Goal: Answer question/provide support

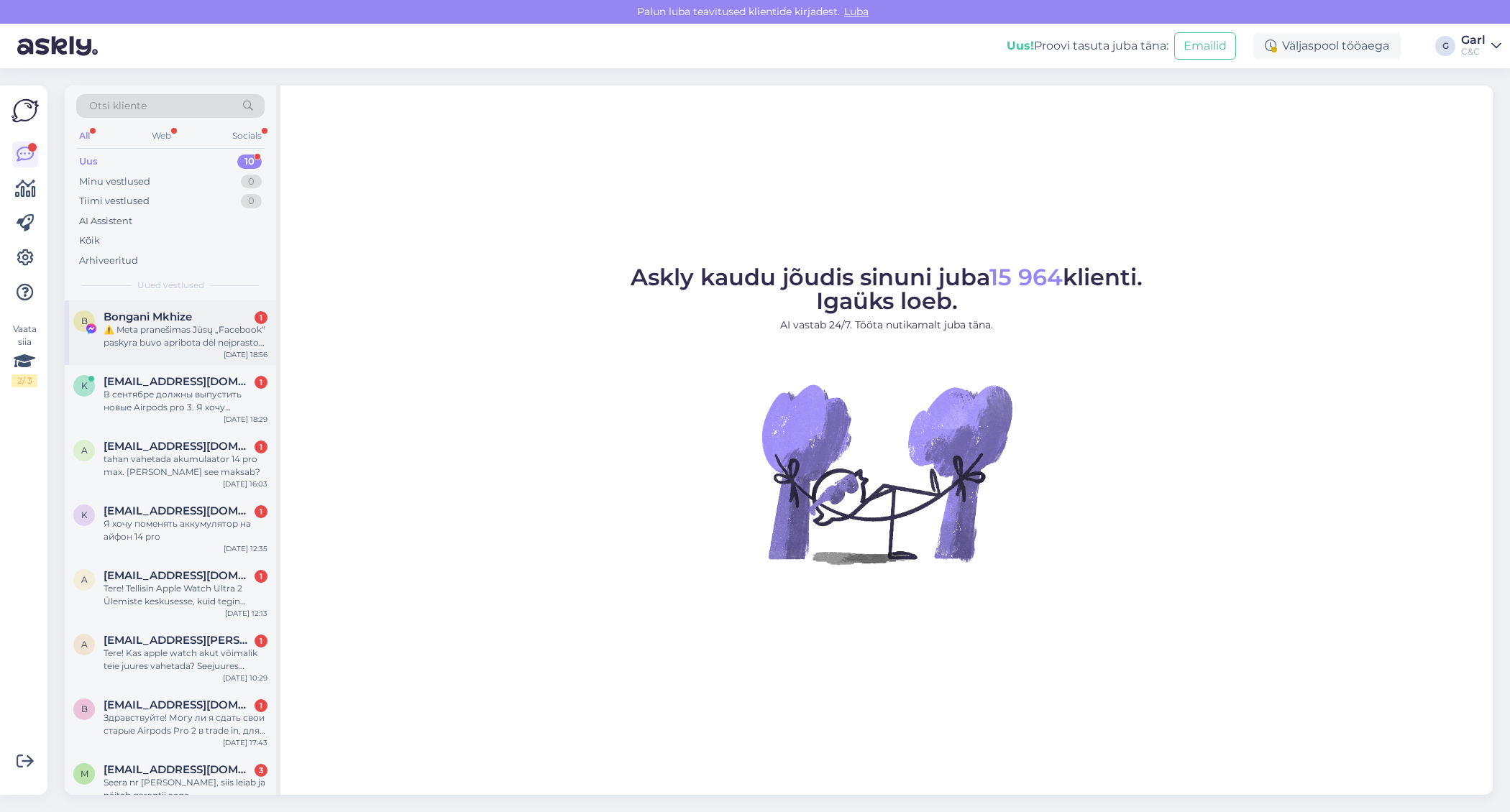
scroll to position [138, 0]
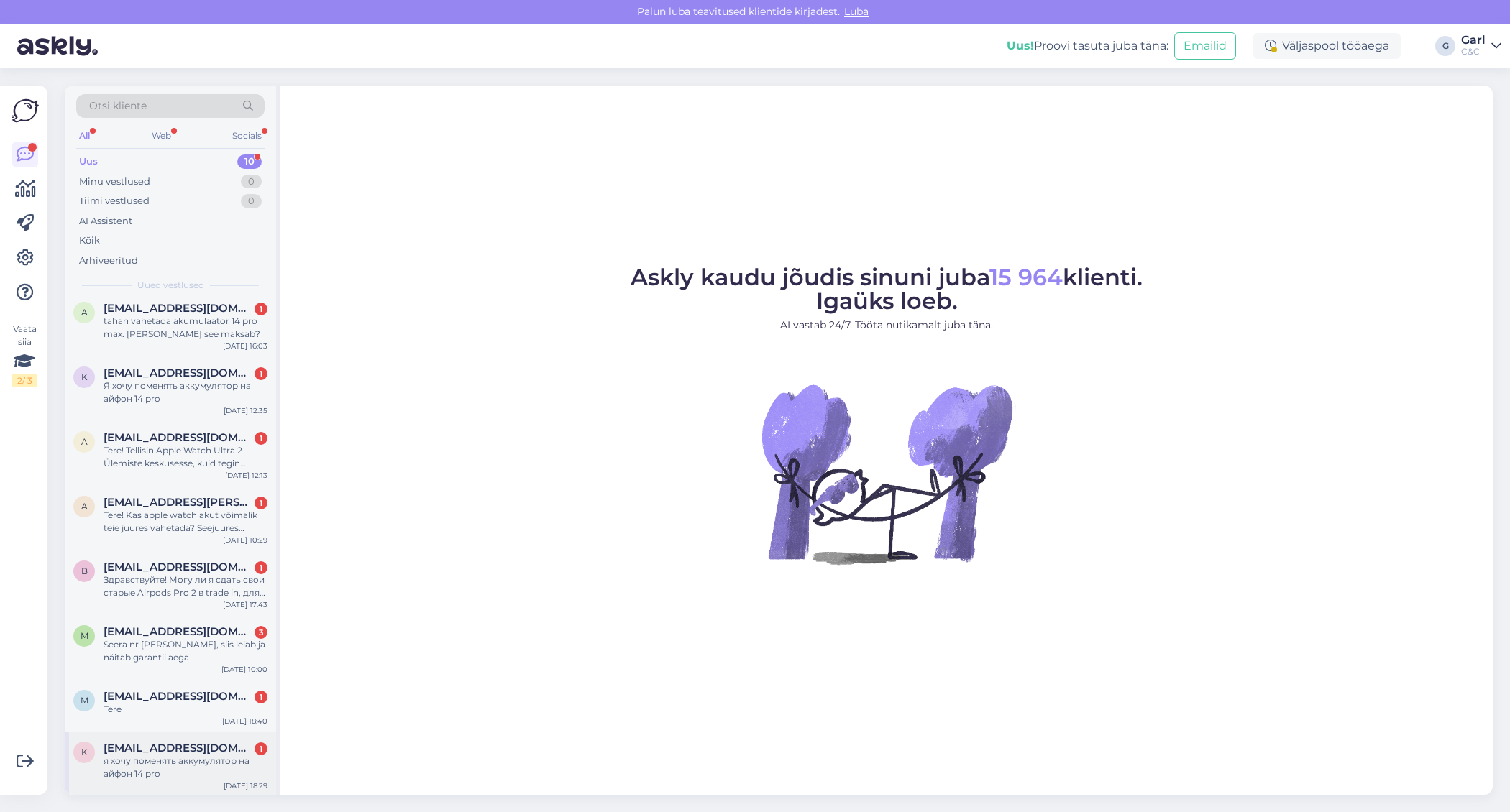
click at [204, 754] on div "я хочу поменять аккумулятор на айфон 14 pro" at bounding box center [186, 767] width 164 height 26
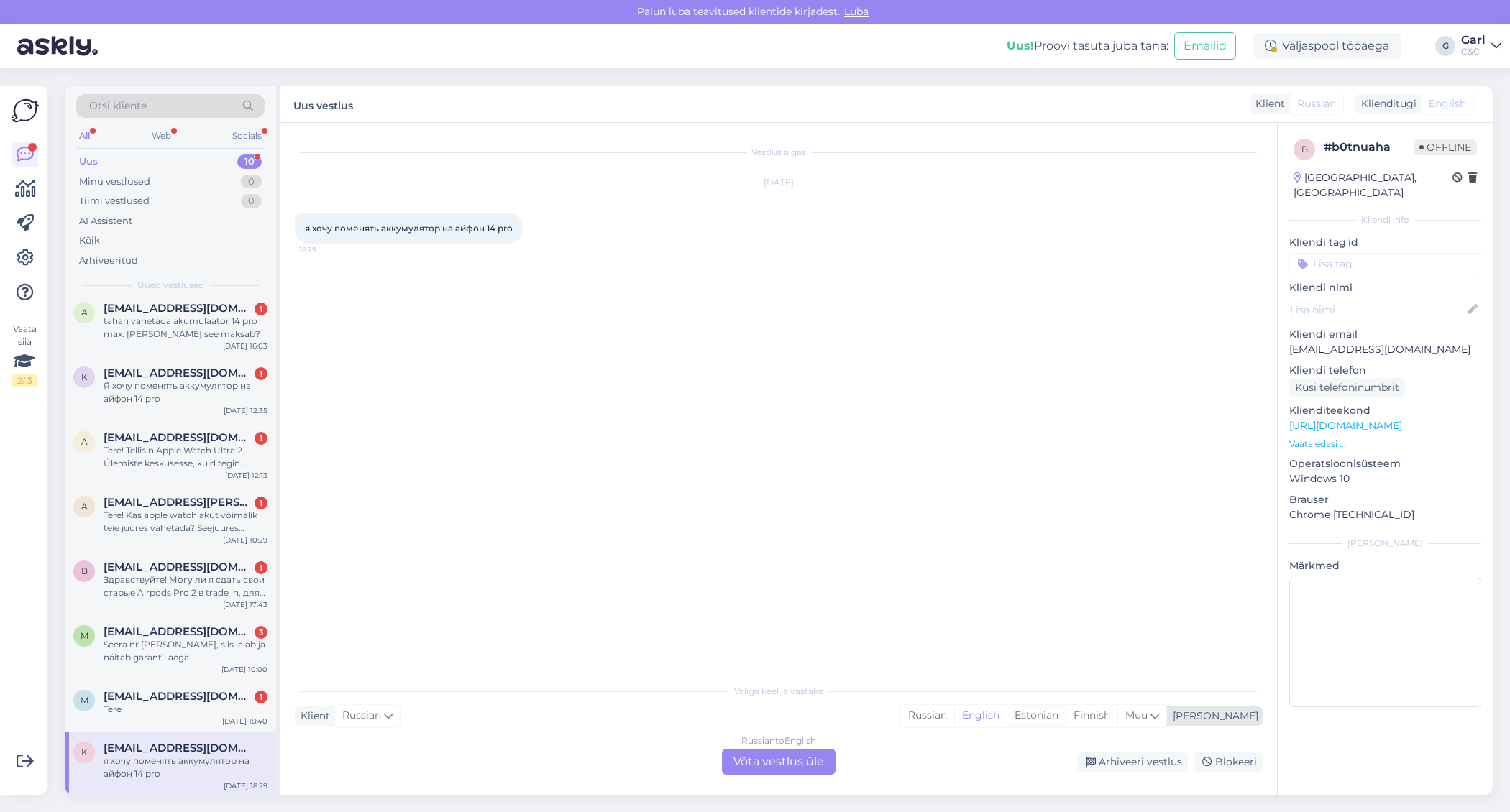
click at [1065, 713] on div "Estonian" at bounding box center [1036, 716] width 59 height 22
click at [805, 757] on div "Russian to Estonian Võta vestlus üle" at bounding box center [779, 761] width 114 height 26
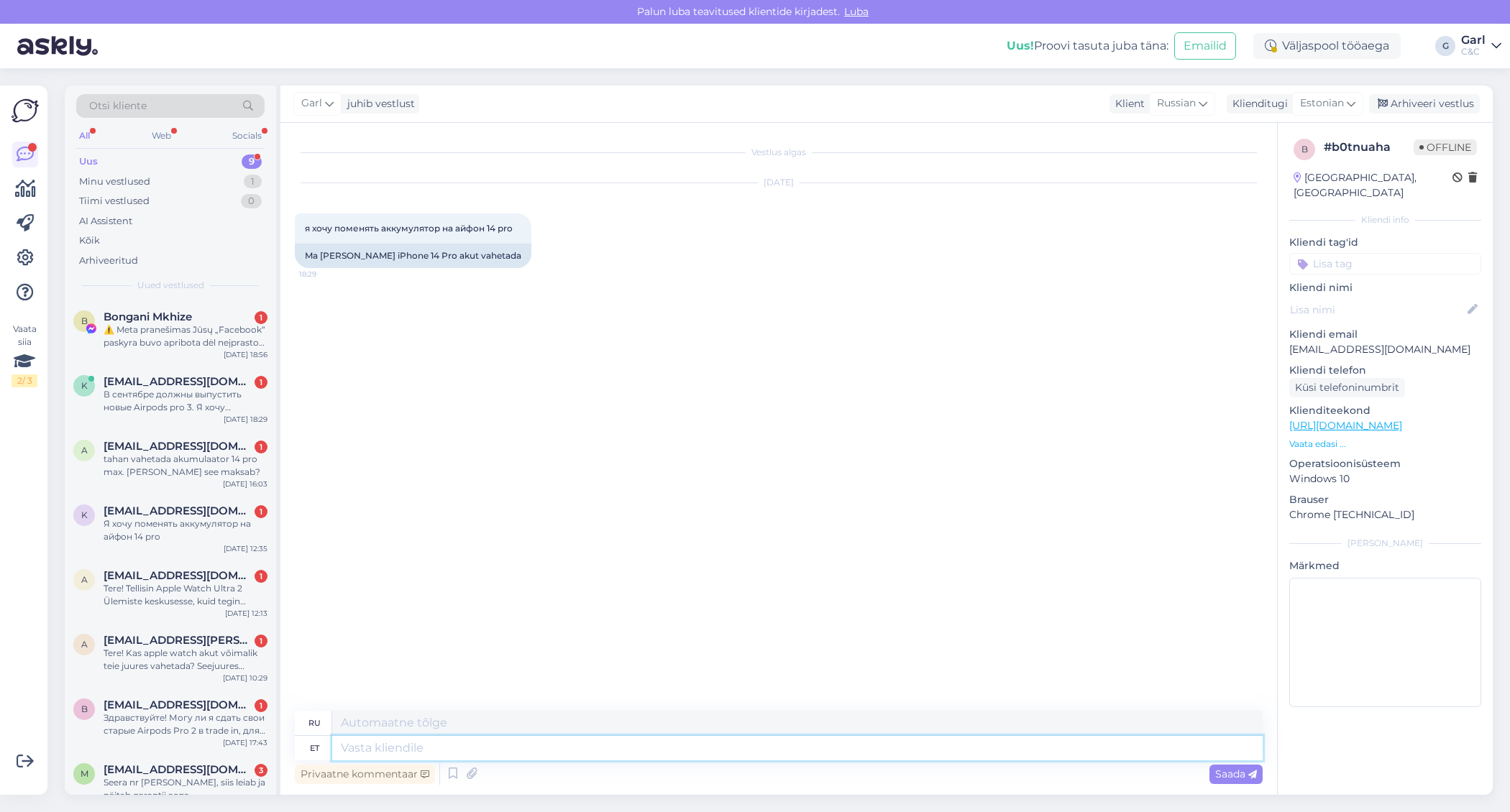
click at [758, 756] on textarea at bounding box center [797, 748] width 930 height 24
click at [448, 773] on icon at bounding box center [452, 774] width 18 height 22
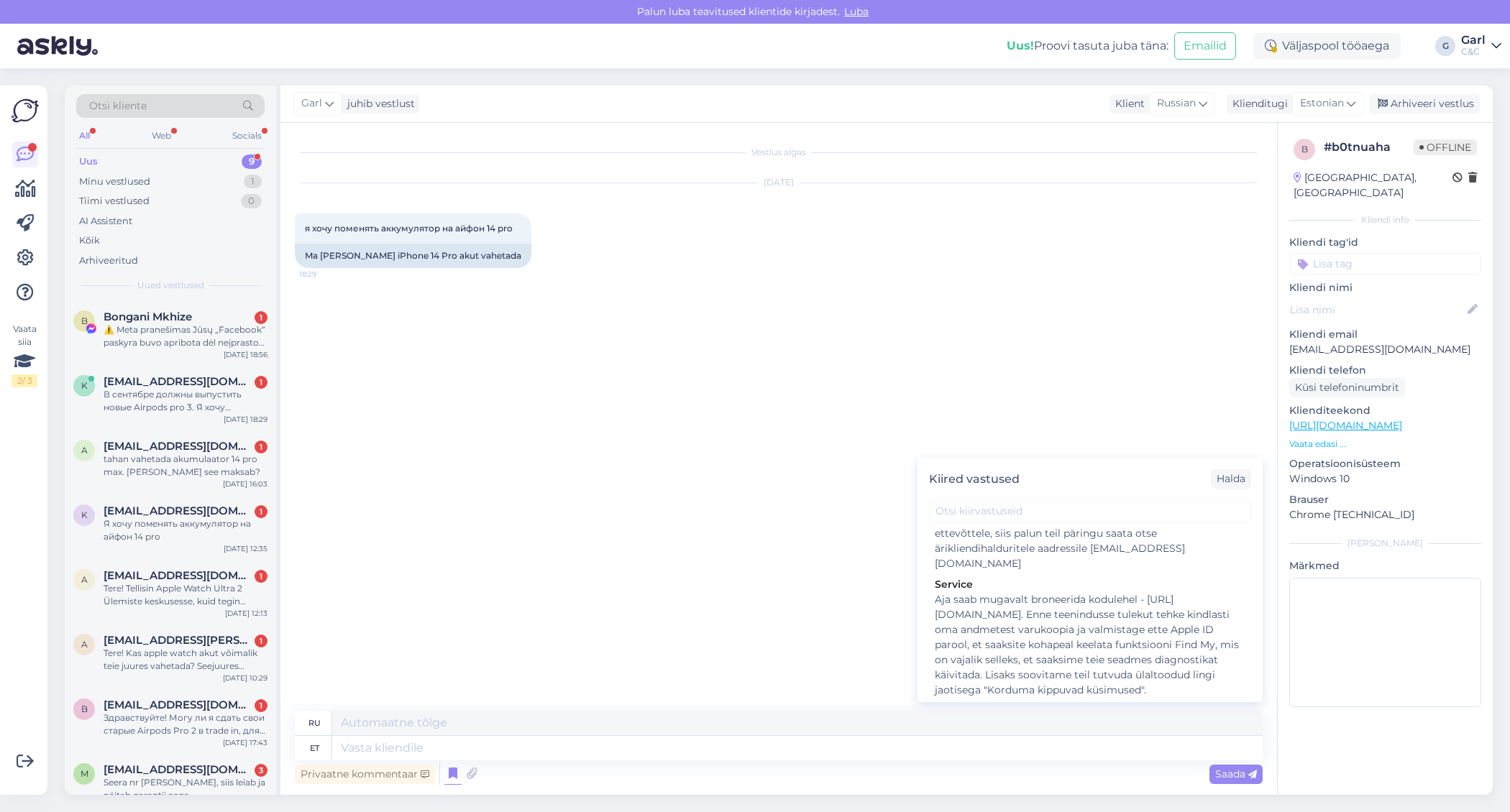
scroll to position [2094, 0]
click at [1033, 732] on div "Hooldusesse saab aega broneerida kodulehel - [URL][DOMAIN_NAME]. Enne hoolduses…" at bounding box center [1090, 777] width 311 height 90
type textarea "Hooldusesse saab mugavalt aega broneerida kodulehel - [URL][DOMAIN_NAME]. Enne …"
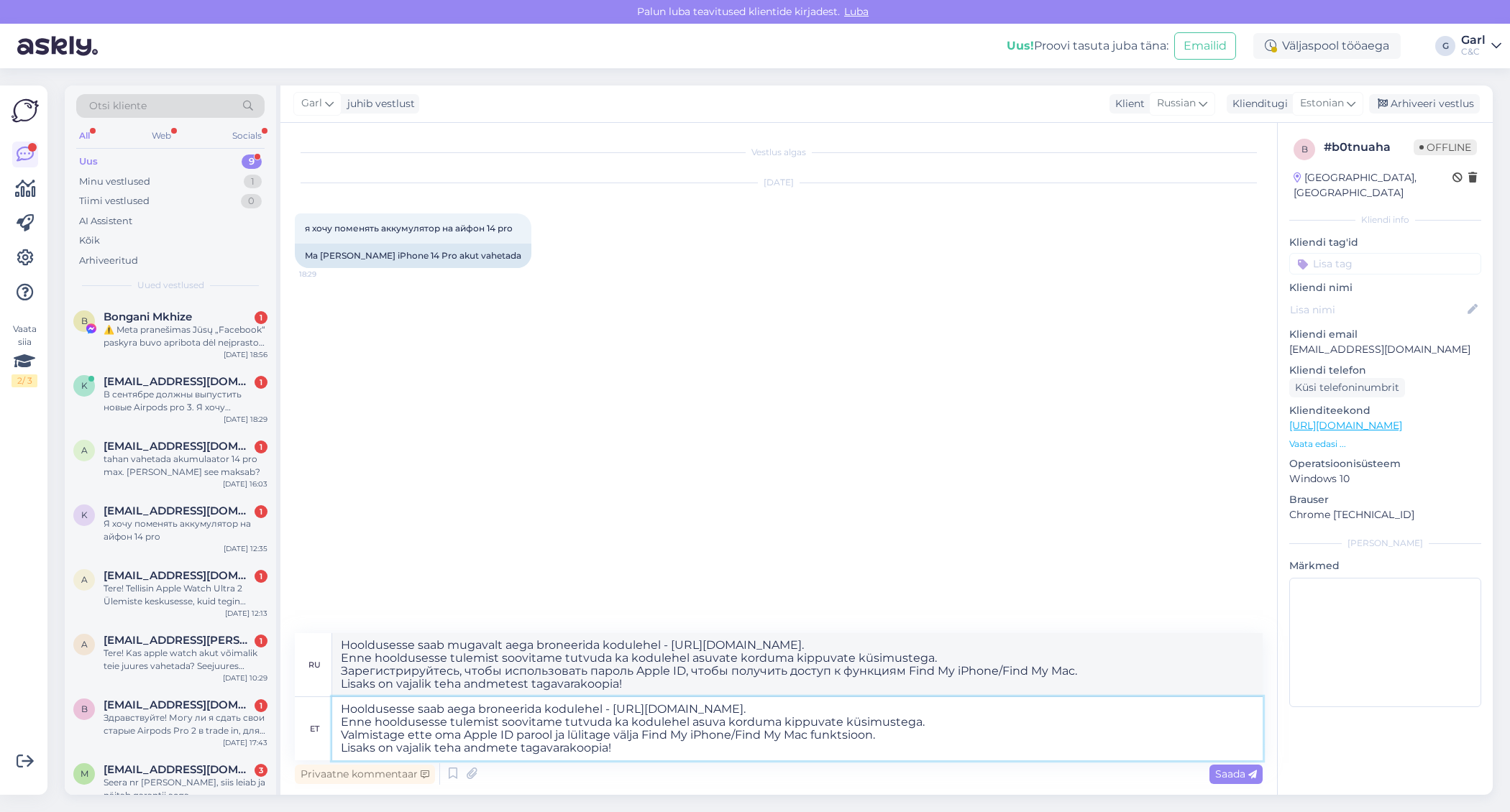
click at [342, 714] on textarea "Hooldusesse saab aega broneerida kodulehel - [URL][DOMAIN_NAME]. Enne hoolduses…" at bounding box center [797, 729] width 930 height 64
click at [343, 707] on textarea "Hooldusesse saab aega broneerida kodulehel - [URL][DOMAIN_NAME]. Enne hoolduses…" at bounding box center [797, 729] width 930 height 64
type textarea "Tere! Hooldusesse saab aega broneerida kodulehel - [URL][DOMAIN_NAME]. Enne hoo…"
type textarea "Здравствуйте! Записаться на сервис можно на сайте - [URL][DOMAIN_NAME]. Перед в…"
click at [548, 742] on textarea "Tere! Hooldusesse saab aega broneerida kodulehel - [URL][DOMAIN_NAME]. Enne hoo…" at bounding box center [797, 729] width 930 height 64
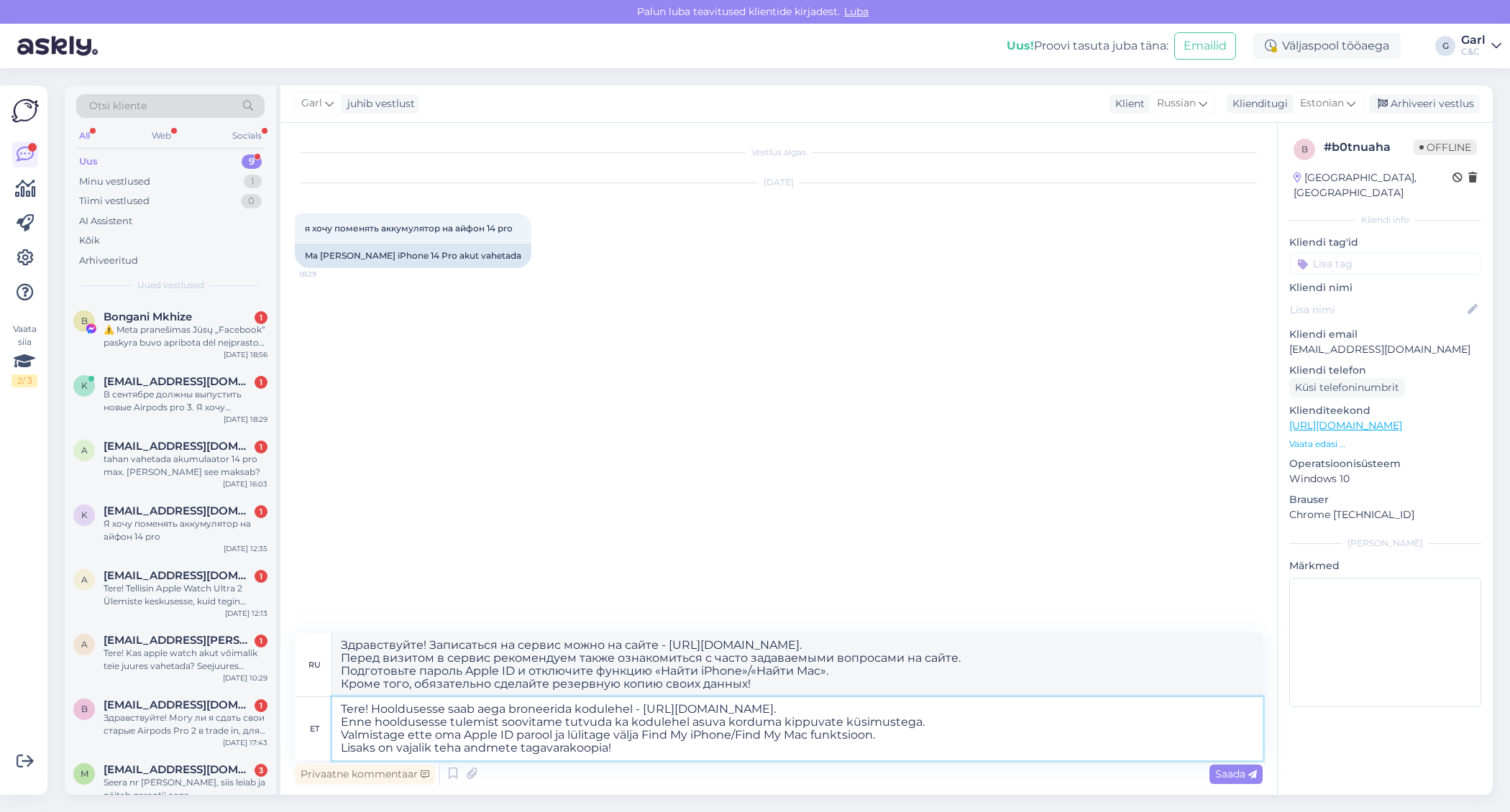
click at [595, 741] on textarea "Tere! Hooldusesse saab aega broneerida kodulehel - [URL][DOMAIN_NAME]. Enne hoo…" at bounding box center [797, 729] width 930 height 64
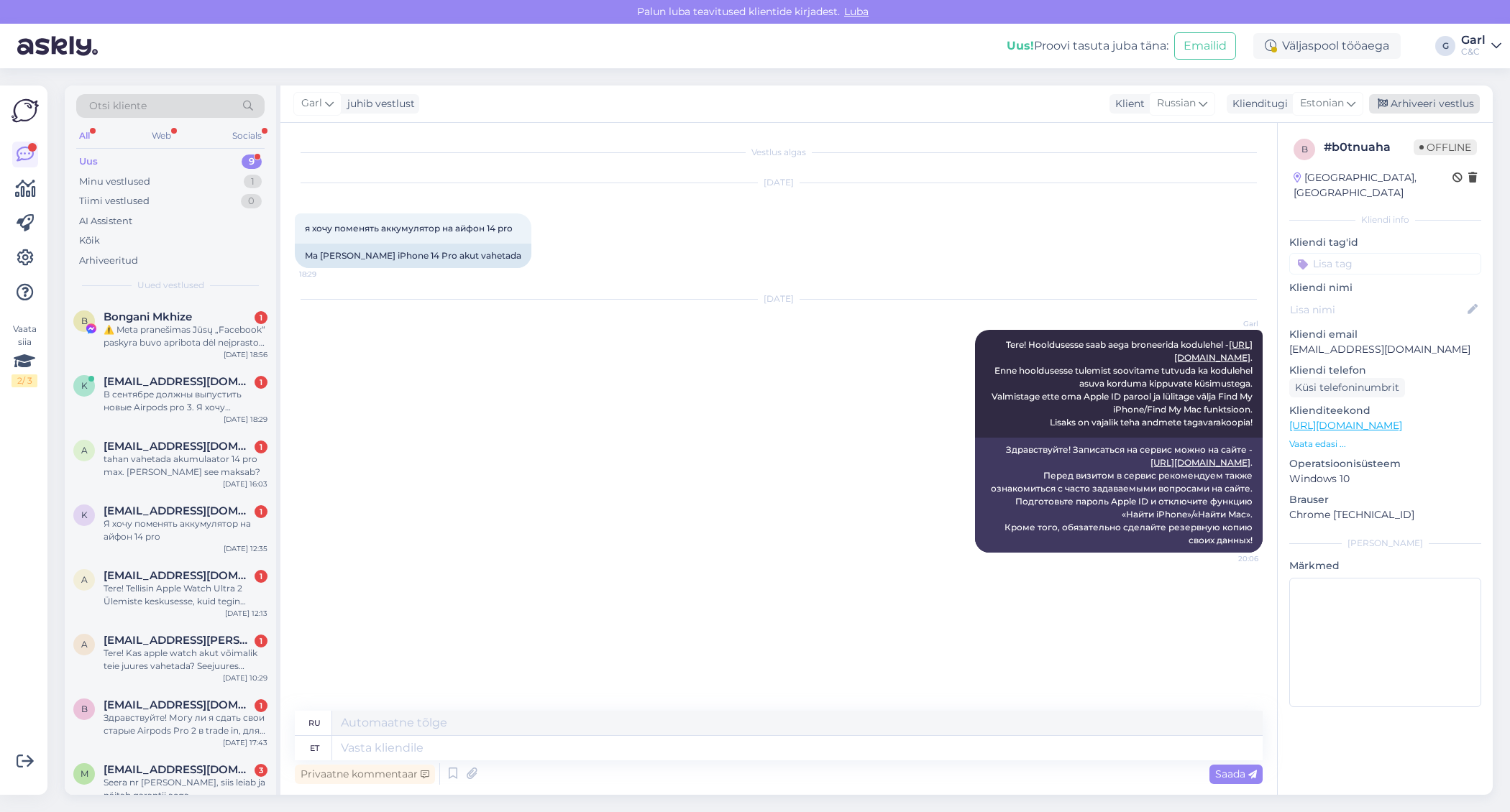
click at [1409, 103] on div "Arhiveeri vestlus" at bounding box center [1424, 103] width 111 height 19
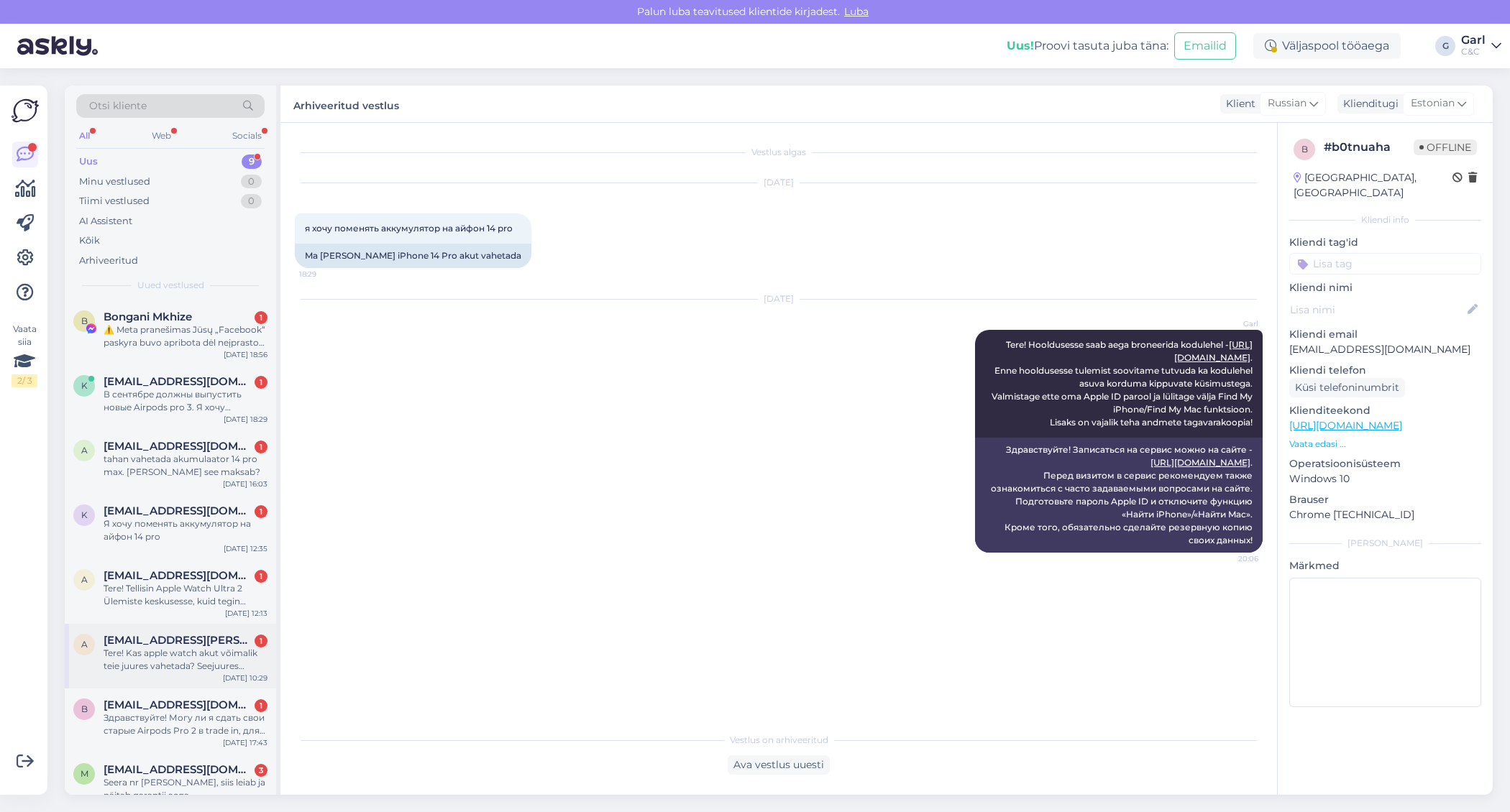
scroll to position [74, 0]
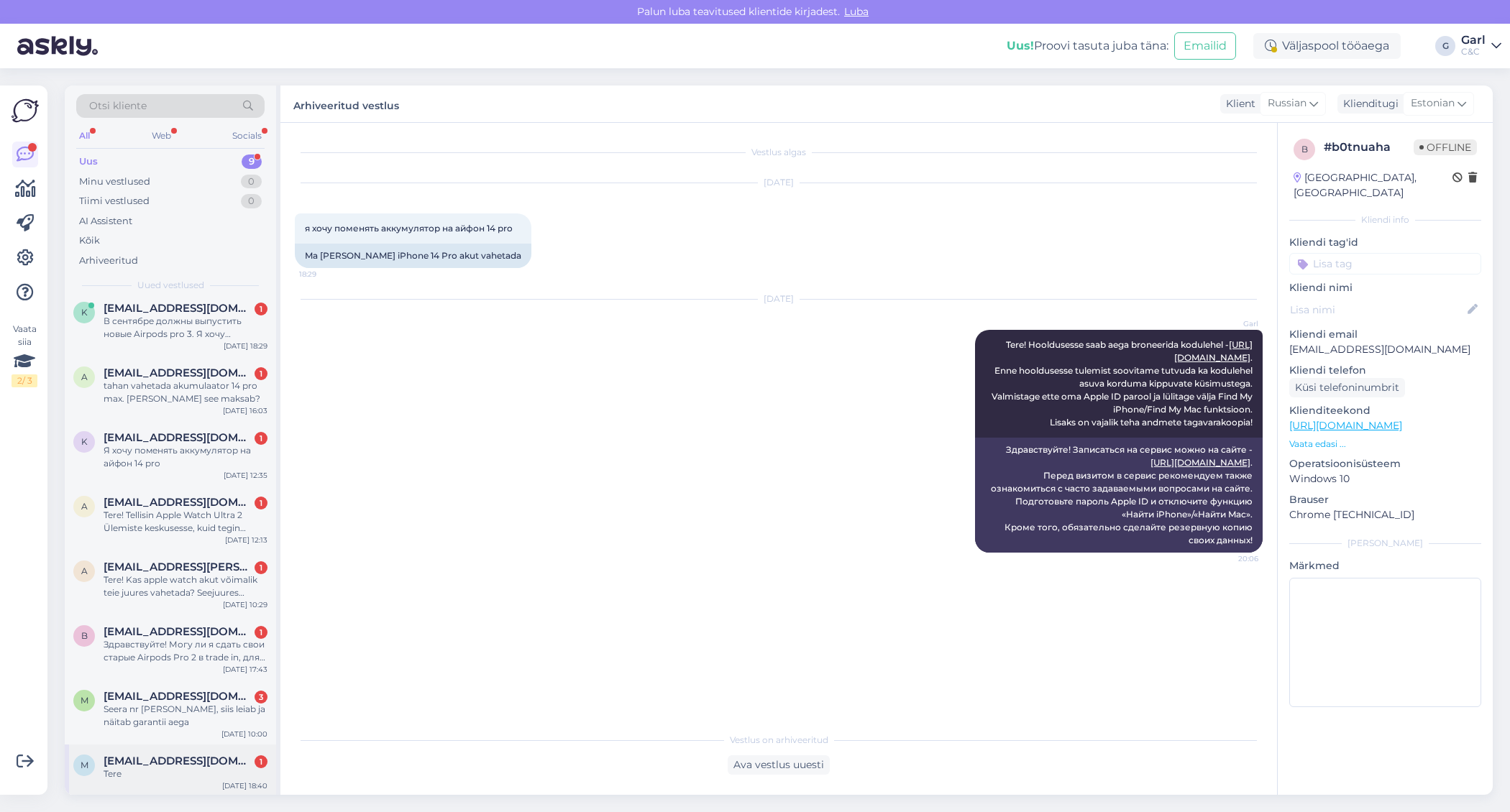
click at [193, 776] on div "Tere" at bounding box center [186, 773] width 164 height 13
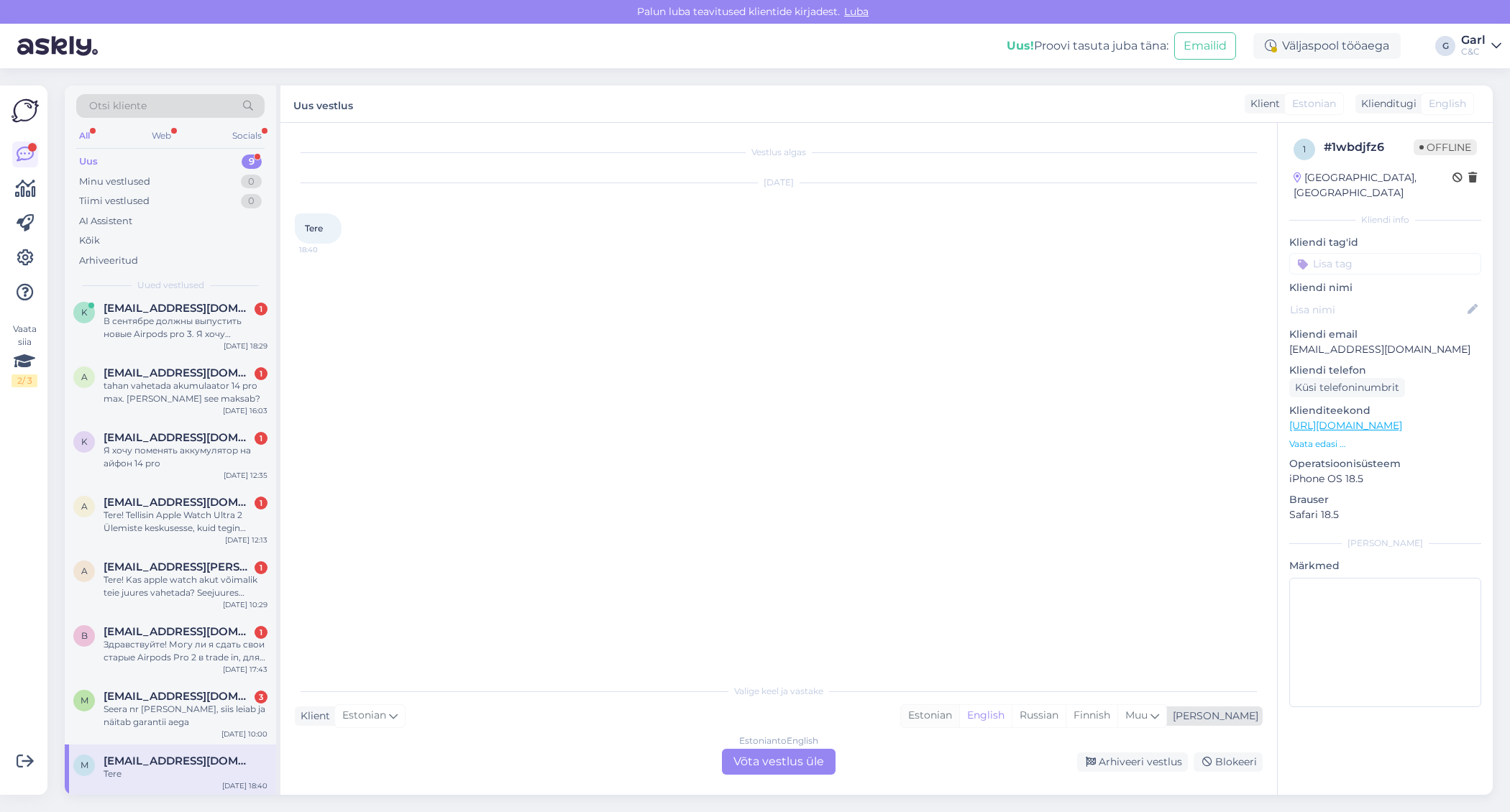
click at [959, 713] on div "Estonian" at bounding box center [930, 716] width 59 height 22
click at [810, 760] on div "Estonian to Estonian Võta vestlus üle" at bounding box center [779, 761] width 114 height 26
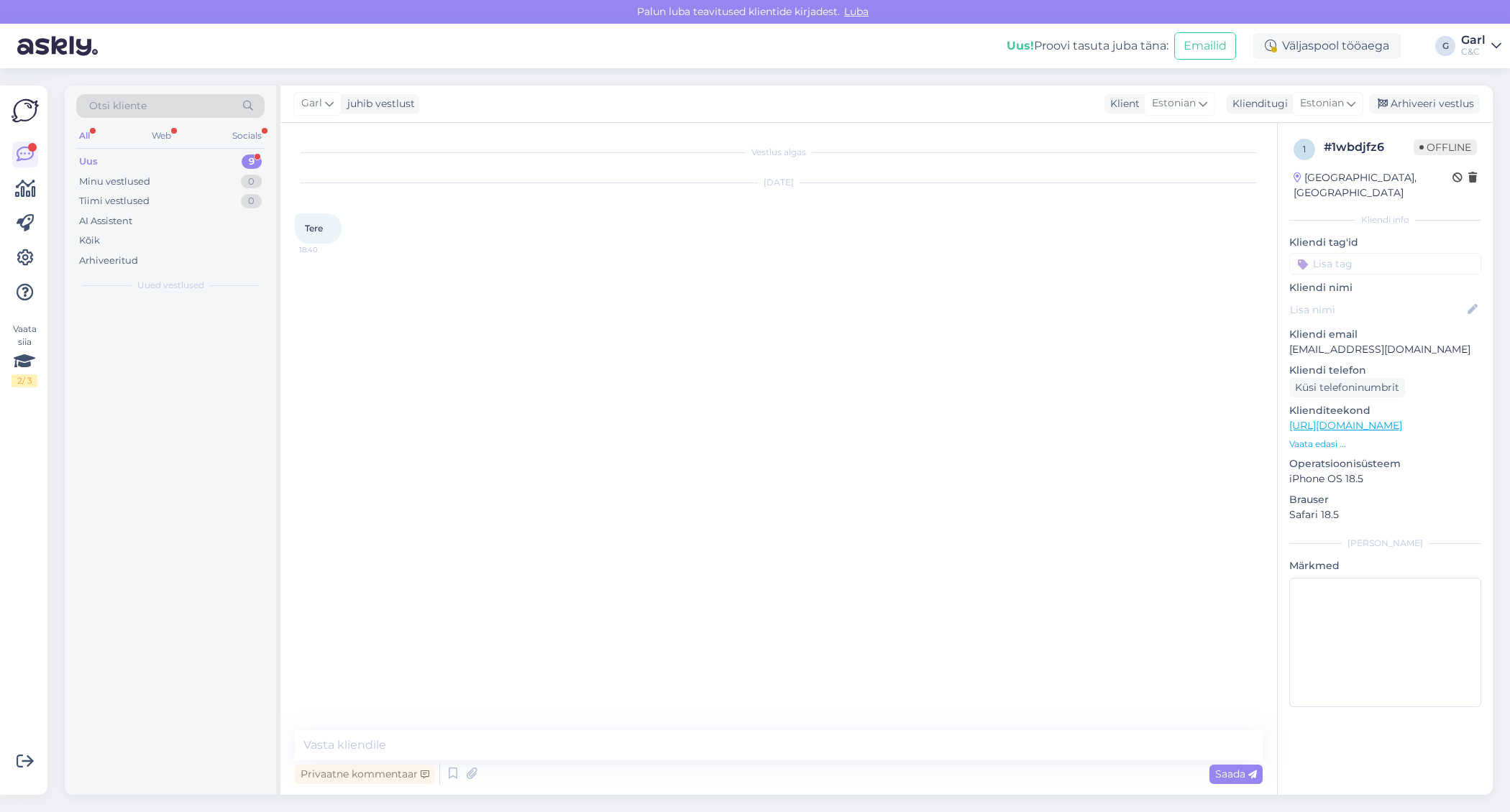
scroll to position [0, 0]
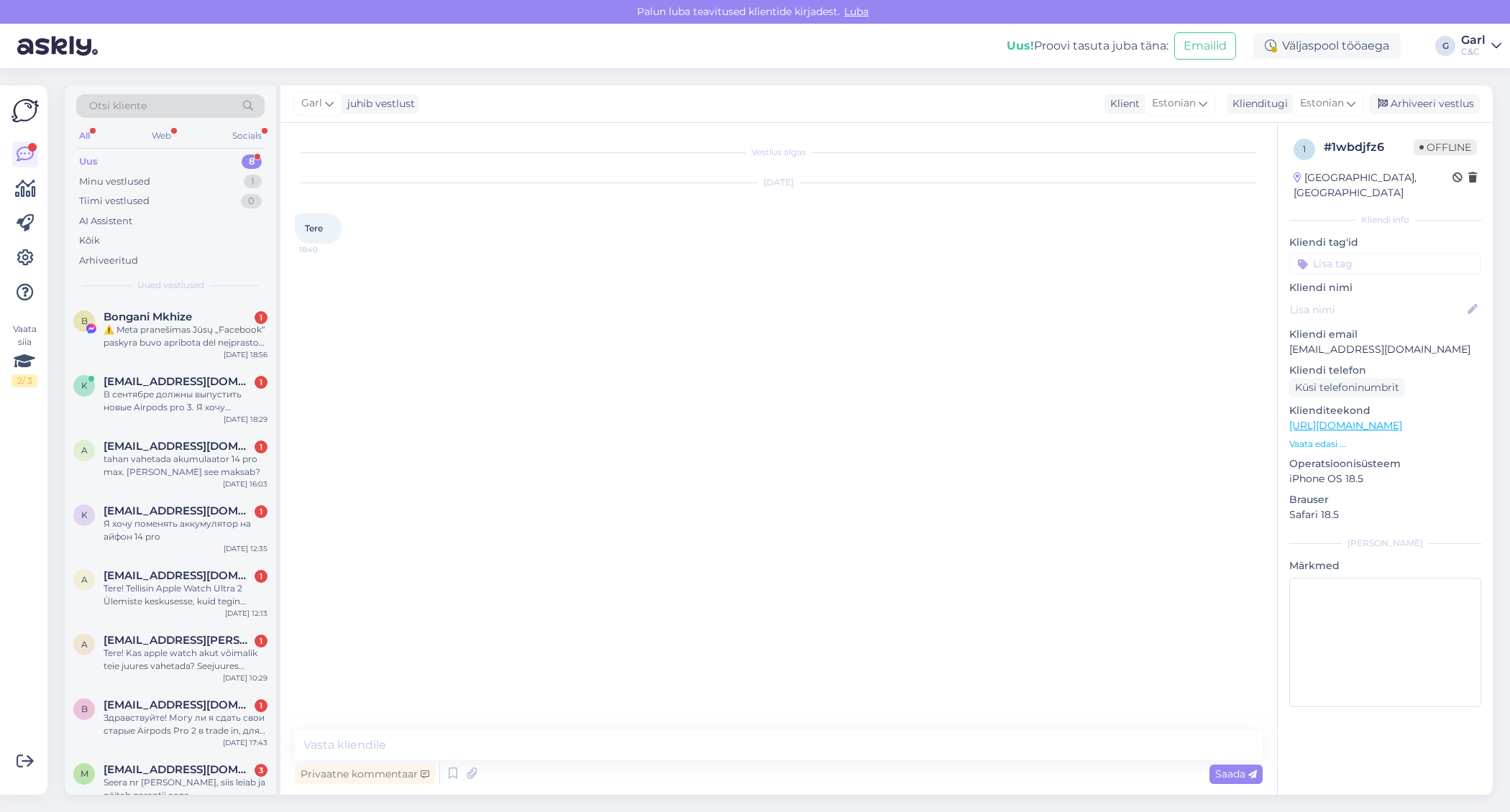
click at [789, 728] on div "Vestlus algas [DATE] Tere 18:40 Privaatne kommentaar Saada" at bounding box center [779, 459] width 997 height 672
click at [786, 732] on textarea at bounding box center [778, 745] width 967 height 30
type textarea "Tere! Kuidas saan Teile abiks olla?"
click at [1409, 102] on div "Arhiveeri vestlus" at bounding box center [1424, 103] width 111 height 19
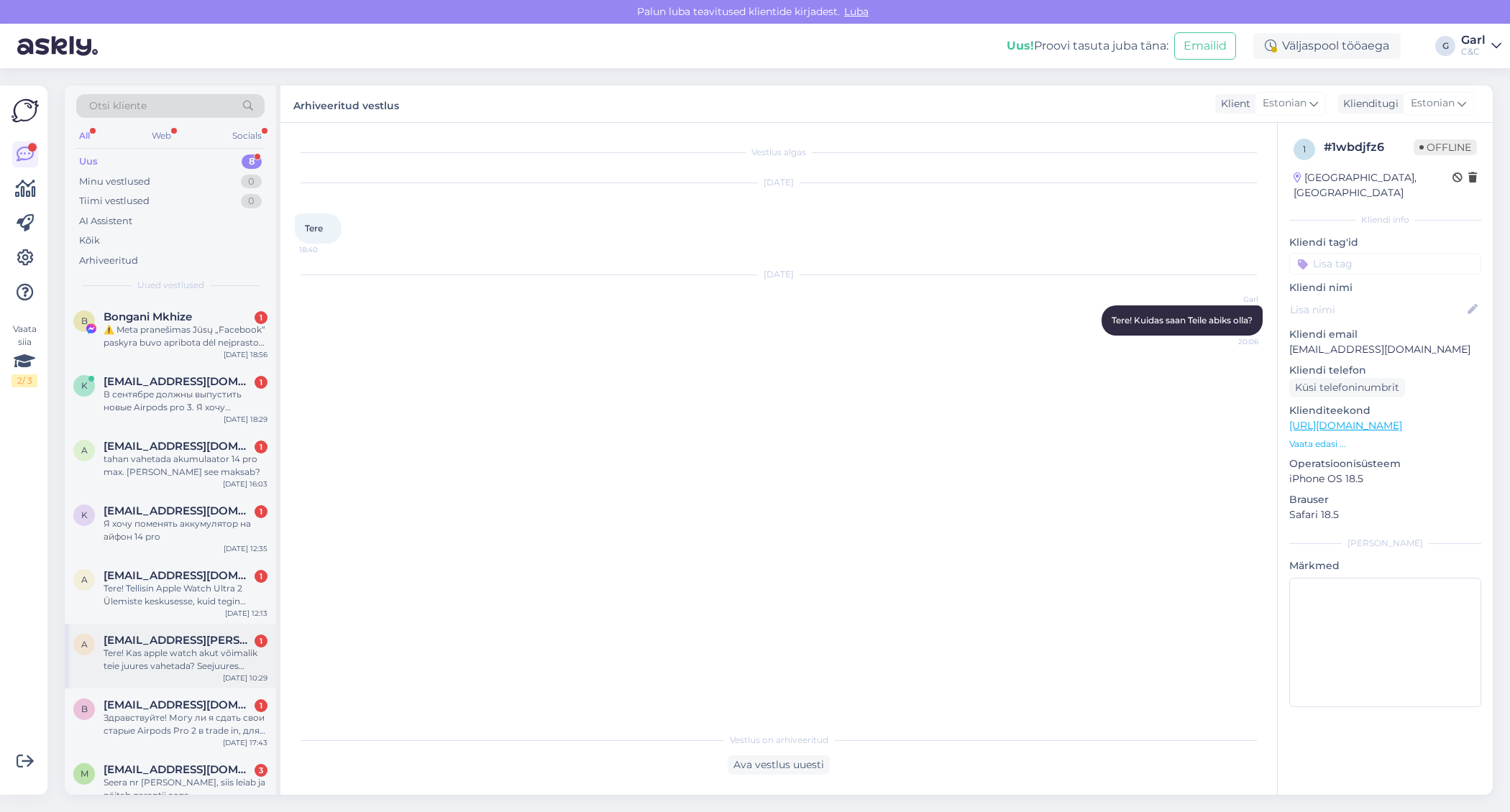
scroll to position [22, 0]
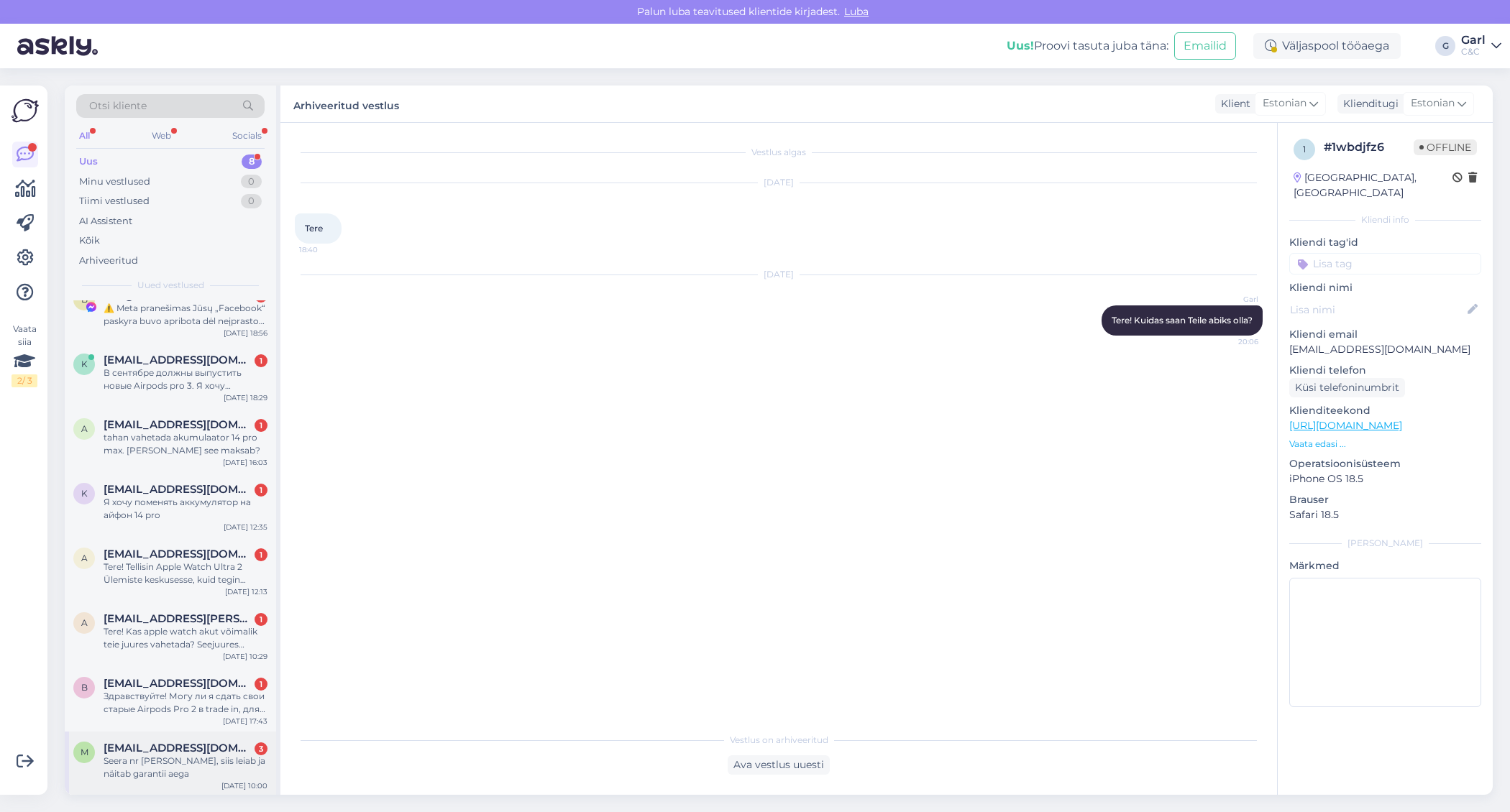
click at [152, 777] on div "Seera nr [PERSON_NAME], siis leiab ja näitab garantii aega" at bounding box center [186, 767] width 164 height 26
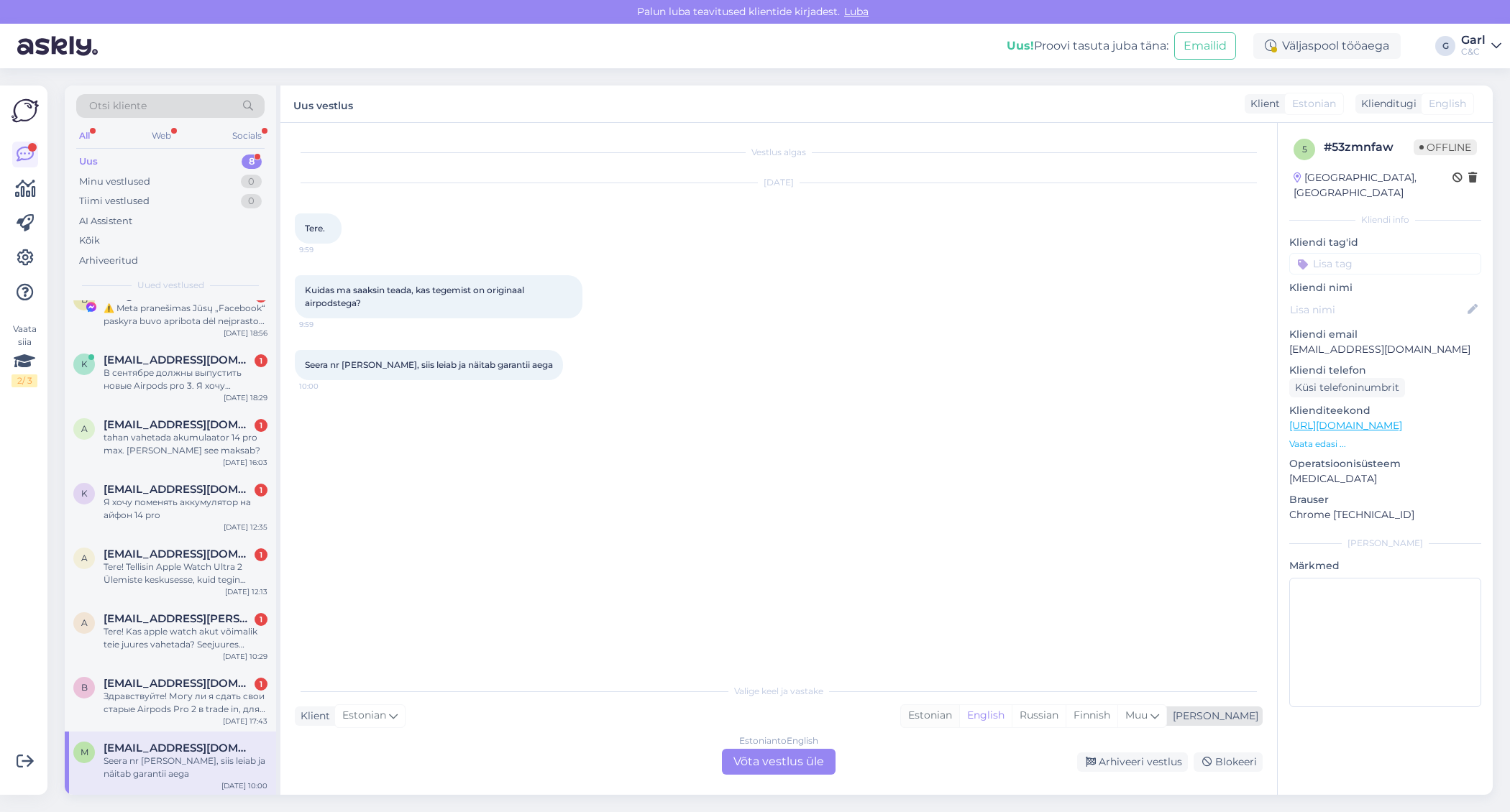
click at [959, 712] on div "Estonian" at bounding box center [930, 716] width 59 height 22
click at [800, 766] on div "Estonian to Estonian Võta vestlus üle" at bounding box center [779, 761] width 114 height 26
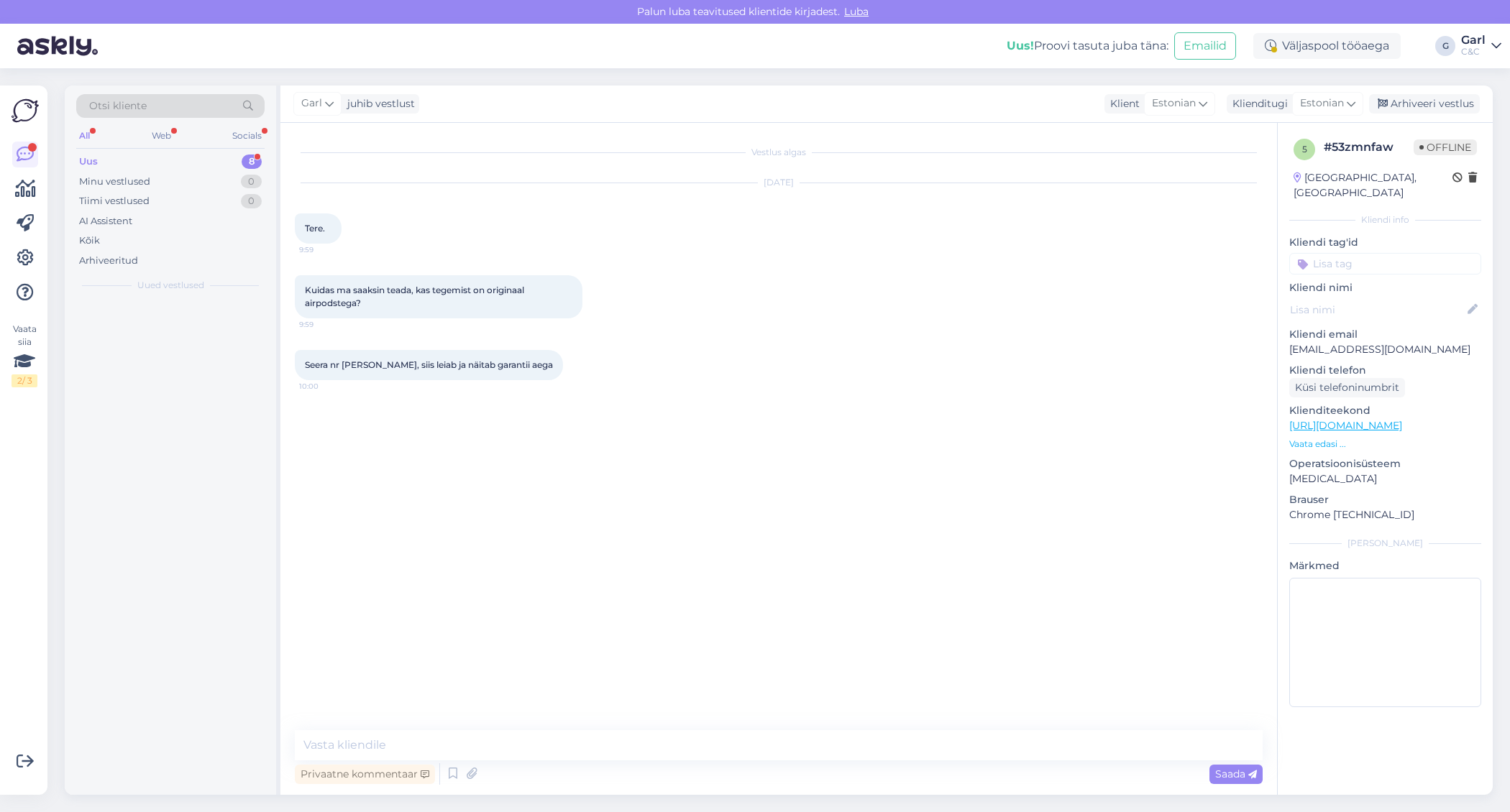
scroll to position [0, 0]
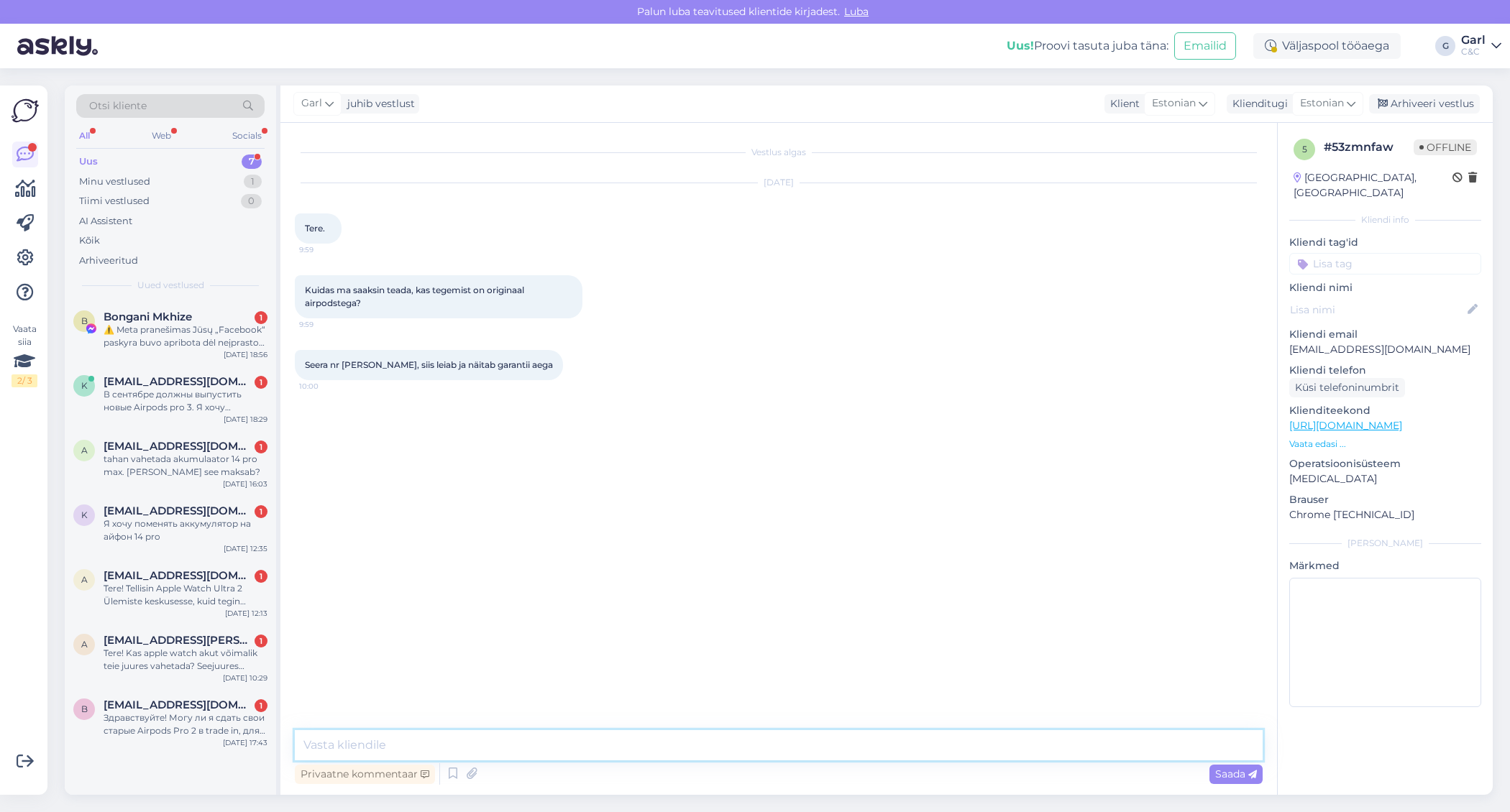
click at [794, 753] on textarea at bounding box center [778, 745] width 967 height 30
type textarea "Tere! Saame originaalsuse tuvastamisega aidata Teid kaupluses kohapeal. Enne fü…"
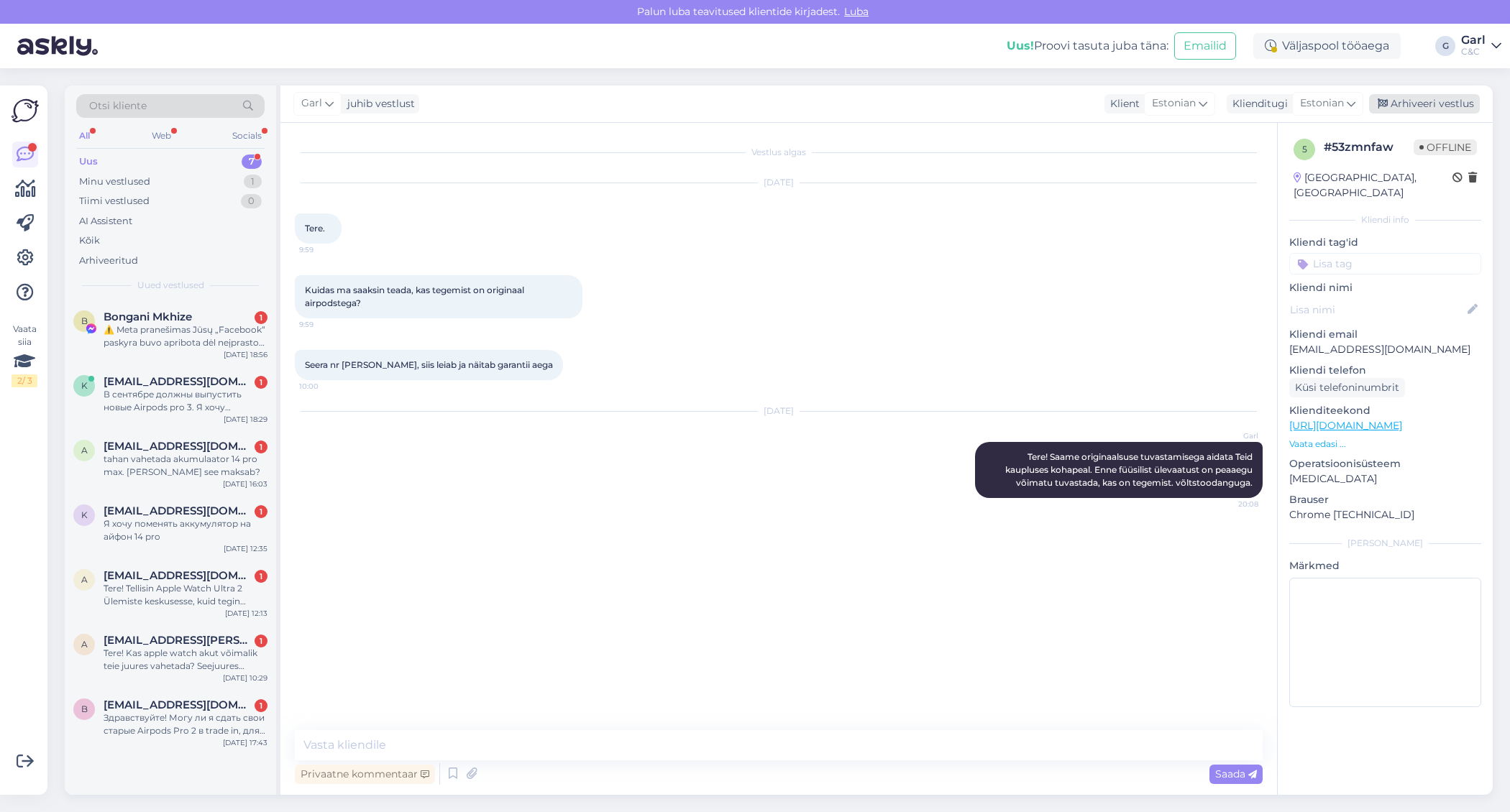
click at [1440, 101] on div "Arhiveeri vestlus" at bounding box center [1424, 103] width 111 height 19
click at [151, 698] on span "[EMAIL_ADDRESS][DOMAIN_NAME]" at bounding box center [178, 704] width 150 height 13
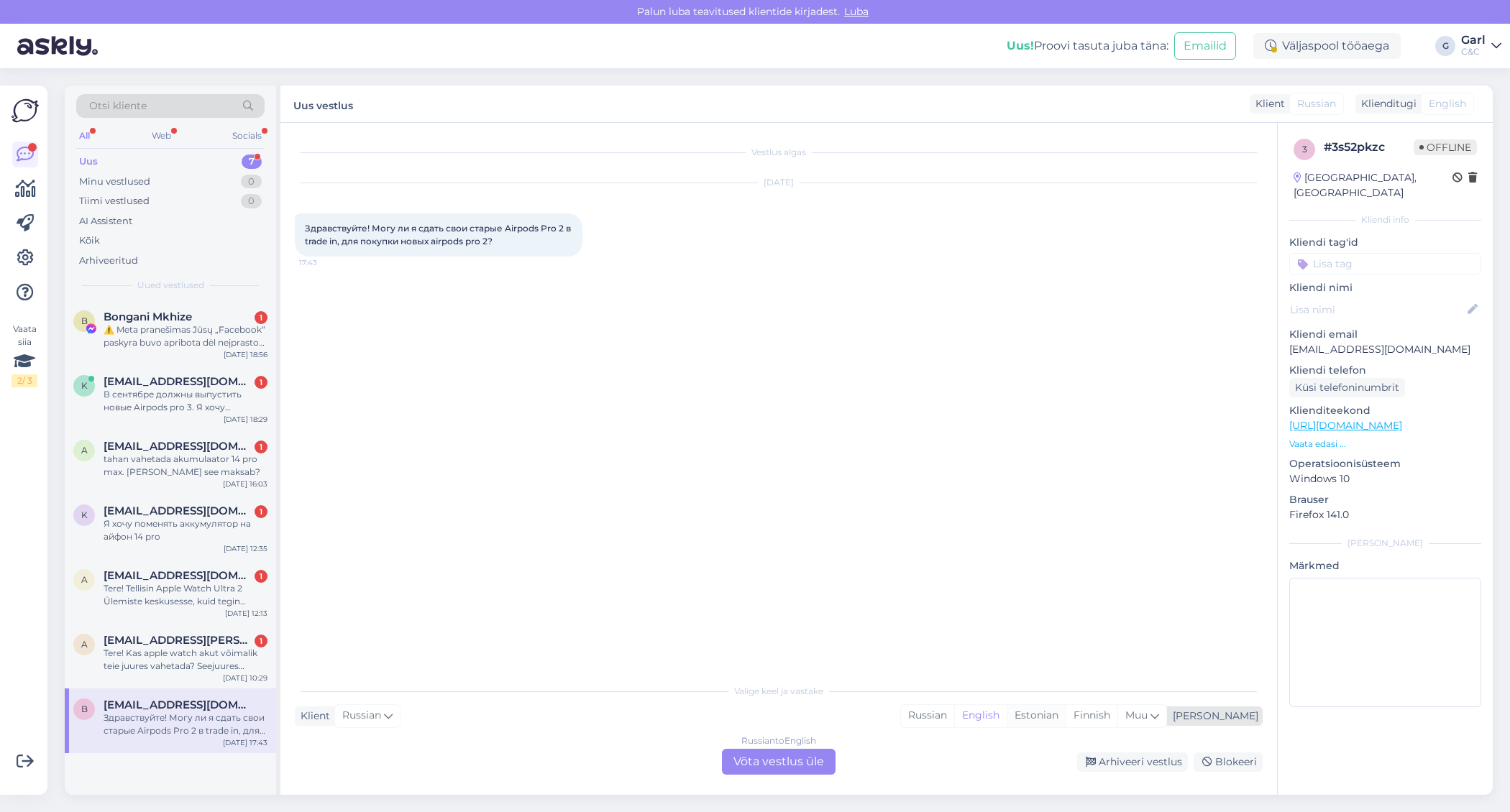
click at [1065, 716] on div "Estonian" at bounding box center [1036, 716] width 59 height 22
click at [779, 757] on div "Russian to Estonian Võta vestlus üle" at bounding box center [779, 761] width 114 height 26
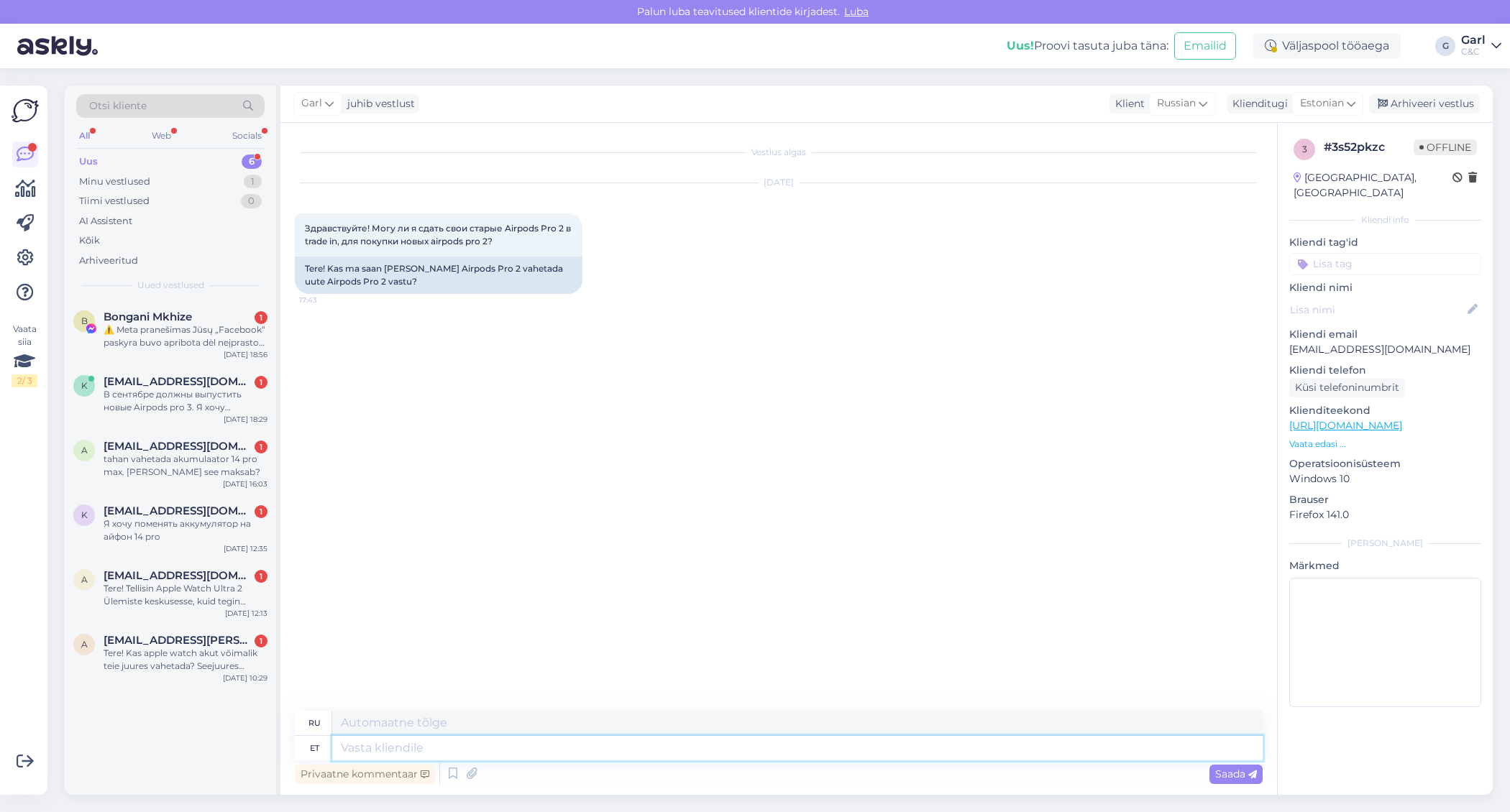
click at [779, 750] on textarea at bounding box center [797, 748] width 930 height 24
click at [772, 753] on textarea at bounding box center [797, 748] width 930 height 24
click at [668, 758] on textarea at bounding box center [797, 748] width 930 height 24
click at [635, 753] on textarea at bounding box center [797, 748] width 930 height 24
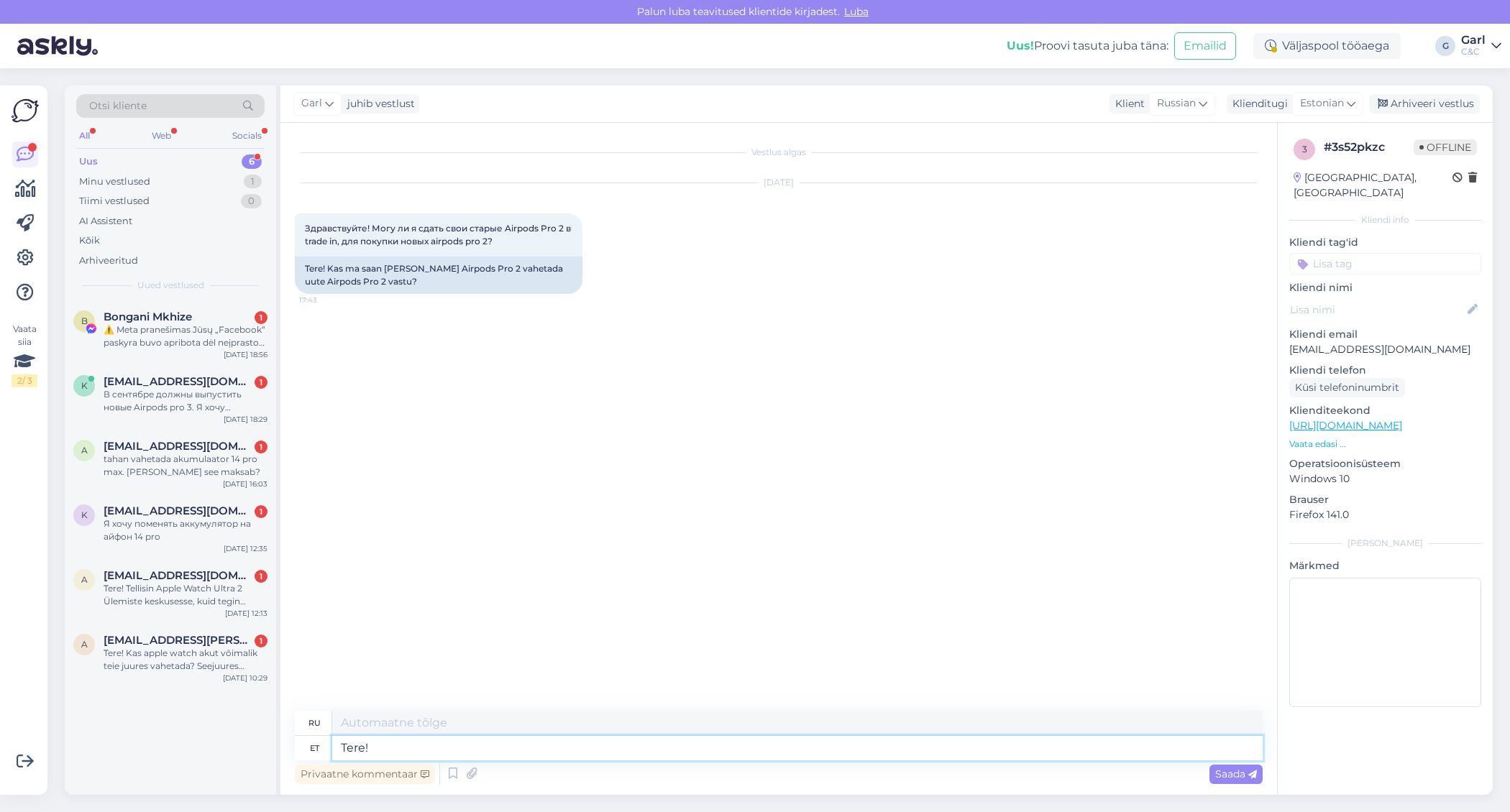
type textarea "Tere!"
type textarea "Привет!"
type textarea "Tere! Saate"
type textarea "Привет! Ты можешь"
type textarea "Tere! Saate soovi ko"
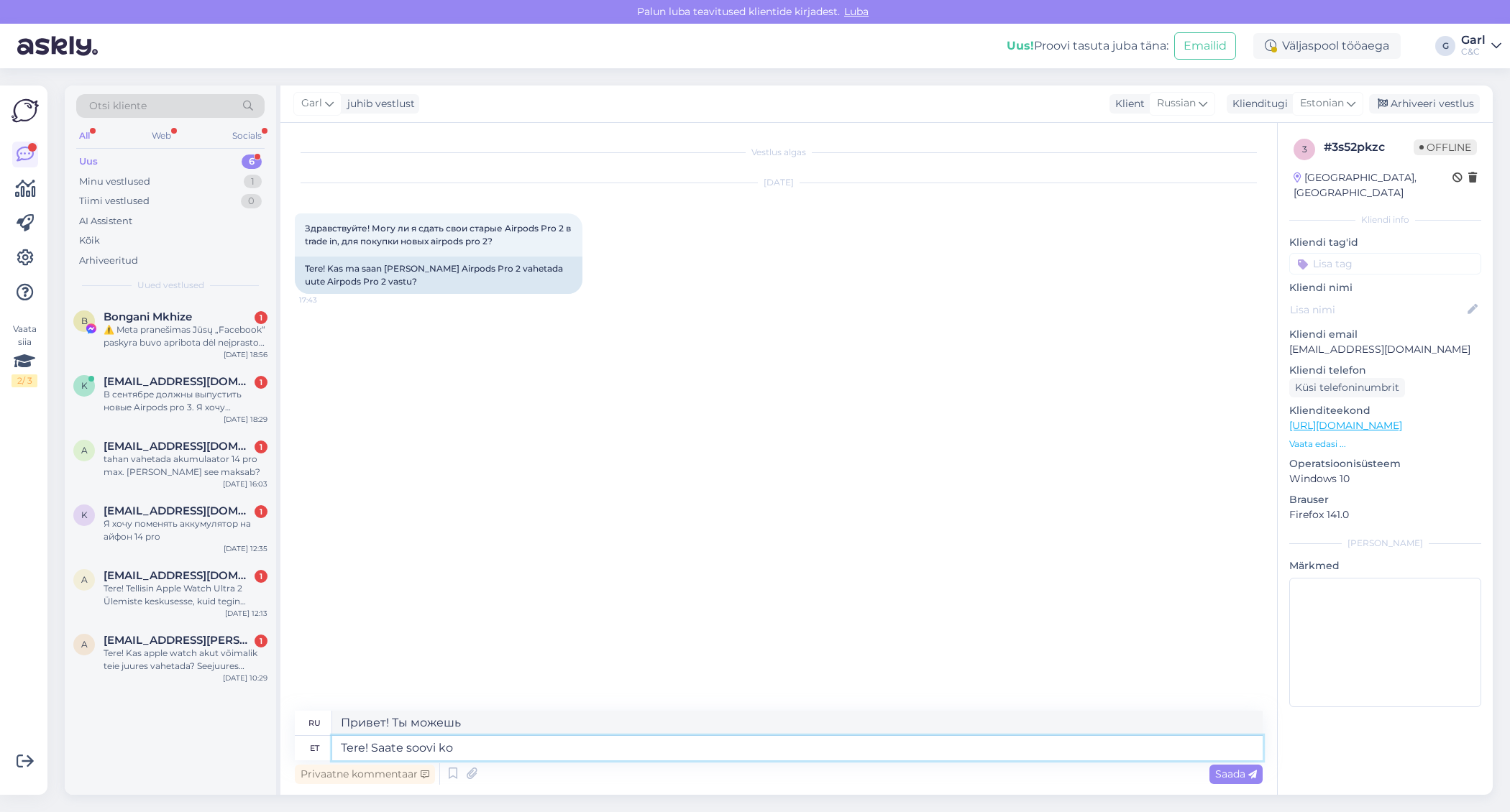
type textarea "Здравствуйте! Вы можете запросить"
type textarea "Tere! Saate soovi korral k"
type textarea "Привет! Можешь, если хочешь."
type textarea "Tere! Saate soovi korral kasutada tag"
type textarea "Привет! Можешь пользоваться, если хочешь."
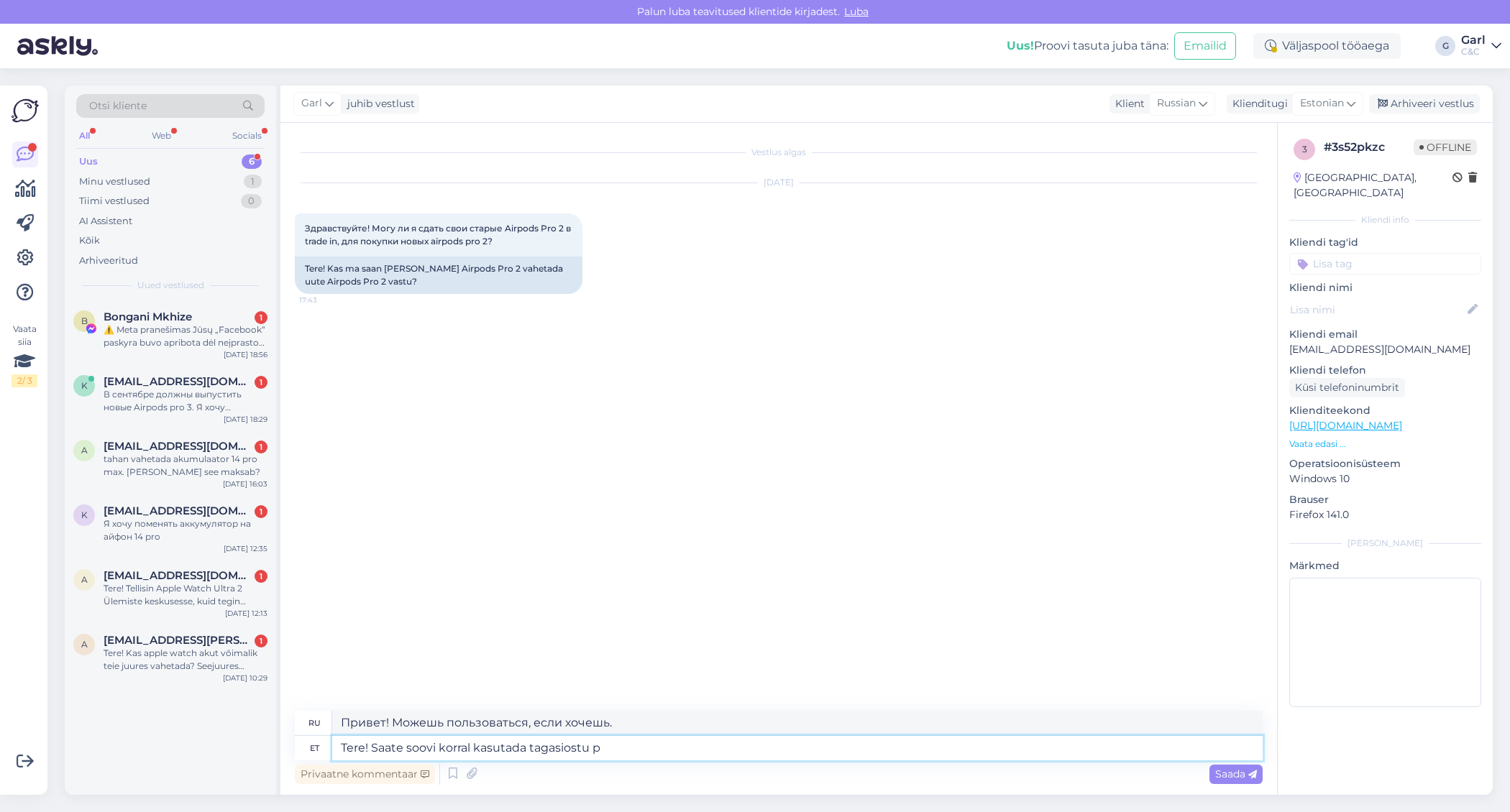
type textarea "Tere! Saate soovi korral kasutada tagasiostu pr"
type textarea "Здравствуйте! Вы можете воспользоваться выкупом, если хотите."
type textarea "Tere! Saate soovi korral kasutada tagasiostu programmi. E"
type textarea "Здравствуйте! Вы можете воспользоваться программой обратного выкупа, если хотит…"
type textarea "Tere! Saate soovi korral kasutada tagasiostu programmi. Eeldatava ta"
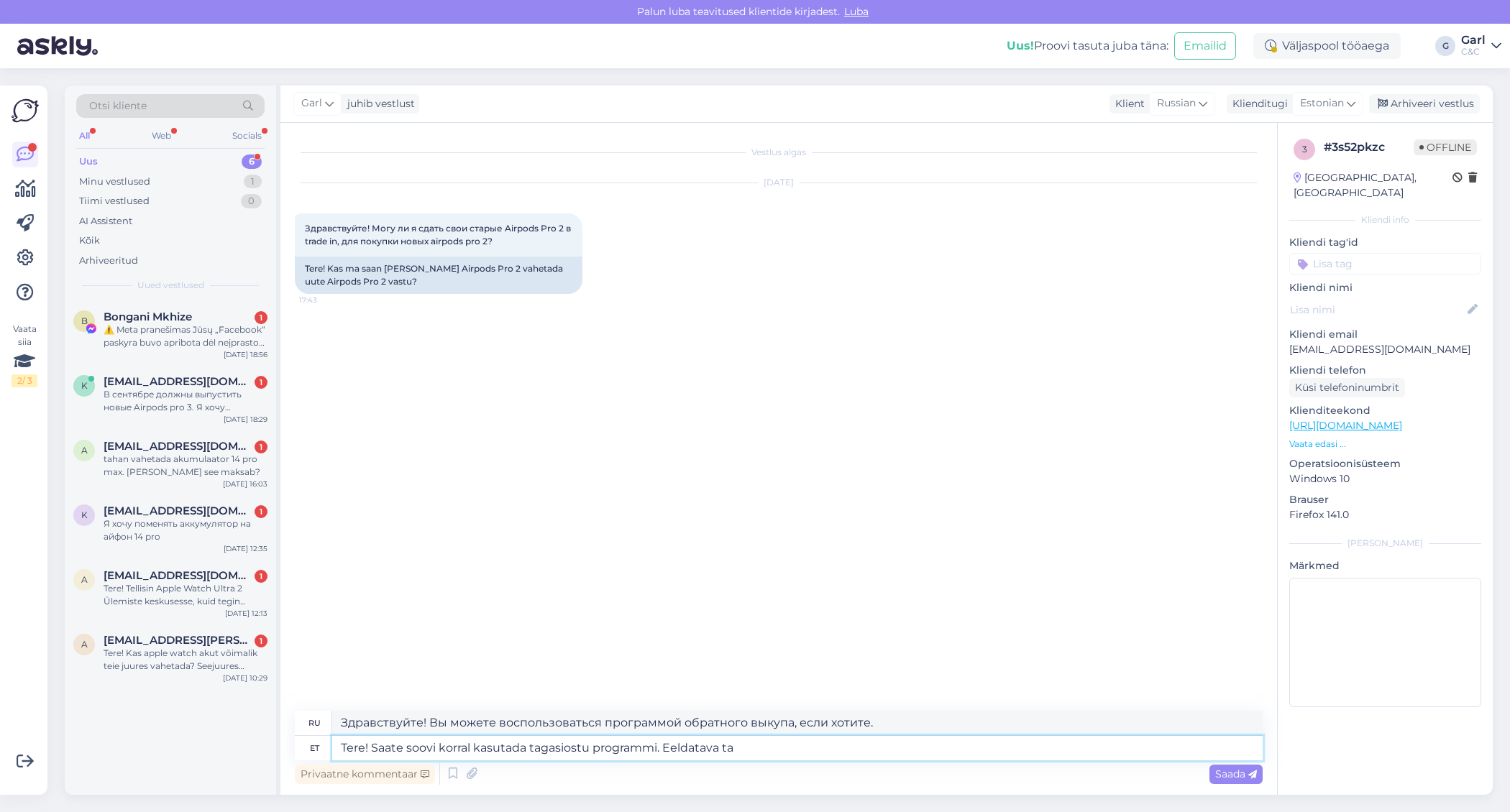
type textarea "Здравствуйте! Вы можете воспользоваться программой обратного выкупа, если хотит…"
type textarea "Tere! Saate soovi korral kasutada tagasiostu programmi. Eeldatava tagasiostu vä"
type textarea "Здравствуйте! Вы можете воспользоваться программой обратного выкупа, если хотит…"
type textarea "Tere! Saate soovi korral kasutada tagasiostu programmi. Eeldatava tagasiostu vä…"
type textarea "Здравствуйте! Вы можете воспользоваться программой обратного выкупа, если хотит…"
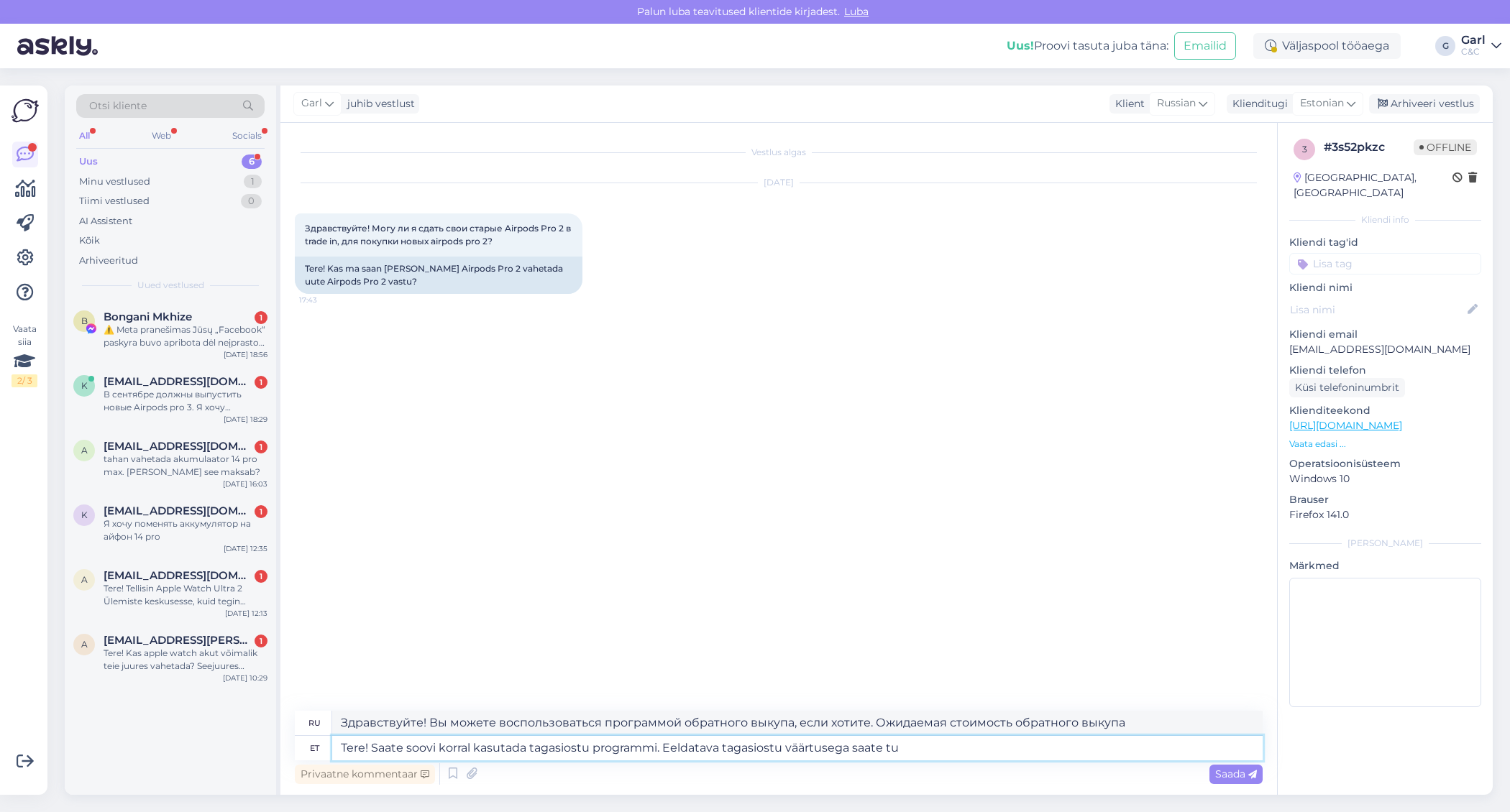
type textarea "Tere! Saate soovi korral kasutada tagasiostu programmi. Eeldatava tagasiostu vä…"
type textarea "Здравствуйте! Вы можете воспользоваться программой обратного выкупа, если хотит…"
type textarea "Tere! Saate soovi korral kasutada tagasiostu programmi. Eeldatava tagasiostu vä…"
type textarea "Здравствуйте! Вы можете воспользоваться программой обратного выкупа, если хотит…"
type textarea "Tere! Saate soovi korral kasutada tagasiostu programmi. Eeldatava tagasiostu vä…"
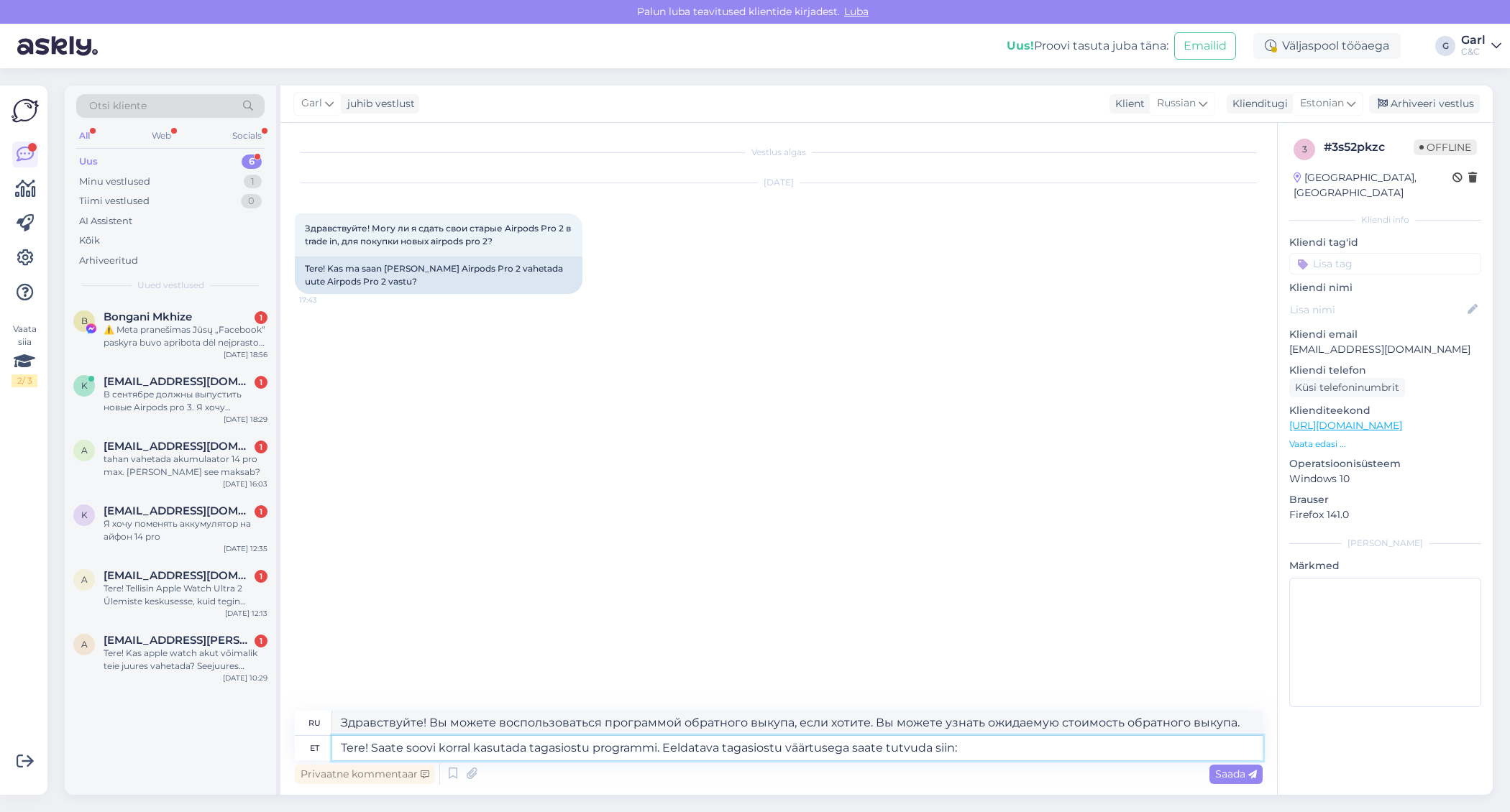
type textarea "Здравствуйте! Вы можете воспользоваться программой обратного выкупа, если хотит…"
paste textarea "[URL][DOMAIN_NAME]"
type textarea "Tere! Saate soovi korral kasutada tagasiostu programmi. Eeldatava tagasiostu vä…"
type textarea "Здравствуйте! Вы можете воспользоваться программой обратного выкупа, если хотит…"
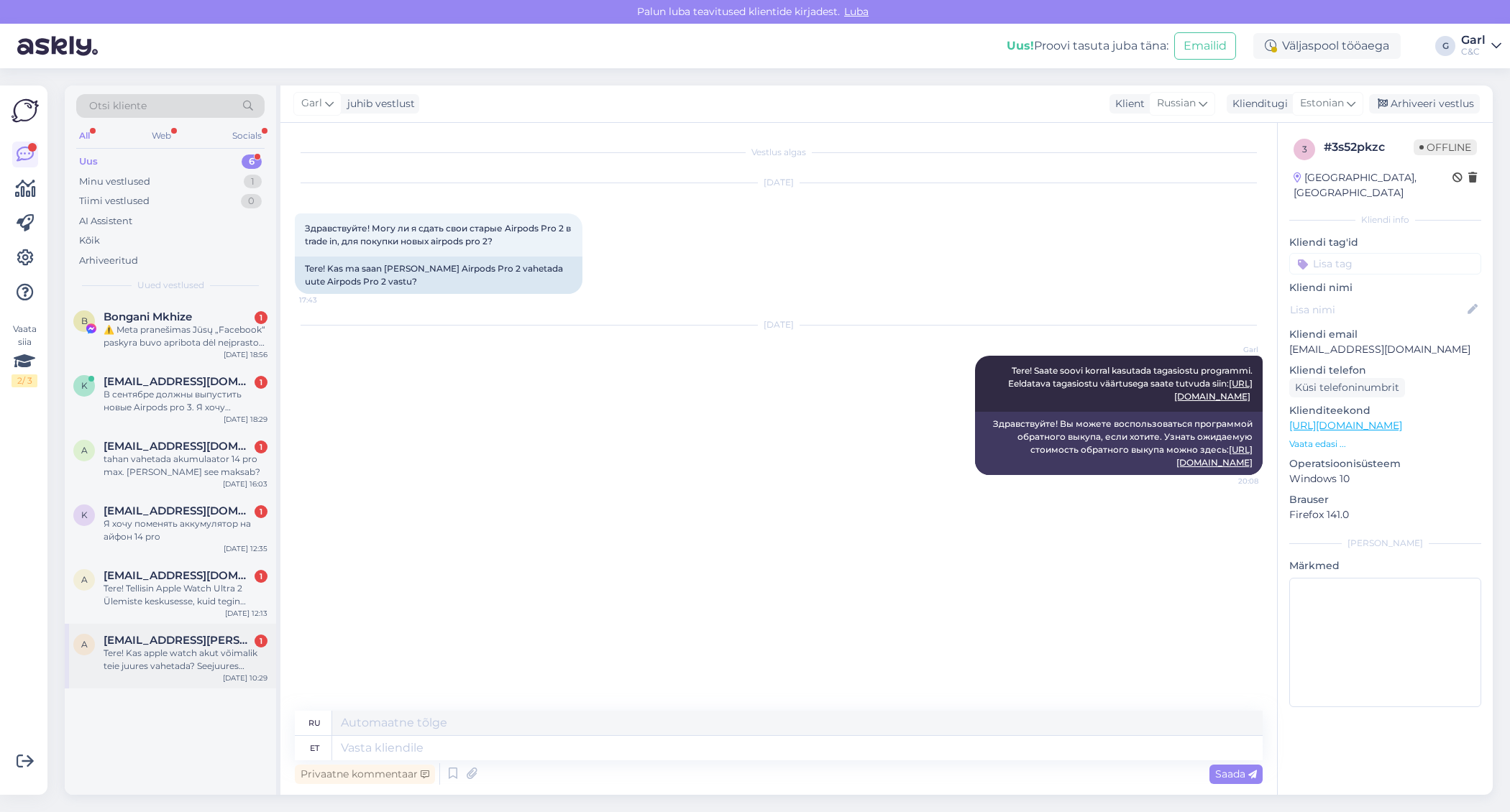
click at [202, 650] on div "Tere! Kas apple watch akut võimalik teie juures vahetada? Seejuures olulineveep…" at bounding box center [186, 660] width 164 height 26
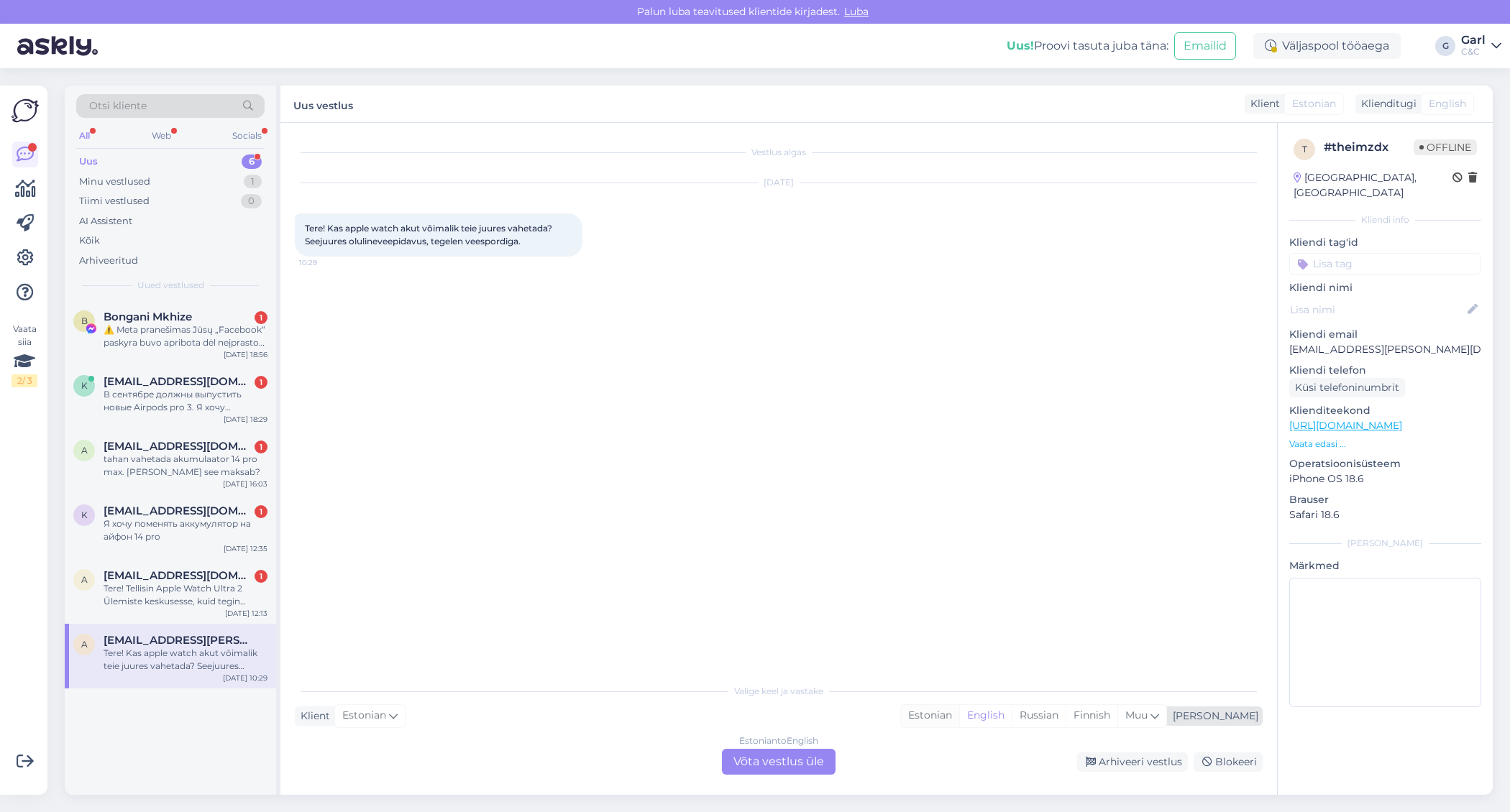
click at [959, 712] on div "Estonian" at bounding box center [930, 716] width 59 height 22
click at [743, 753] on div "Estonian to Estonian Võta vestlus üle" at bounding box center [779, 761] width 114 height 26
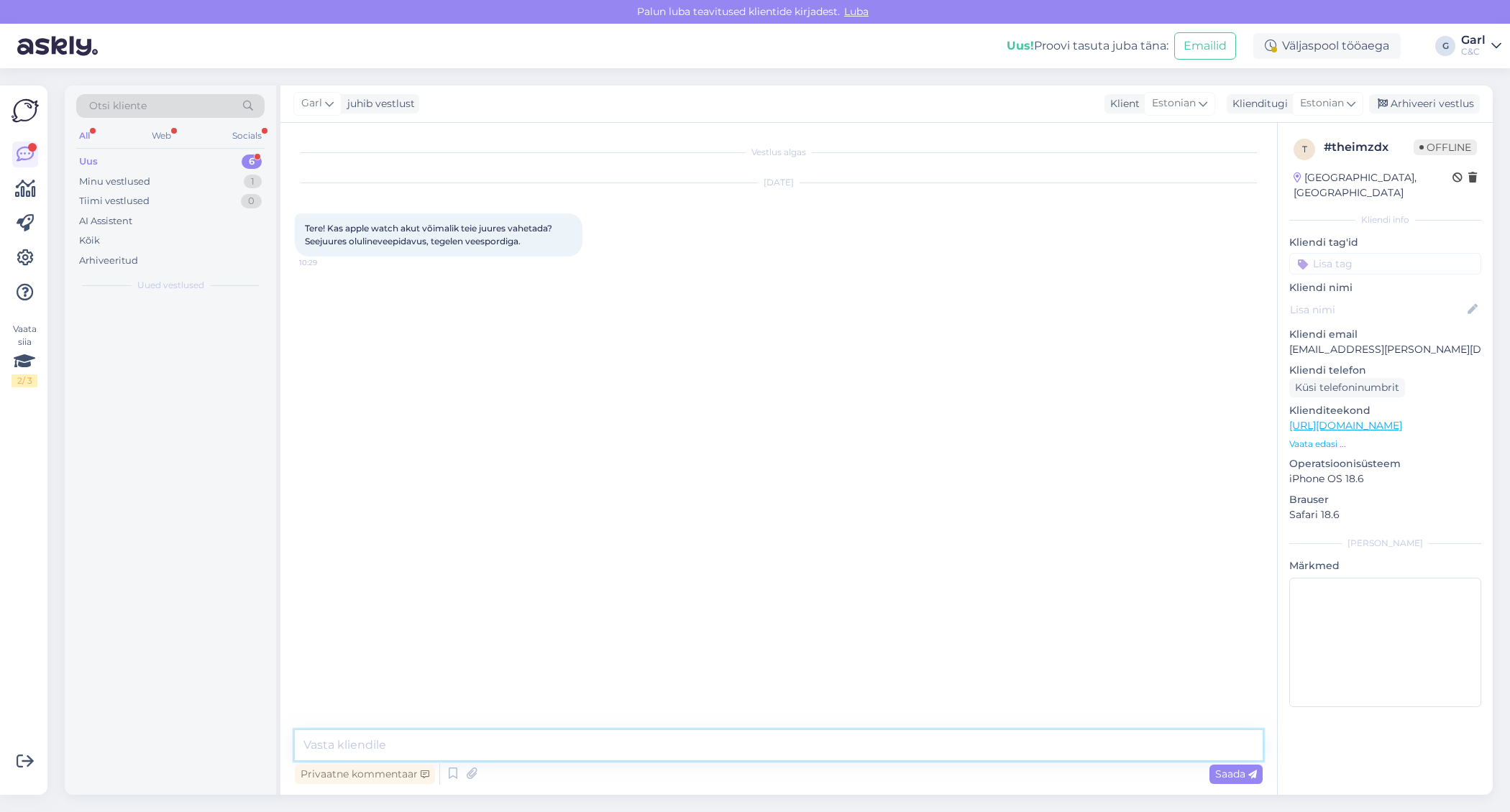
click at [744, 740] on textarea at bounding box center [778, 745] width 967 height 30
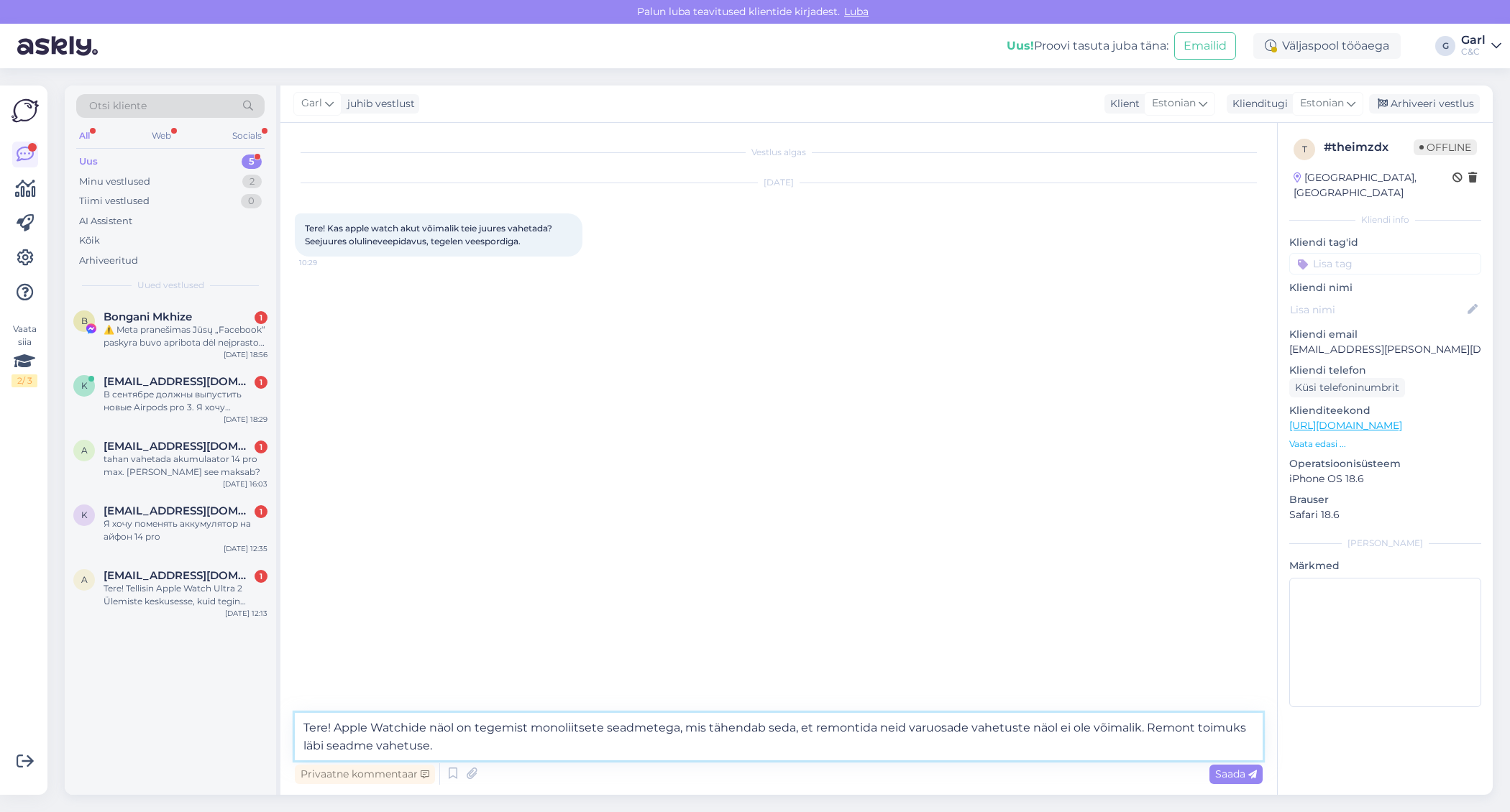
type textarea "Tere! Apple Watchide näol on tegemist monoliitsete seadmetega, mis tähendab sed…"
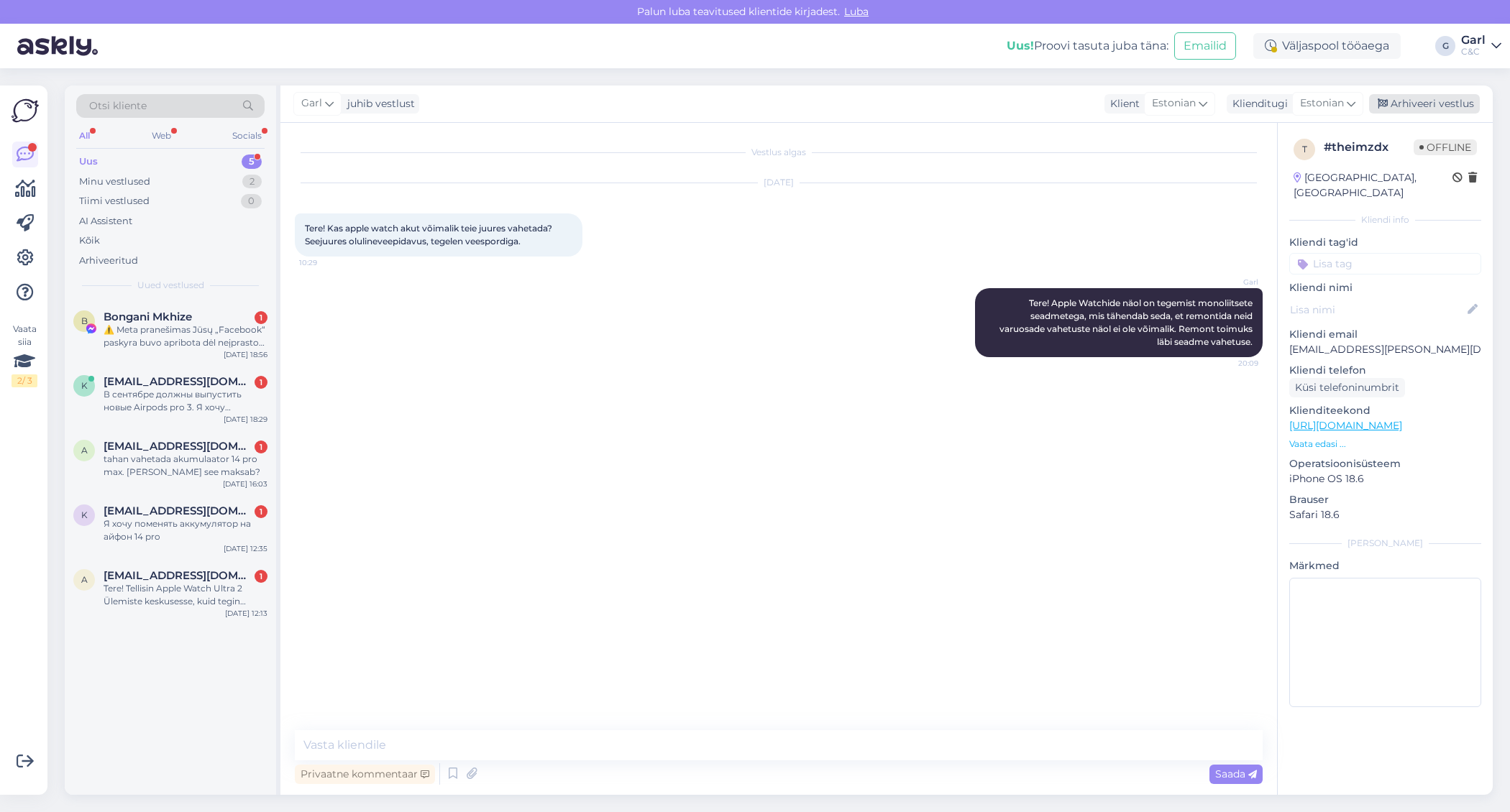
click at [1404, 105] on div "Arhiveeri vestlus" at bounding box center [1424, 103] width 111 height 19
click at [186, 580] on span "[EMAIL_ADDRESS][DOMAIN_NAME]" at bounding box center [178, 575] width 150 height 13
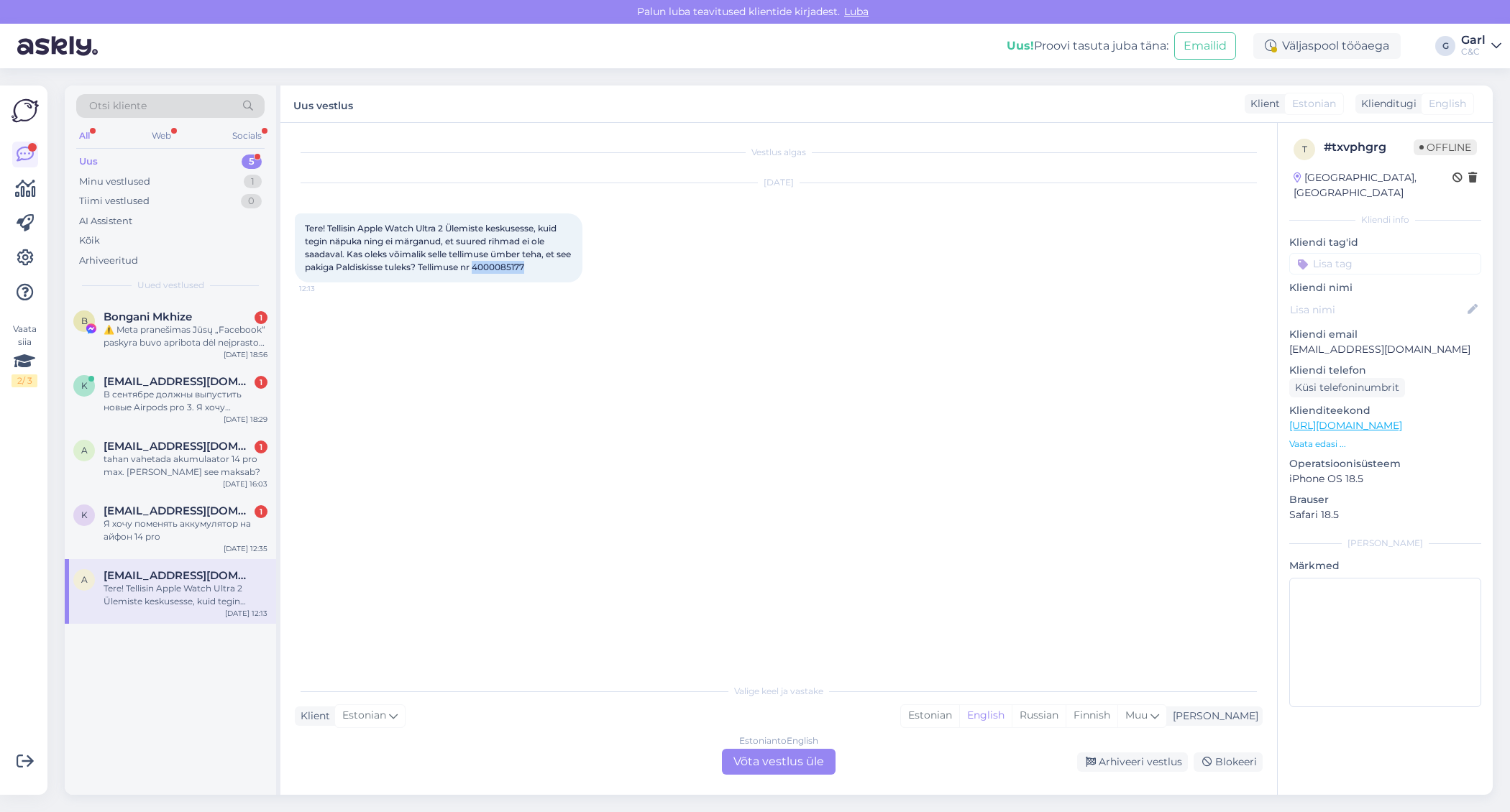
drag, startPoint x: 495, startPoint y: 268, endPoint x: 553, endPoint y: 266, distance: 58.0
click at [553, 266] on div "Tere! Tellisin Apple Watch Ultra 2 Ülemiste keskusesse, kuid tegin näpuka ning …" at bounding box center [438, 248] width 287 height 69
copy span "4000085177"
click at [959, 715] on div "Estonian" at bounding box center [930, 716] width 59 height 22
click at [892, 686] on div "Valige keel ja vastake" at bounding box center [778, 691] width 967 height 13
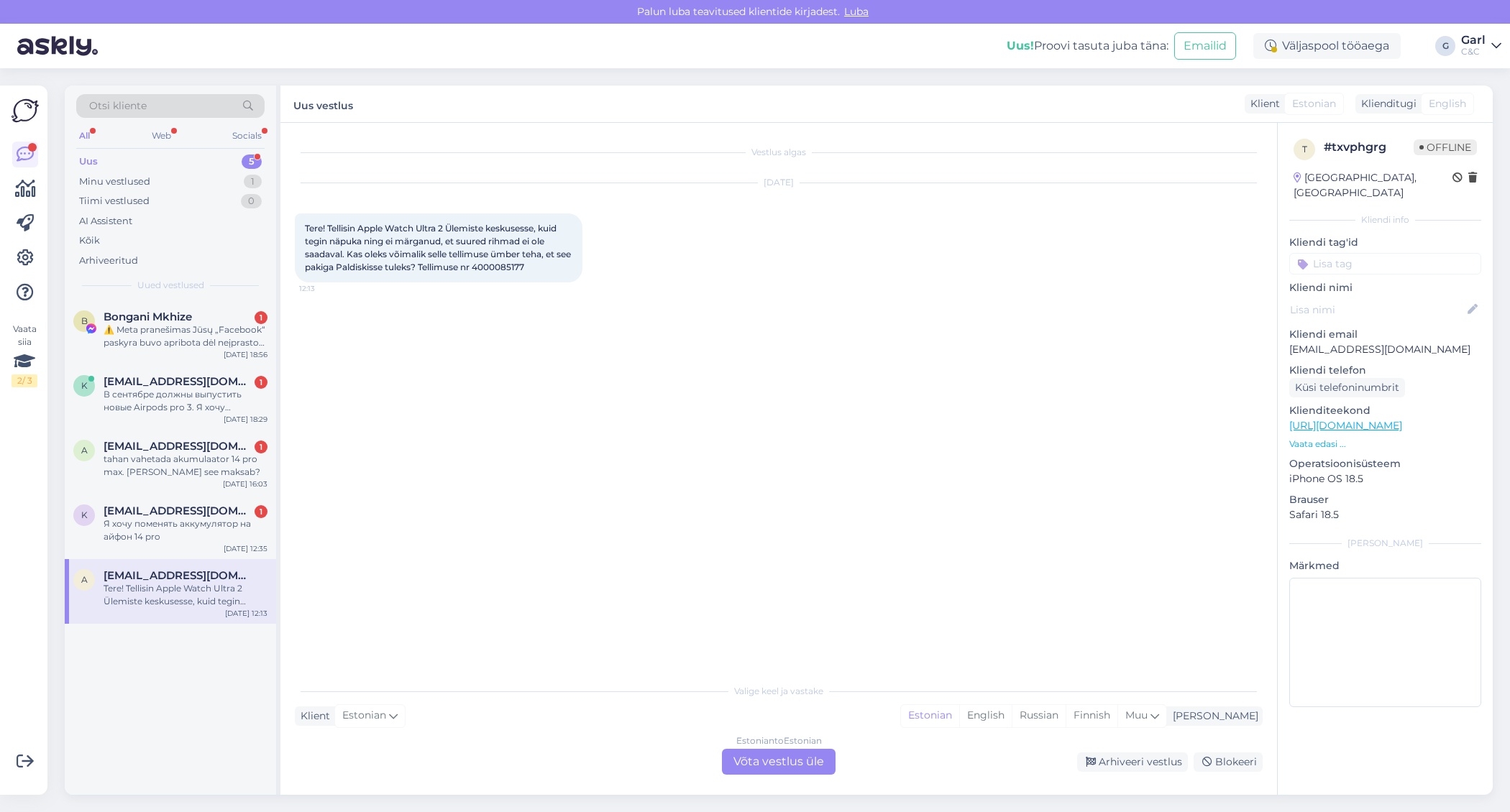
click at [801, 759] on div "Estonian to Estonian Võta vestlus üle" at bounding box center [779, 761] width 114 height 26
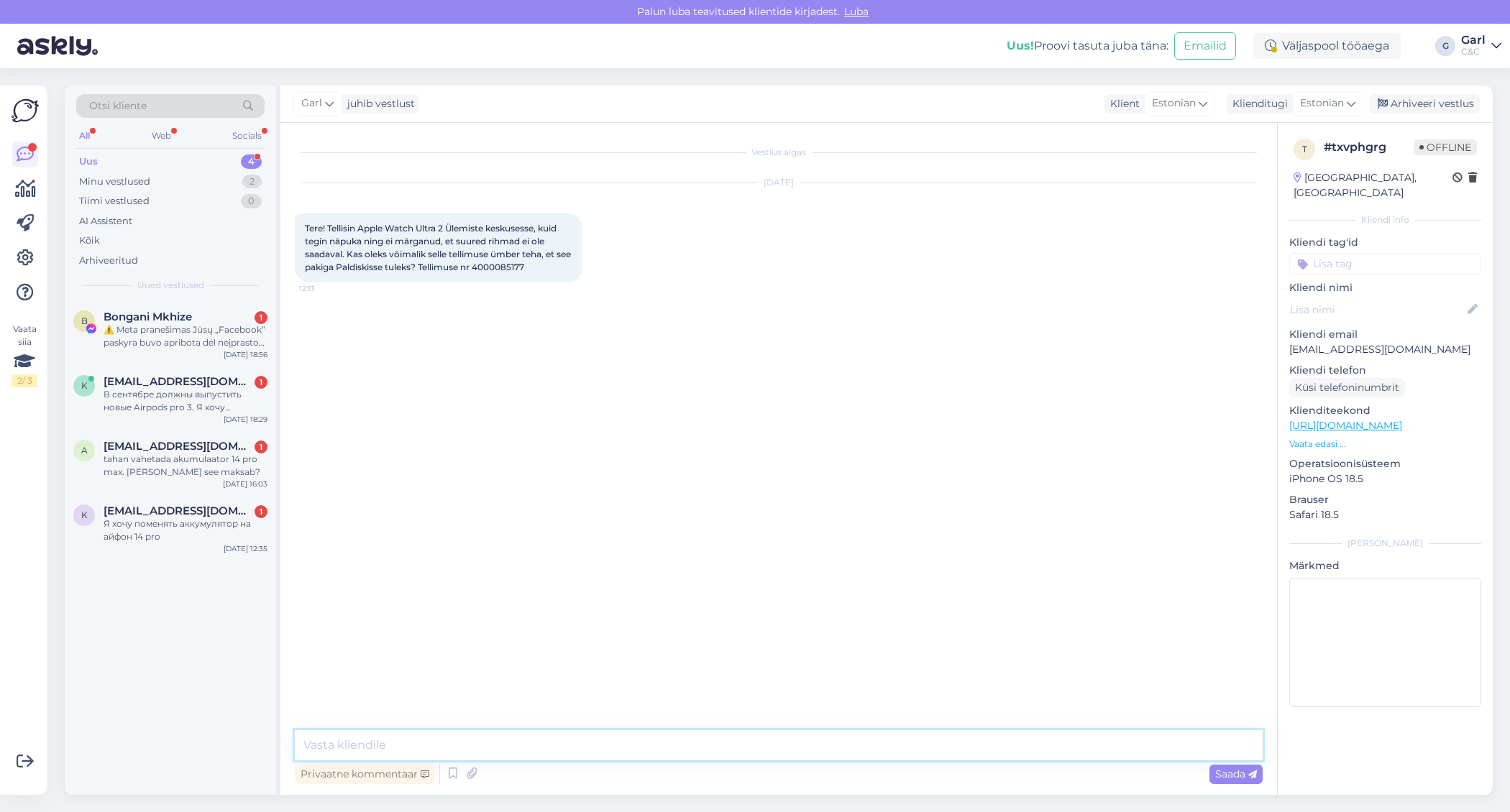
click at [767, 758] on textarea at bounding box center [778, 745] width 967 height 30
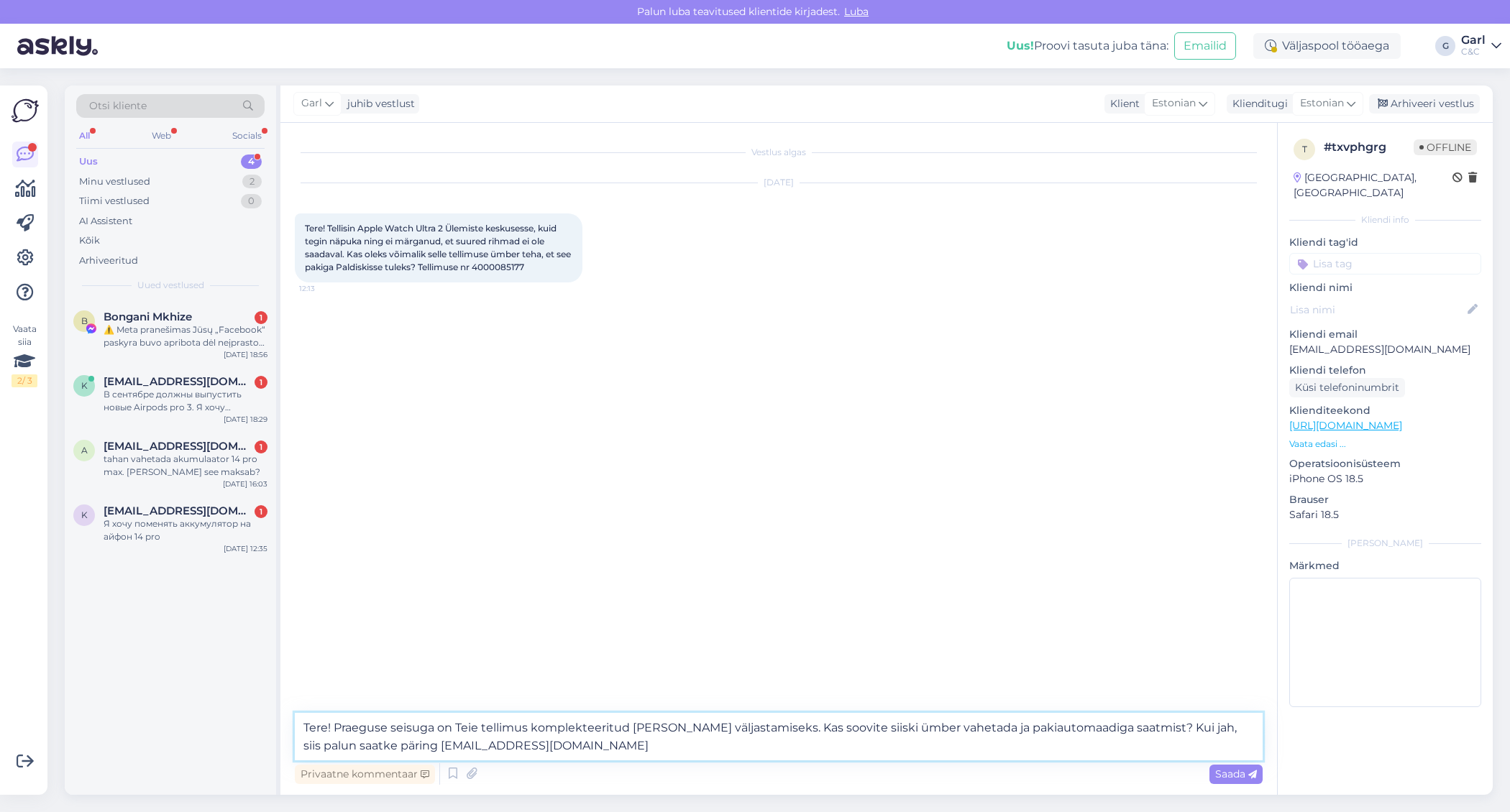
type textarea "Tere! Praeguse seisuga on Teie tellimus komplekteeritud [PERSON_NAME] väljastam…"
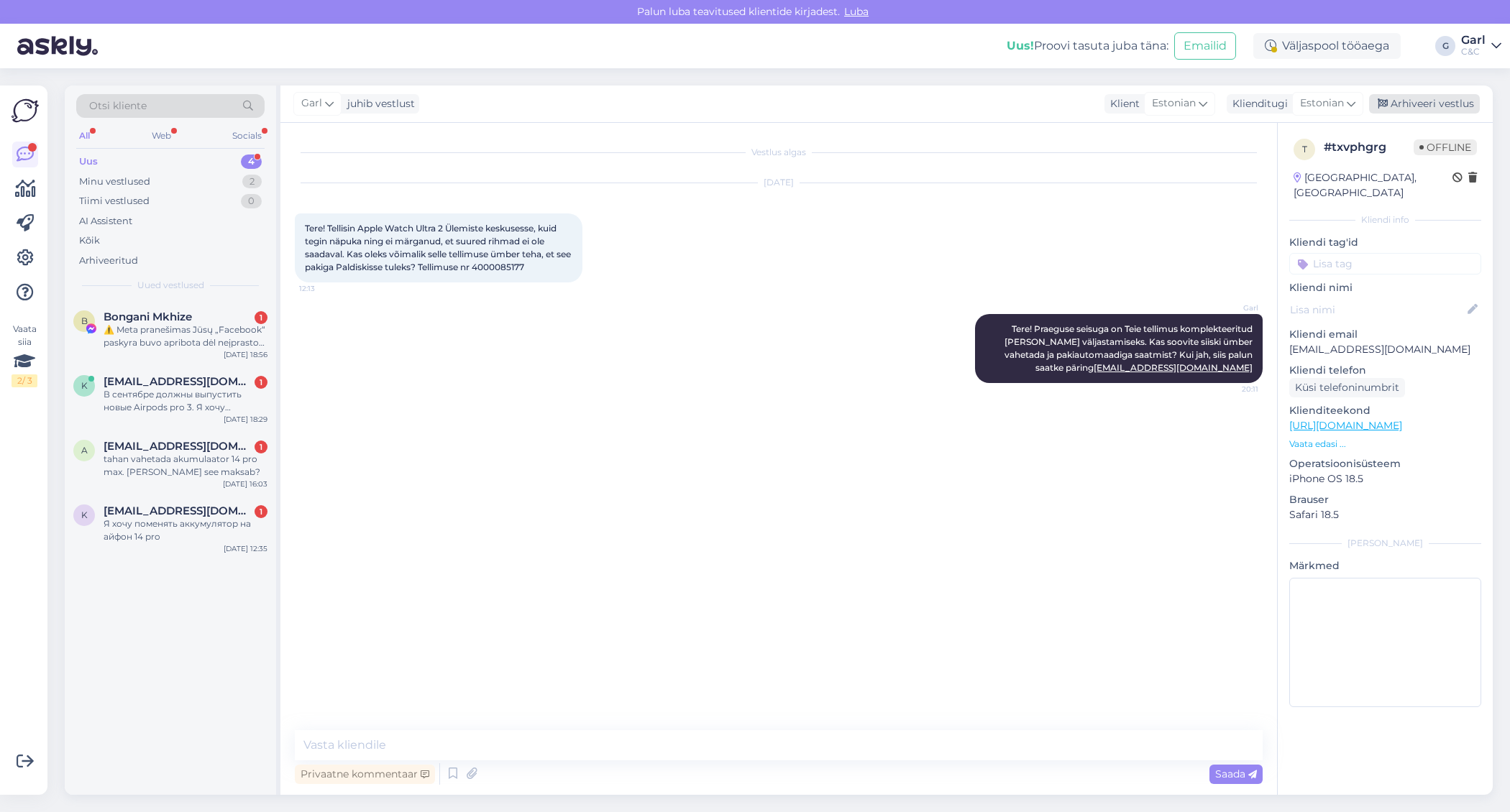
click at [1399, 102] on div "Arhiveeri vestlus" at bounding box center [1424, 103] width 111 height 19
click at [128, 501] on div "k [EMAIL_ADDRESS][DOMAIN_NAME] 1 Я хочу поменять аккумулятор на айфон 14 pro [D…" at bounding box center [170, 527] width 211 height 64
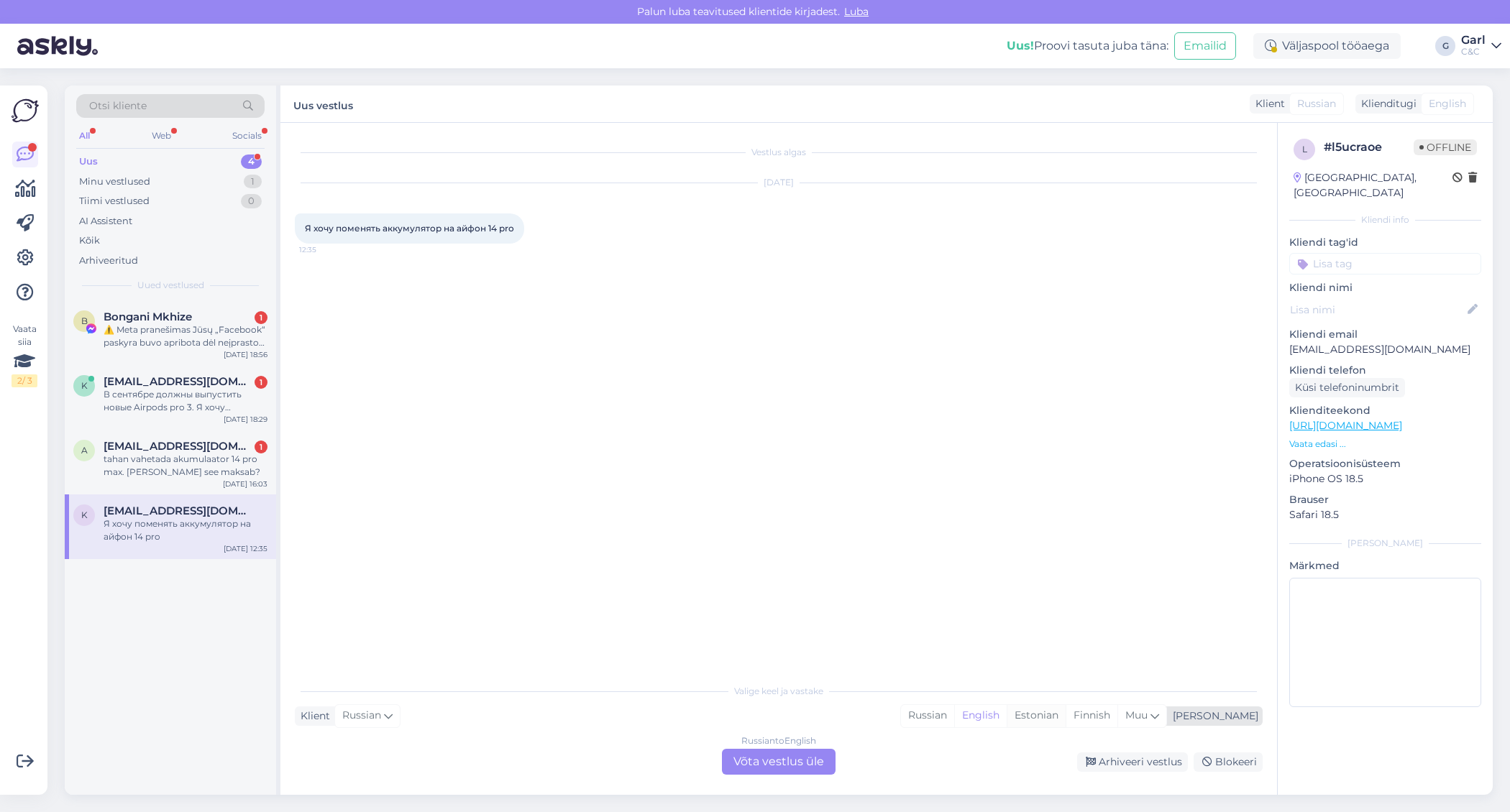
click at [1065, 722] on div "Estonian" at bounding box center [1036, 716] width 59 height 22
click at [783, 784] on div "Vestlus algas [DATE] Я хочу поменять аккумулятор на айфон 14 pro 12:35 Valige […" at bounding box center [779, 459] width 997 height 672
click at [781, 743] on div "Russian to Estonian" at bounding box center [779, 740] width 81 height 13
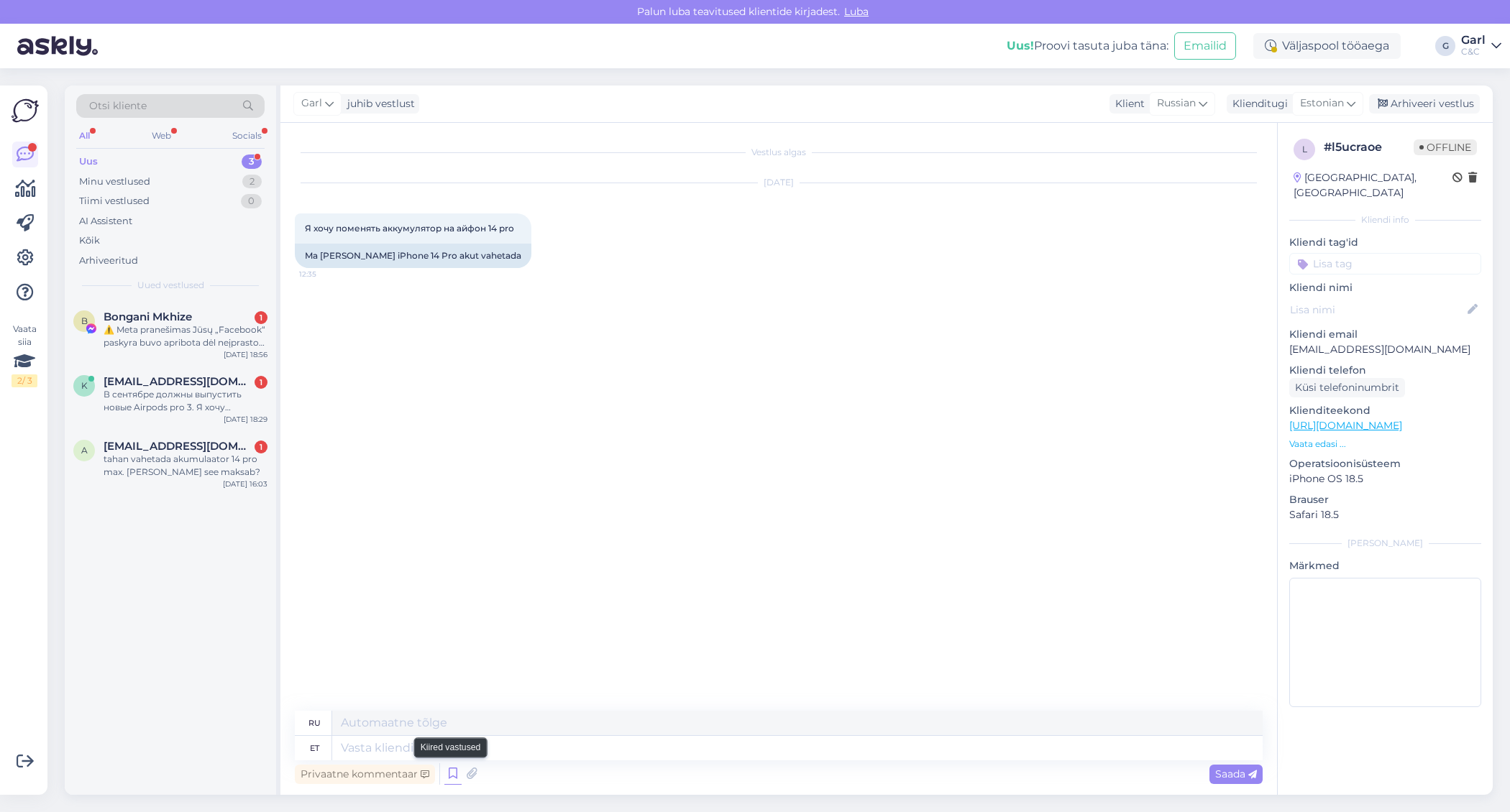
click at [448, 773] on icon at bounding box center [452, 774] width 18 height 22
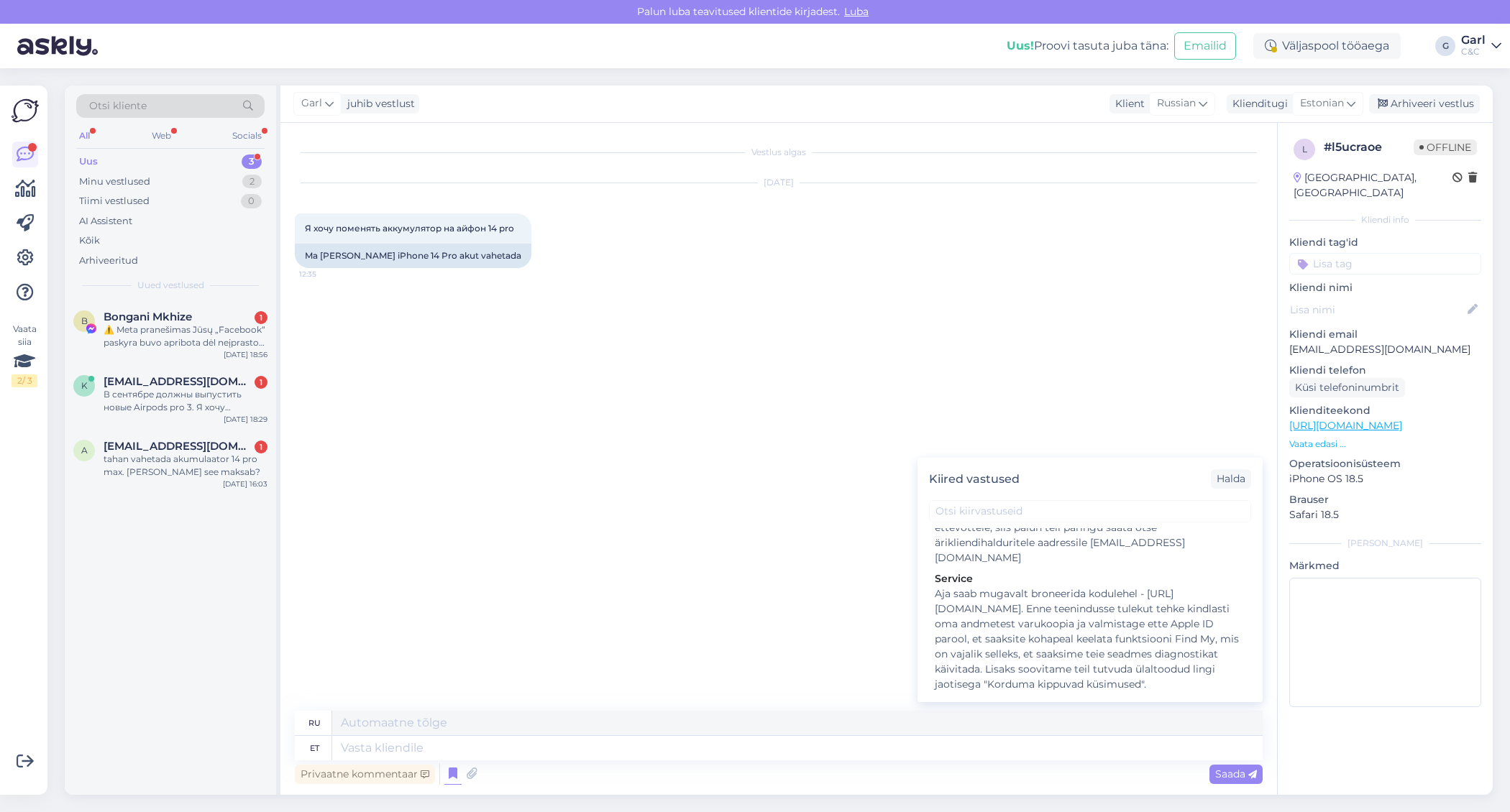
scroll to position [2113, 0]
click at [987, 713] on div "Hooldusesse saab aega broneerida kodulehel - [URL][DOMAIN_NAME]. Enne hoolduses…" at bounding box center [1090, 758] width 311 height 90
type textarea "Hooldusesse saab mugavalt aega broneerida kodulehel - [URL][DOMAIN_NAME]. Enne …"
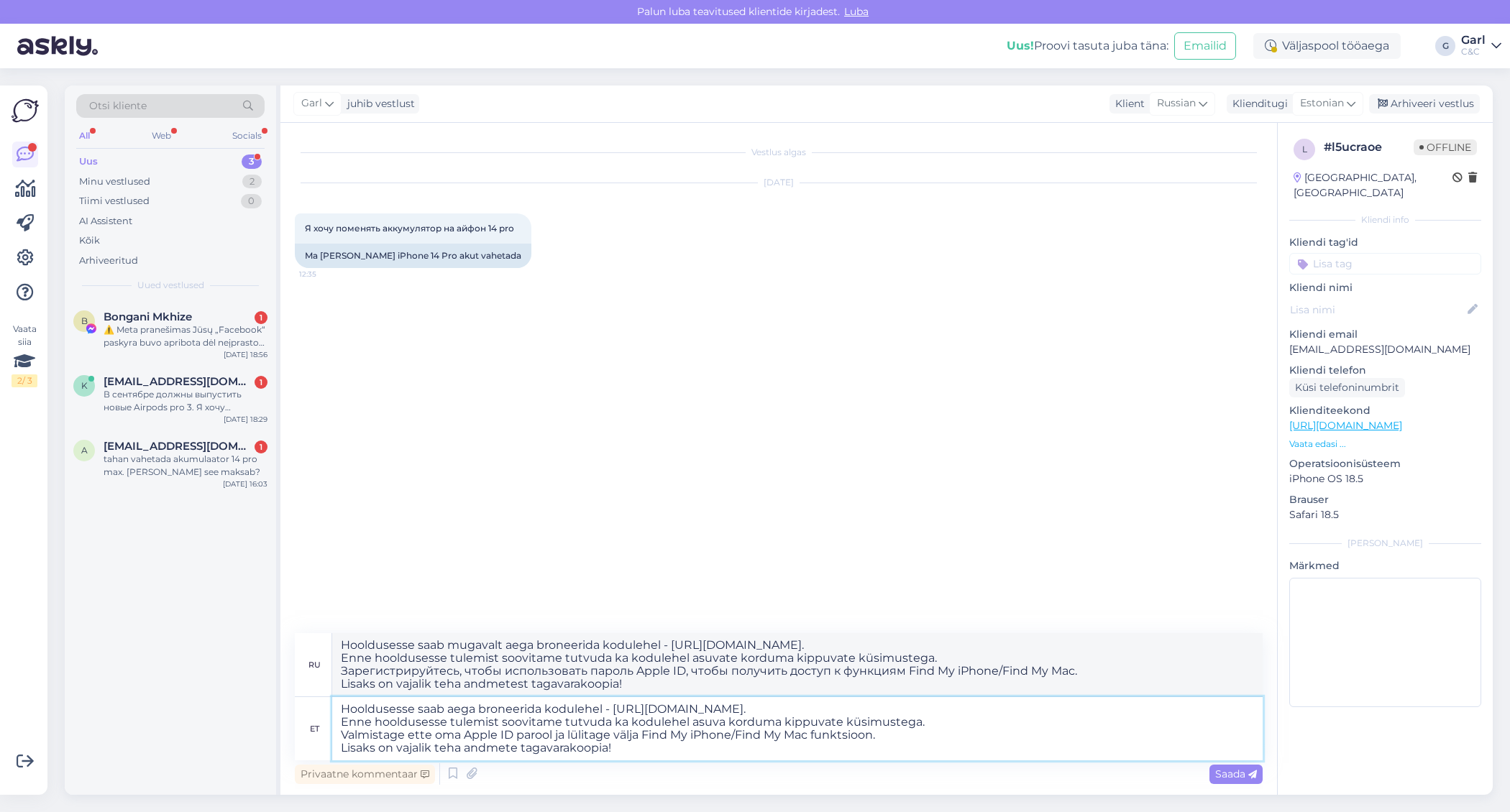
click at [340, 709] on textarea "Hooldusesse saab aega broneerida kodulehel - [URL][DOMAIN_NAME]. Enne hoolduses…" at bounding box center [797, 729] width 930 height 64
type textarea "Tere! Hooldusesse saab aega broneerida kodulehel - [URL][DOMAIN_NAME]. Enne hoo…"
type textarea "Здравствуйте! Записаться на сервис можно на сайте - [URL][DOMAIN_NAME]. Перед в…"
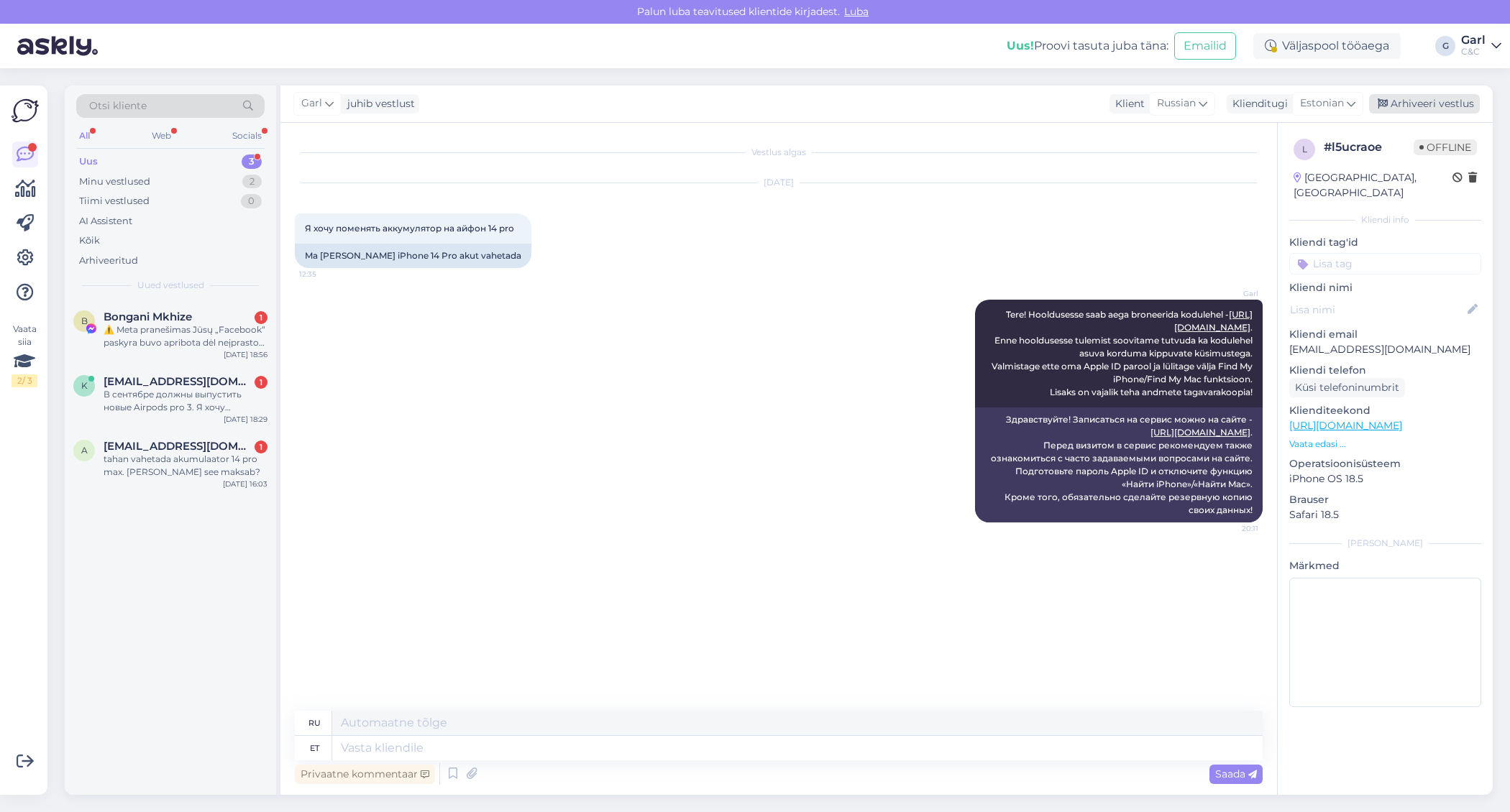
click at [1410, 104] on div "Arhiveeri vestlus" at bounding box center [1424, 103] width 111 height 19
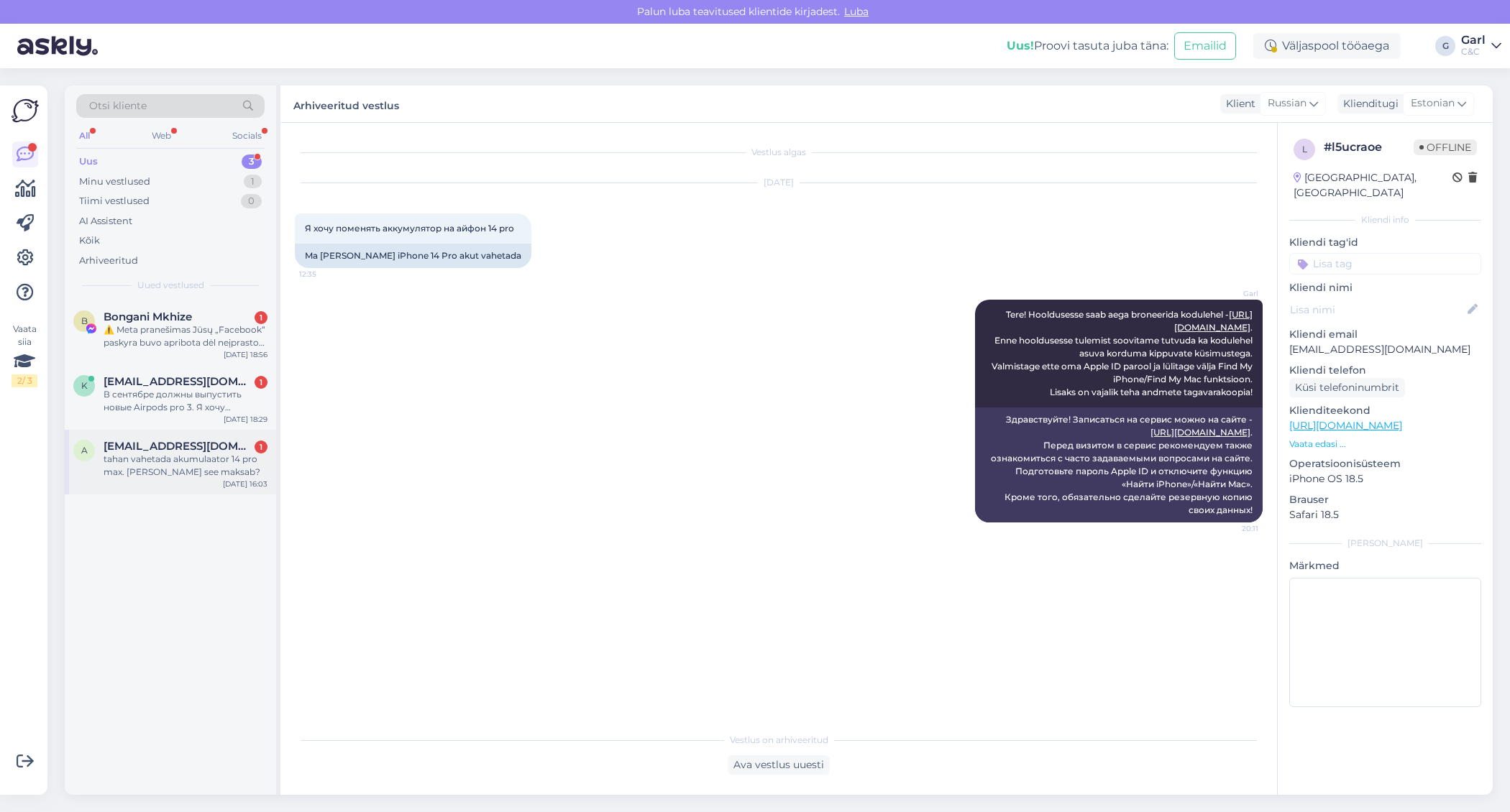
click at [190, 465] on div "tahan vahetada akumulaator 14 pro max. [PERSON_NAME] see maksab?" at bounding box center [186, 465] width 164 height 26
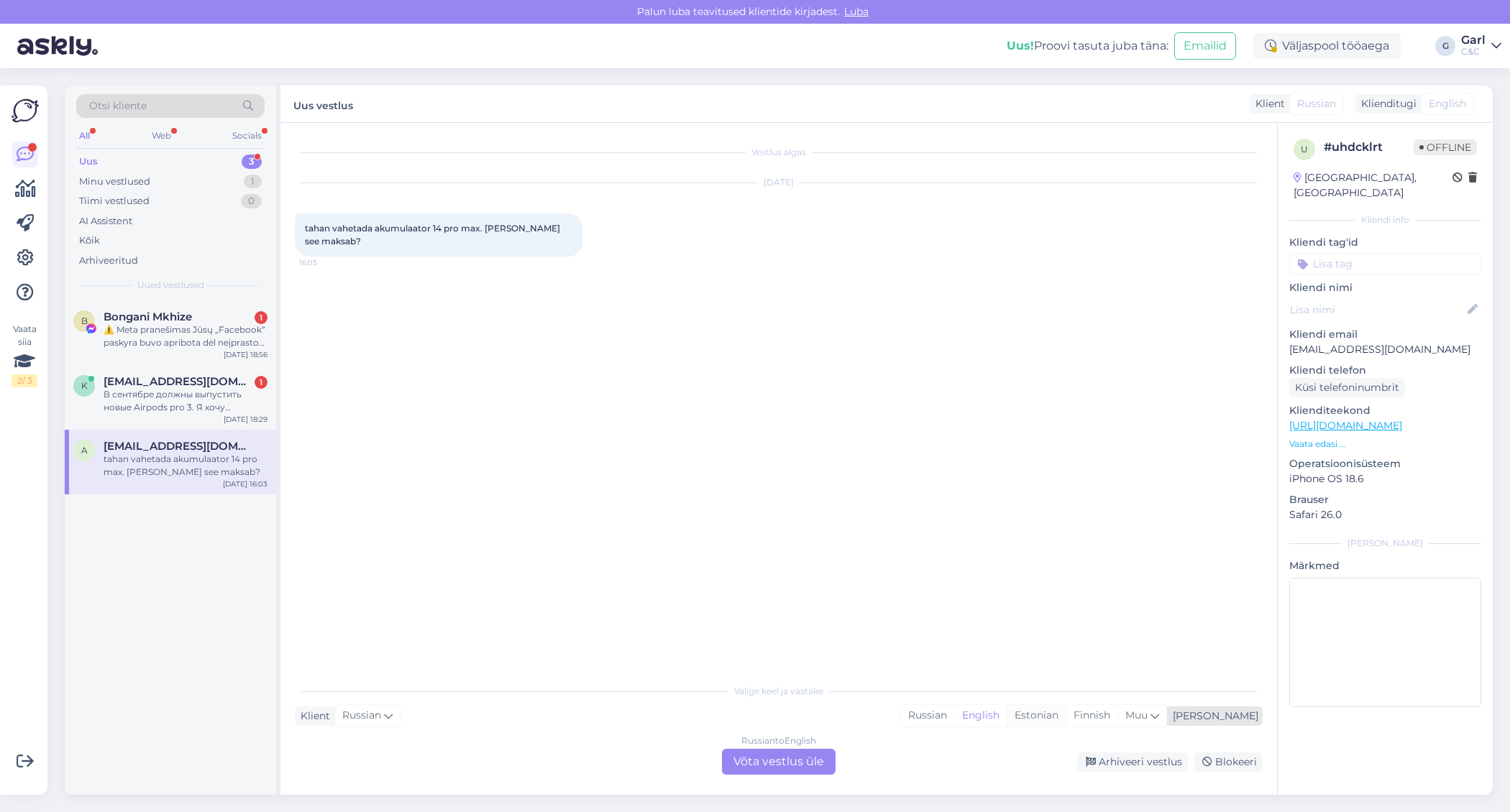
click at [1065, 721] on div "Estonian" at bounding box center [1036, 716] width 59 height 22
click at [761, 763] on div "Russian to Estonian Võta vestlus üle" at bounding box center [779, 761] width 114 height 26
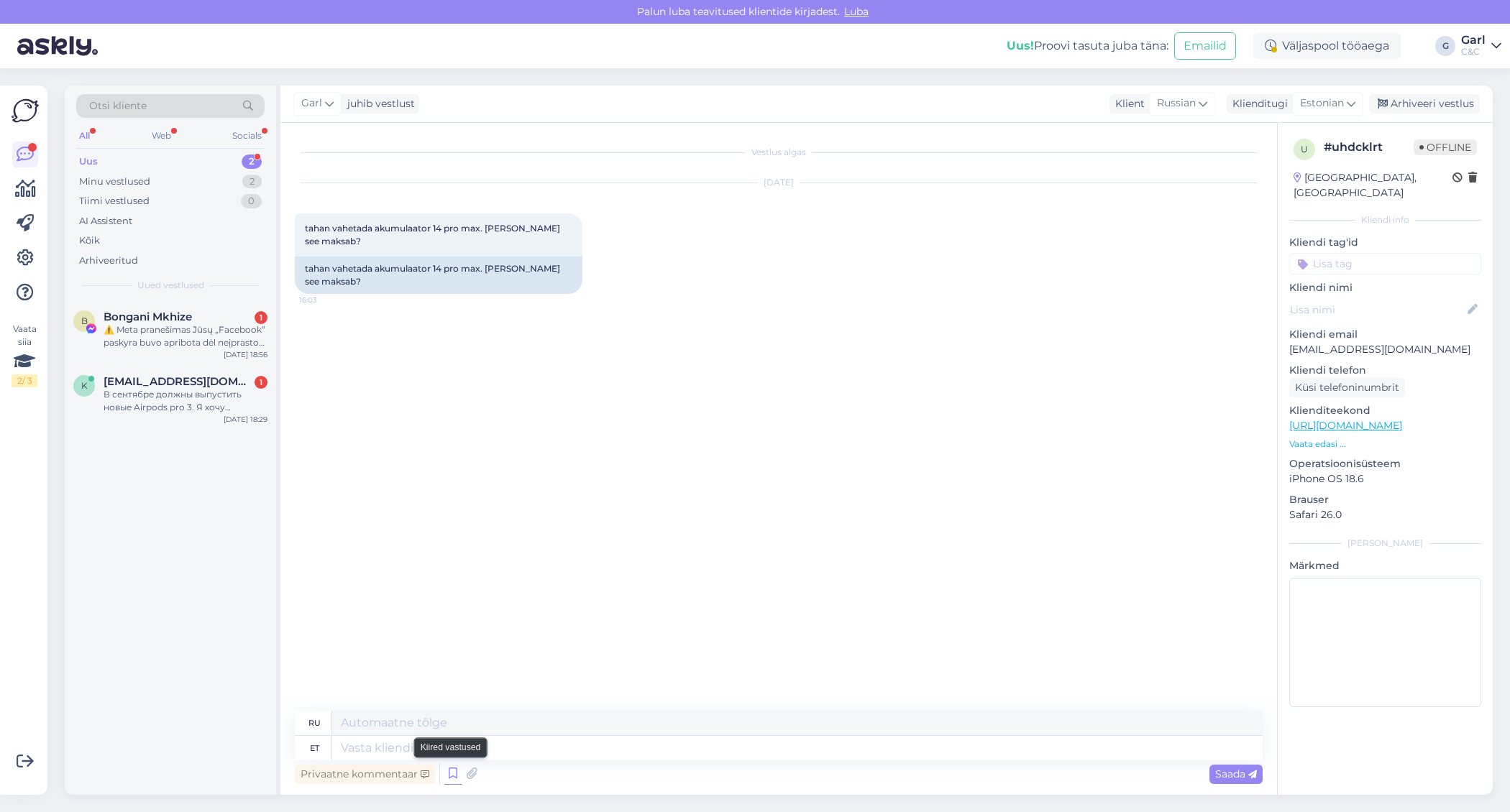
click at [451, 769] on icon at bounding box center [452, 774] width 18 height 22
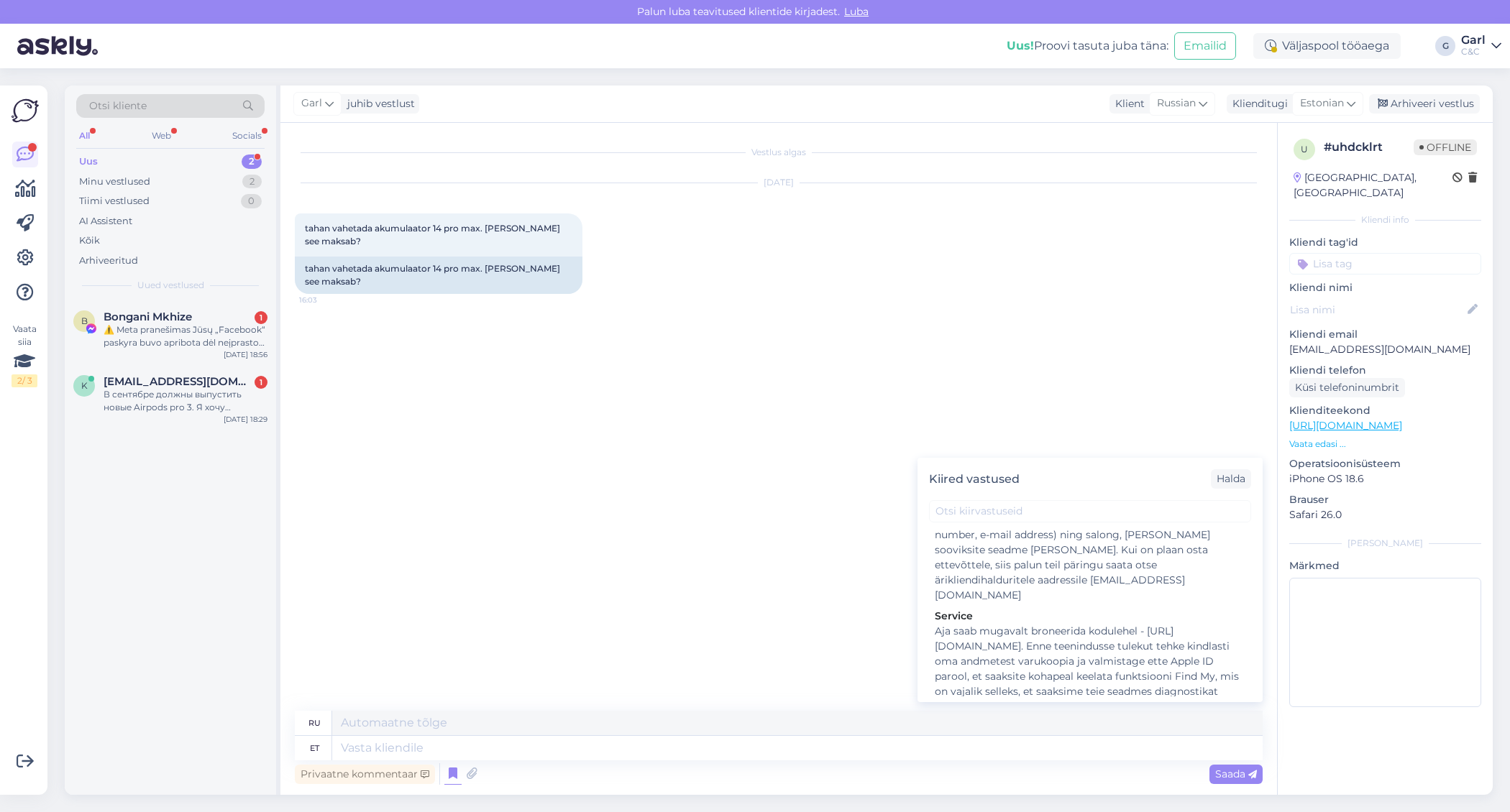
scroll to position [2077, 0]
click at [1070, 749] on div "Hooldusesse saab aega broneerida kodulehel - [URL][DOMAIN_NAME]. Enne hoolduses…" at bounding box center [1090, 794] width 311 height 90
type textarea "Hooldusesse saab mugavalt aega broneerida kodulehel - [URL][DOMAIN_NAME]. Enne …"
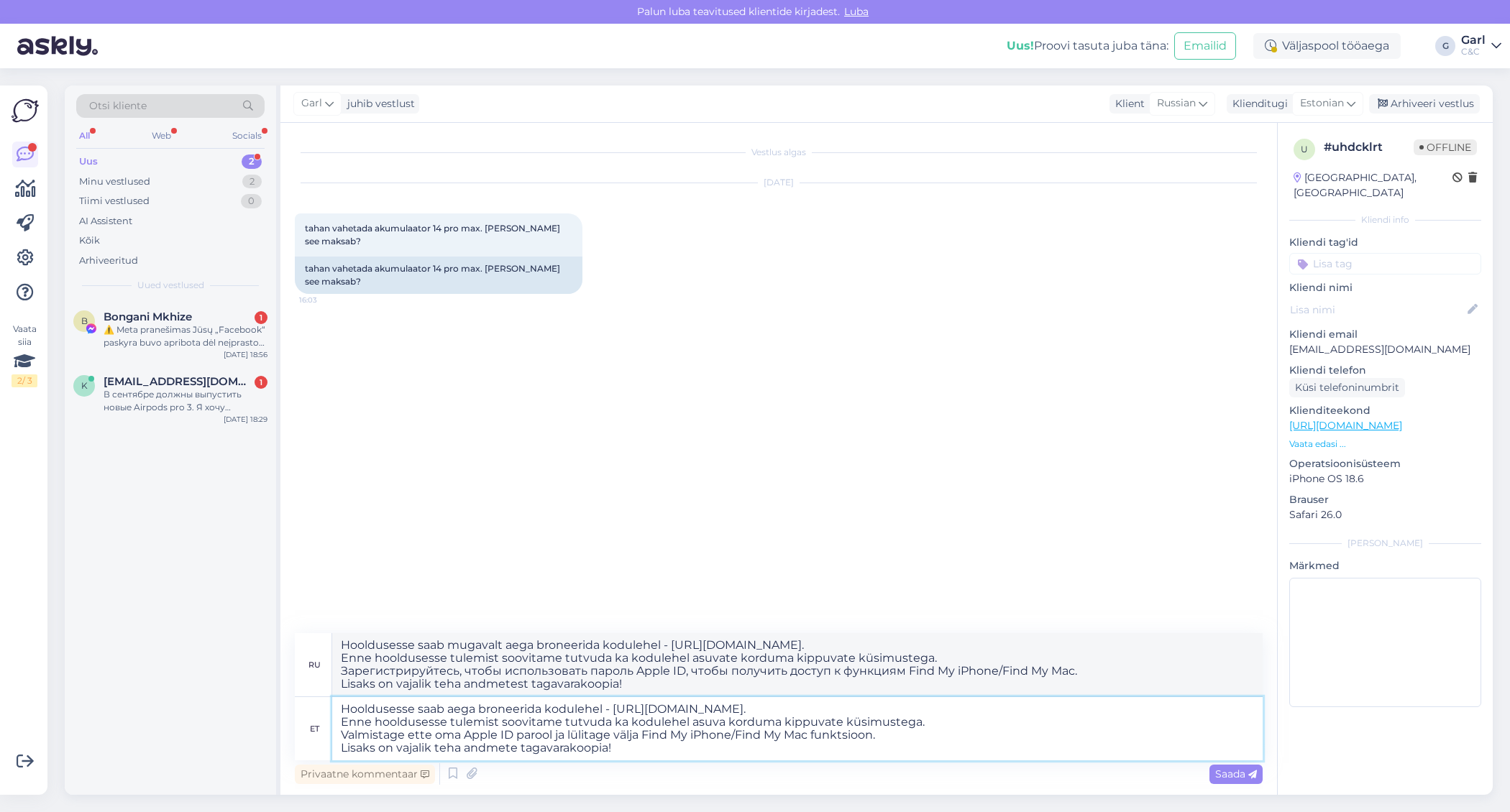
click at [338, 707] on textarea "Hooldusesse saab aega broneerida kodulehel - [URL][DOMAIN_NAME]. Enne hoolduses…" at bounding box center [797, 729] width 930 height 64
type textarea "Tere! Aku vahetus sellele mudelile maksab Hooldusesse saab aega broneerida kodu…"
type textarea "Здравствуйте! Замена аккумулятора этой модели [URL][DOMAIN_NAME]."
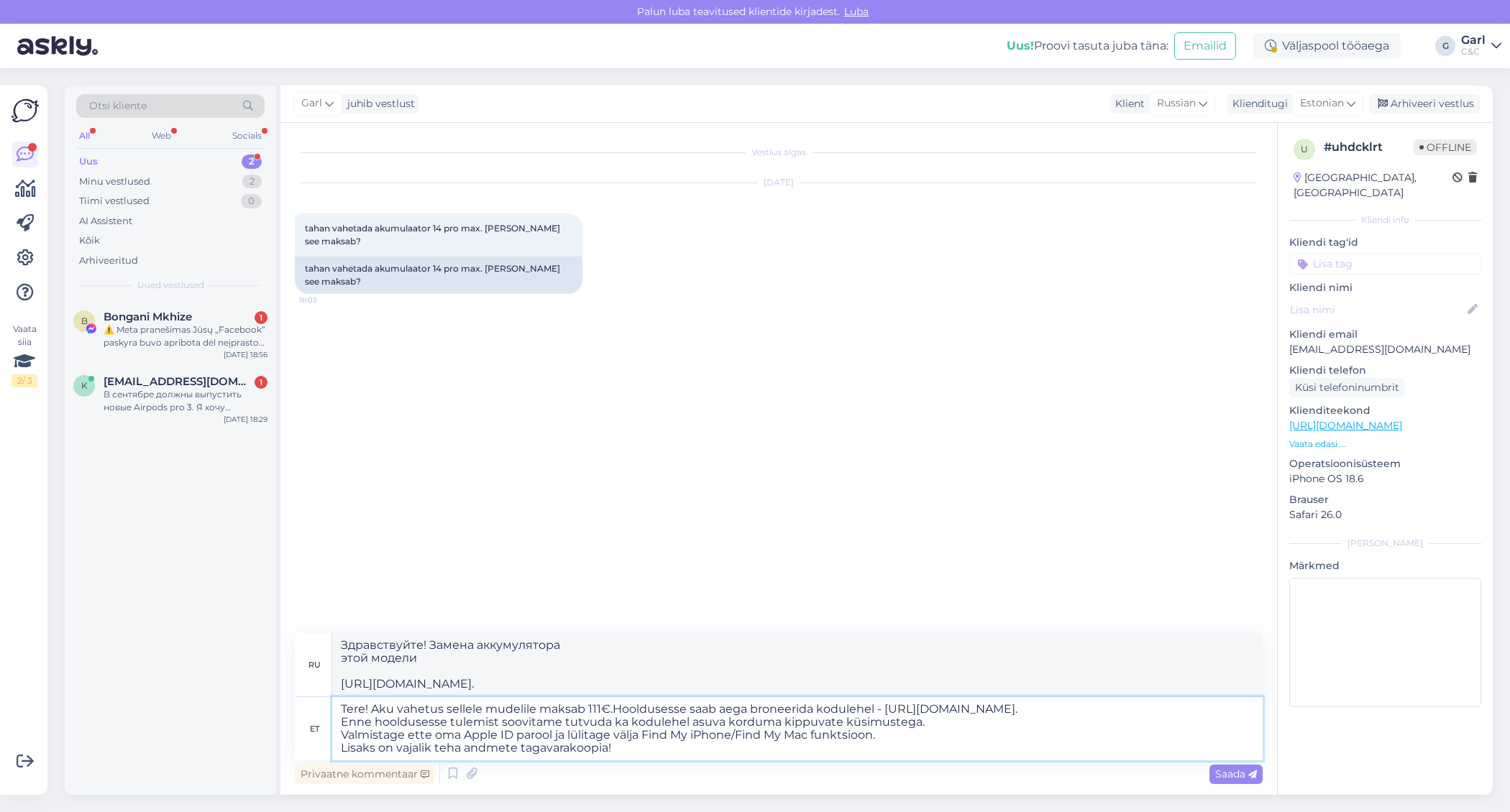
type textarea "Tere! Aku vahetus sellele mudelile maksab 111€. Hooldusesse saab aega broneerid…"
type textarea "Здравствуйте! Замена аккумулятора для этой модели стоит 111 евро. Записаться на…"
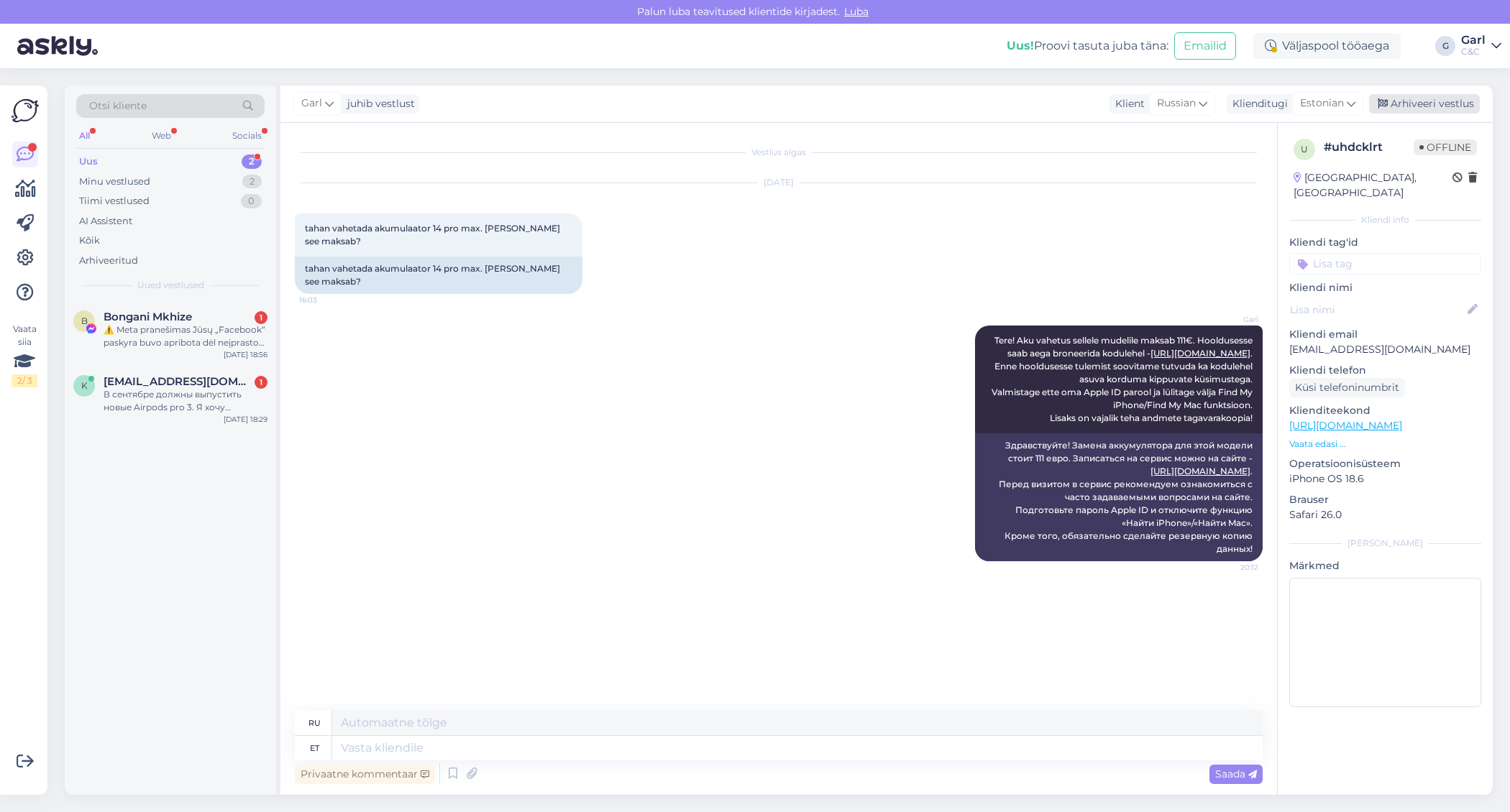
click at [1416, 100] on div "Arhiveeri vestlus" at bounding box center [1424, 103] width 111 height 19
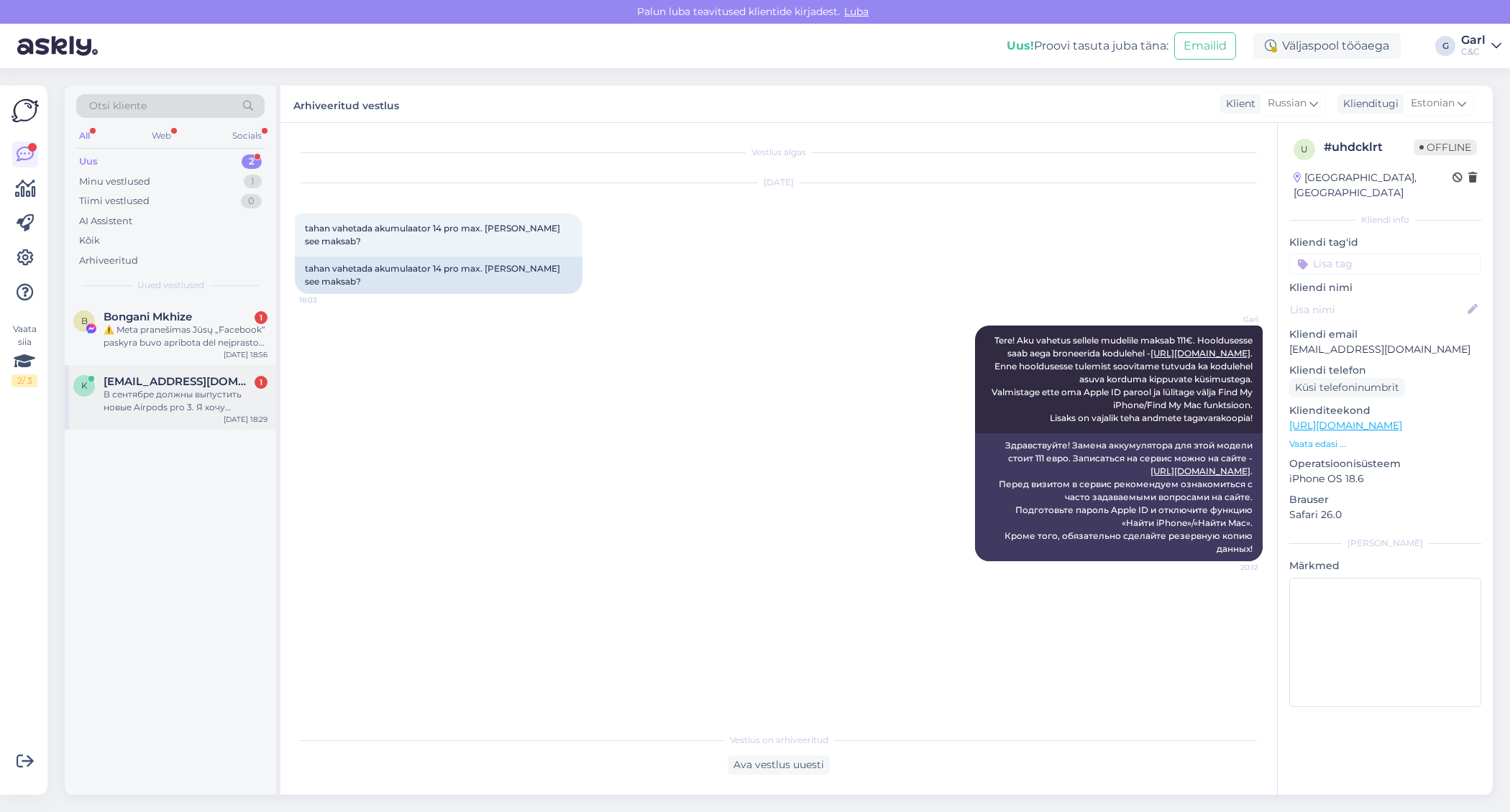
click at [200, 399] on div "В сентябре должны выпустить новые Airpods pro 3. Я хочу предзаказ сделать или з…" at bounding box center [186, 401] width 164 height 26
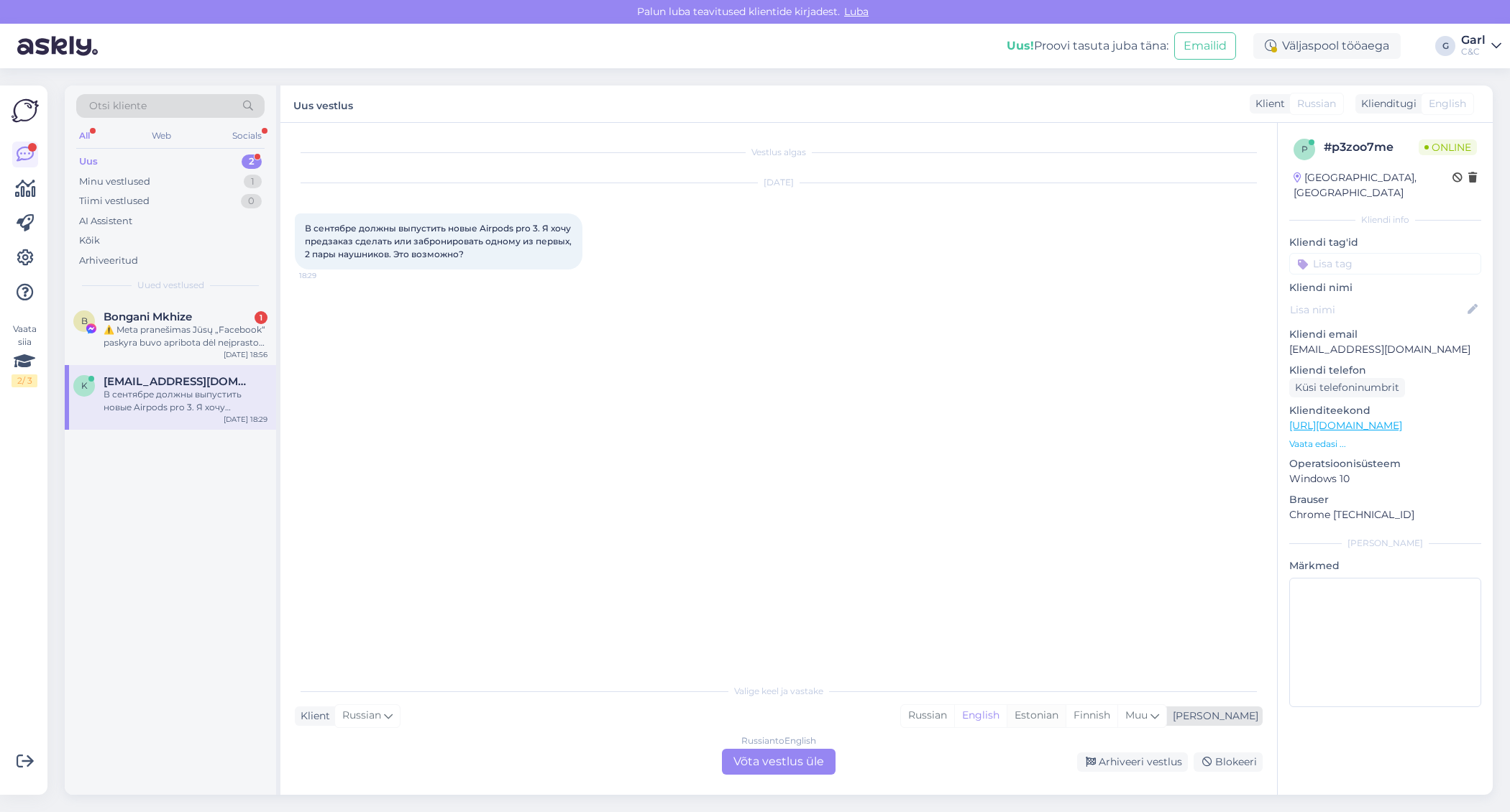
click at [1065, 715] on div "Estonian" at bounding box center [1036, 716] width 59 height 22
click at [796, 768] on div "Russian to Estonian Võta vestlus üle" at bounding box center [779, 761] width 114 height 26
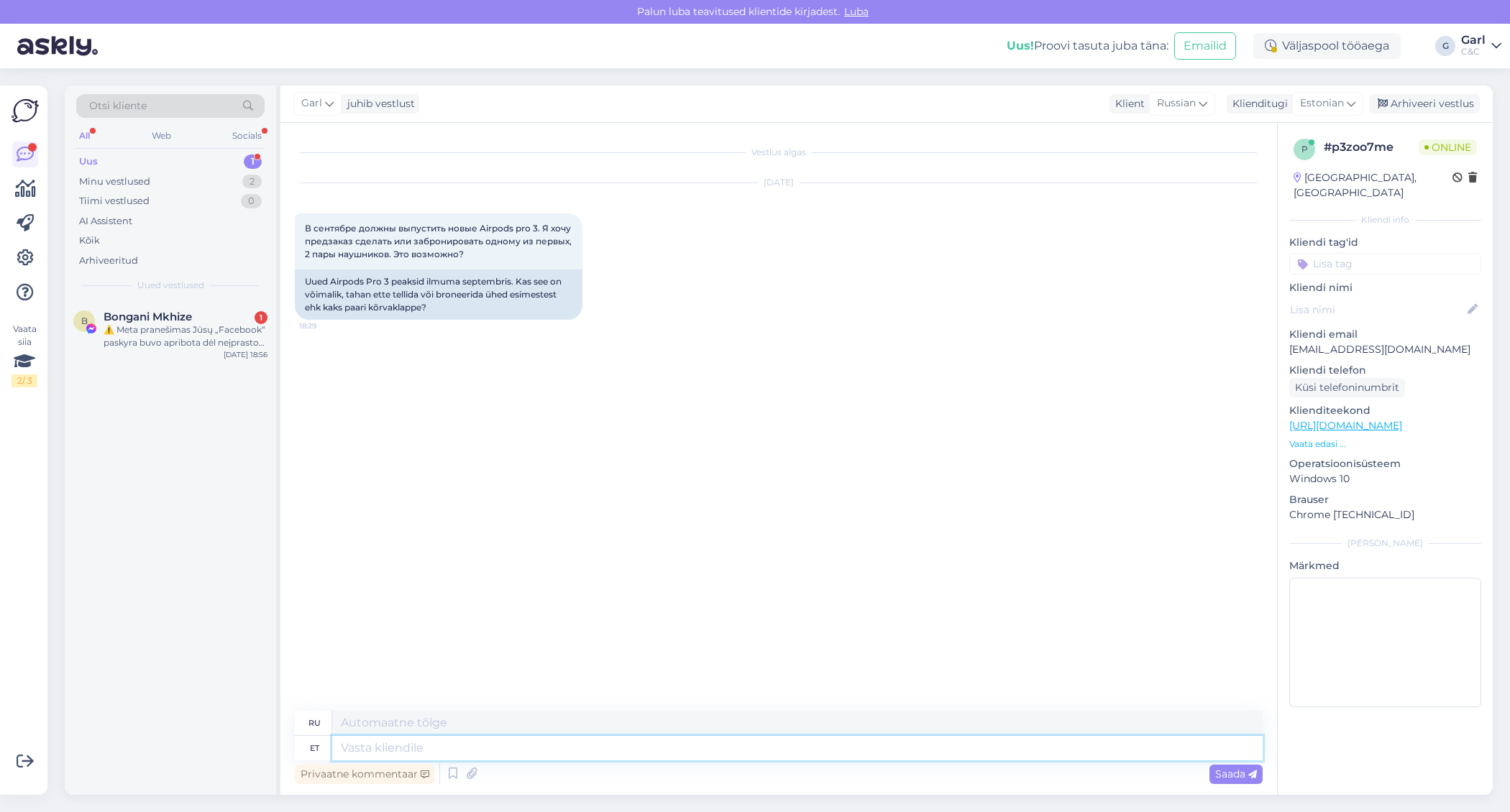
click at [776, 758] on textarea at bounding box center [797, 748] width 930 height 24
click at [773, 758] on textarea at bounding box center [797, 748] width 930 height 24
click at [770, 758] on textarea at bounding box center [797, 748] width 930 height 24
type textarea "Tere!"
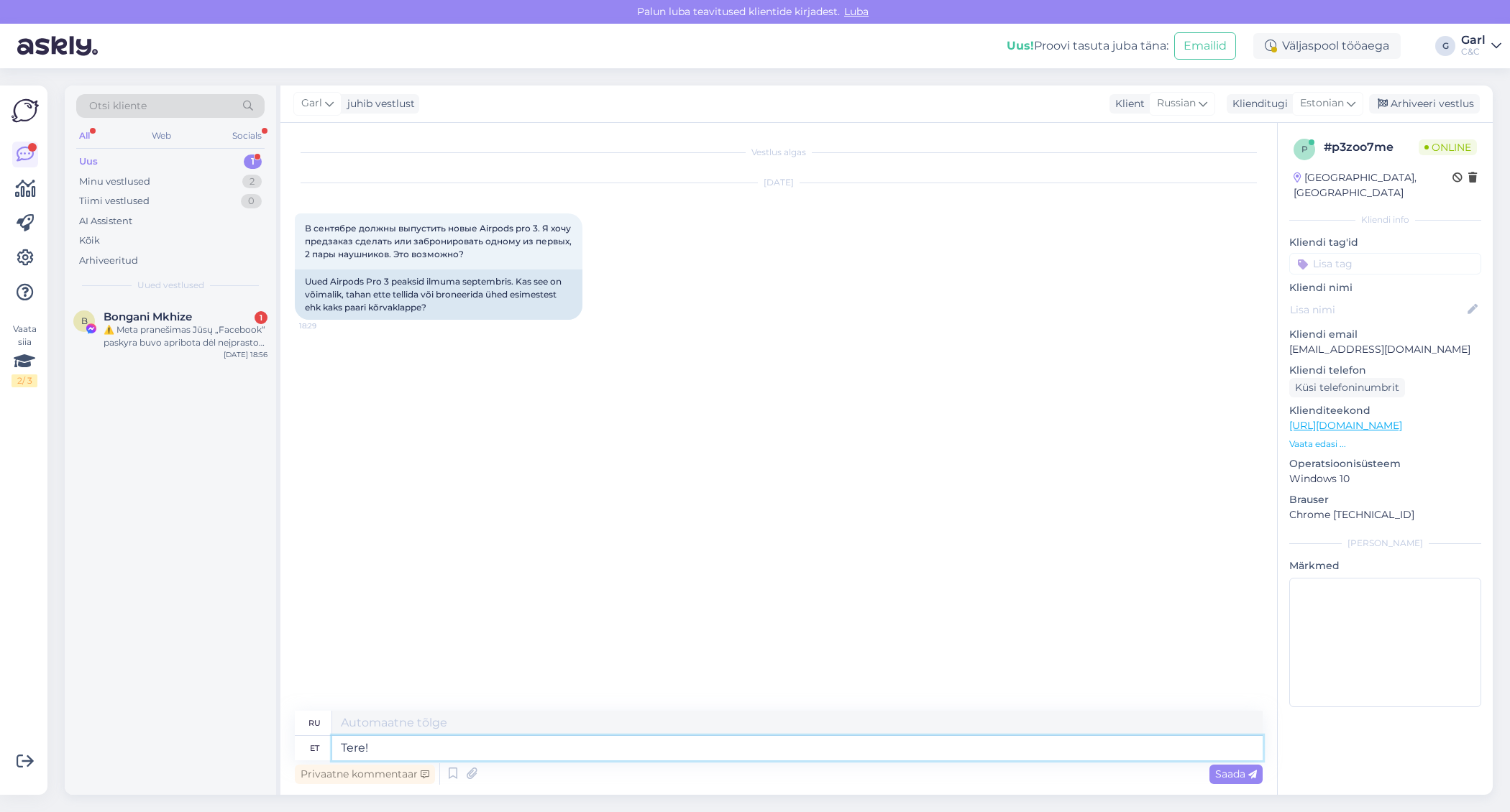
type textarea "Привет!"
type textarea "Tere! Kuna to"
type textarea "Привет! Потому что"
type textarea "Tere! Kuna toode e"
type textarea "Привет! Потому что продукт"
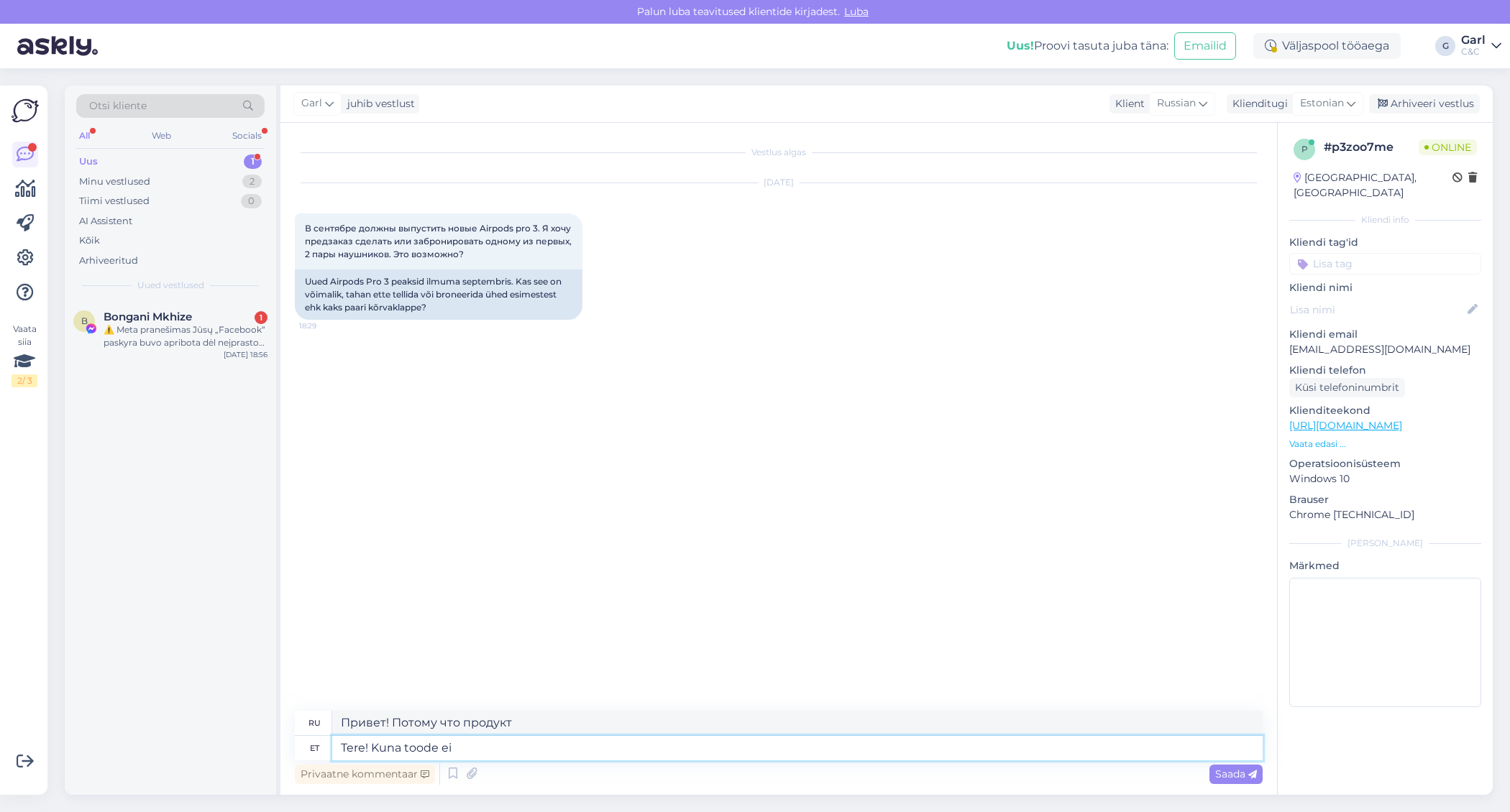
type textarea "Tere! Kuna toode ei o"
type textarea "Здравствуйте! Поскольку продукт не..."
type textarea "Tere! Kuna toode ei ole Apple p"
type textarea "Здравствуйте! Поскольку продукт не Apple,"
type textarea "Tere! Kuna toode ei ole Apple poolt a"
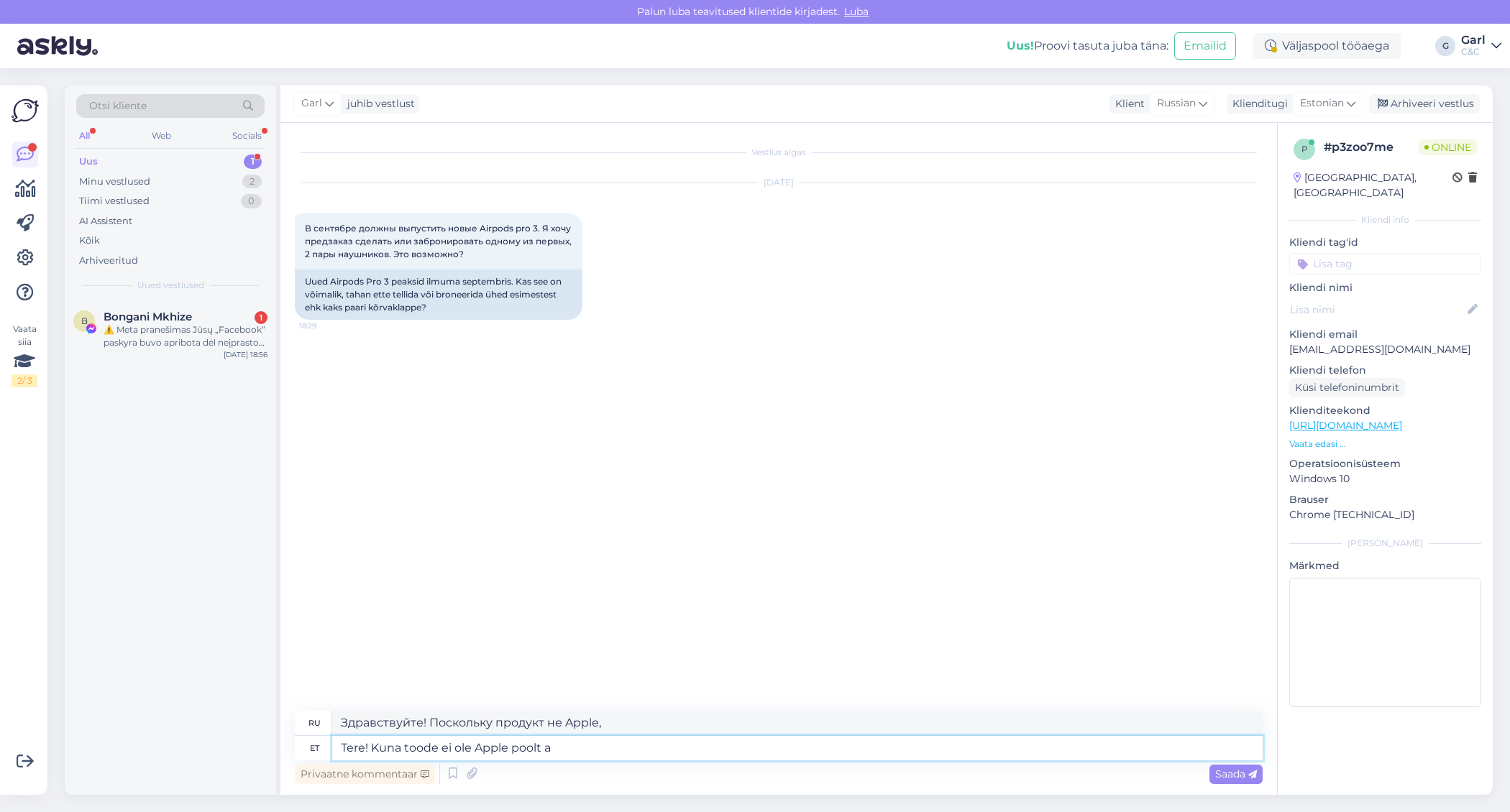
type textarea "Здравствуйте! Поскольку продукт не от Apple,"
type textarea "Tere! Kuna toode ei ole Apple poolt avalikustatud,"
type textarea "Здравствуйте! Поскольку продукт ещё не был анонсирован Apple,"
type textarea "Tere! Kuna toode ei ole Apple poolt avalikustatud, siis ei ole"
type textarea "Здравствуйте! Поскольку продукт ещё не был анонсирован Apple, он не..."
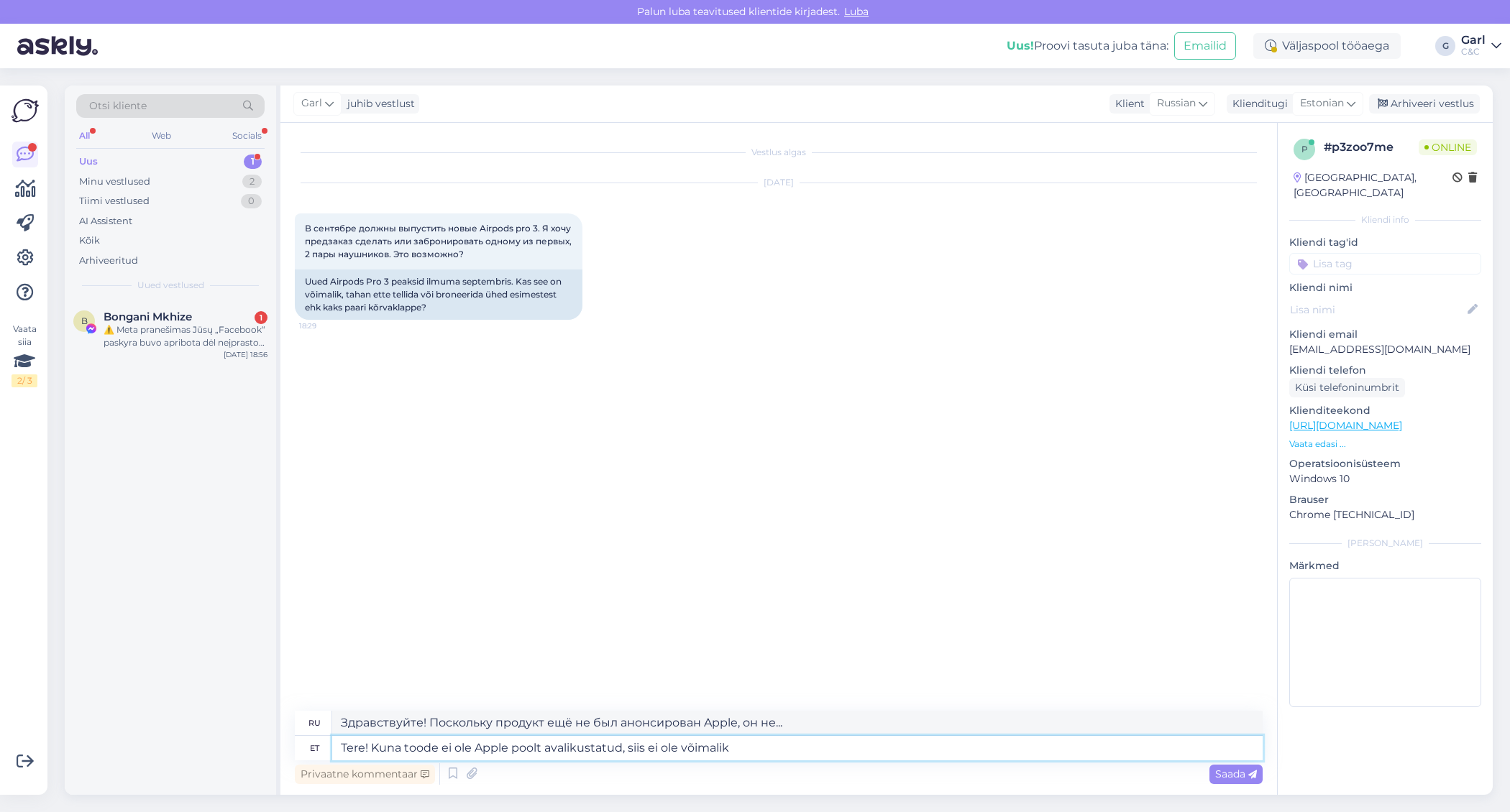
type textarea "Tere! Kuna toode ei ole Apple poolt avalikustatud, siis ei ole võimalik k"
type textarea "Здравствуйте! Поскольку продукт ещё не был анонсирован Apple, это невозможно."
type textarea "Tere! Kuna toode ei ole Apple poolt avalikustatud, siis ei ole võimalik ka eelb…"
type textarea "Здравствуйте! Поскольку продукт ещё не был анонсирован Apple, предварительные з…"
type textarea "Tere! Kuna toode ei ole Apple poolt avalikustatud, siis ei ole võimalik ka eelb…"
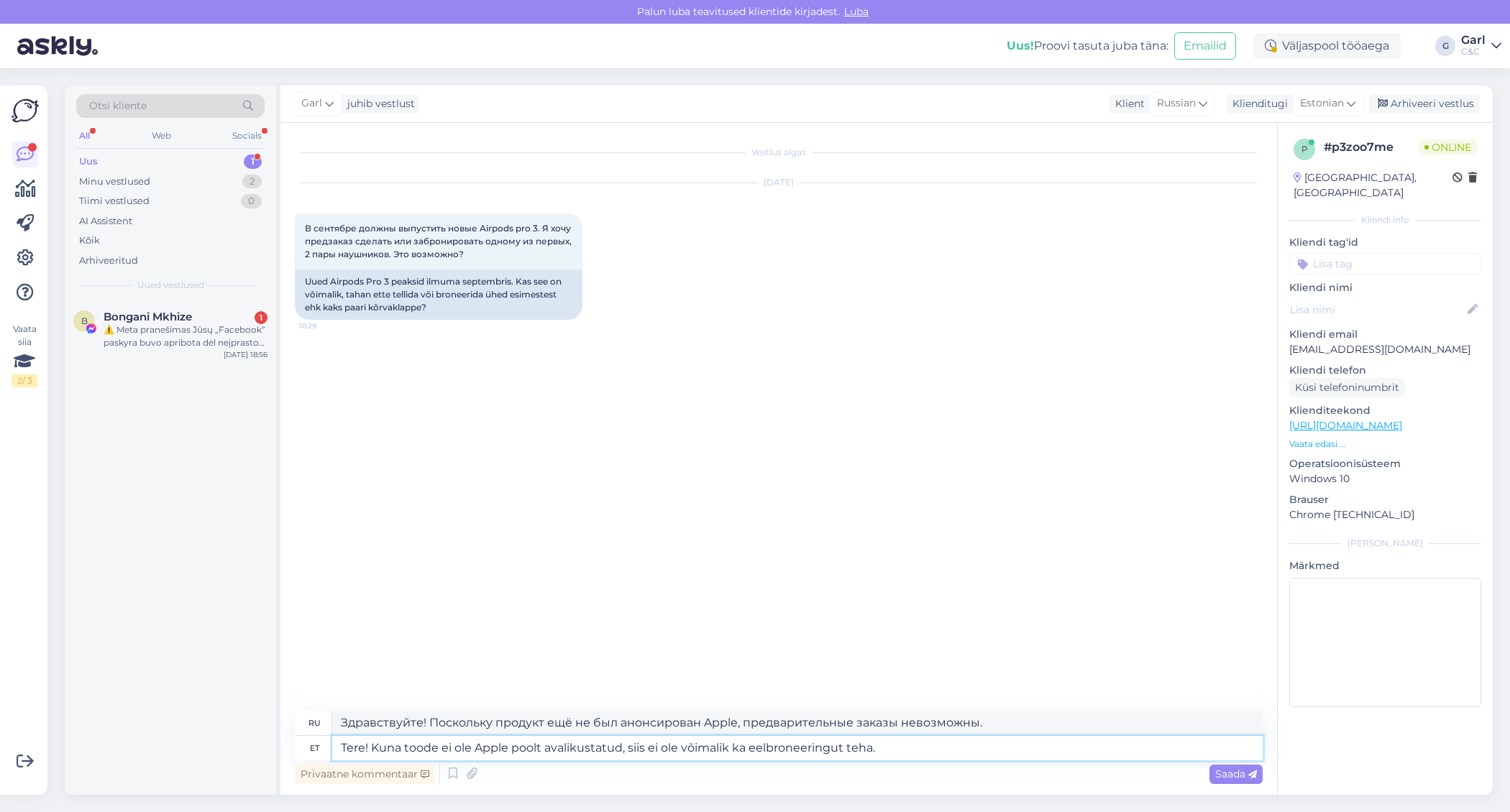
type textarea "Здравствуйте! Поскольку продукт ещё не был анонсирован Apple, предварительный з…"
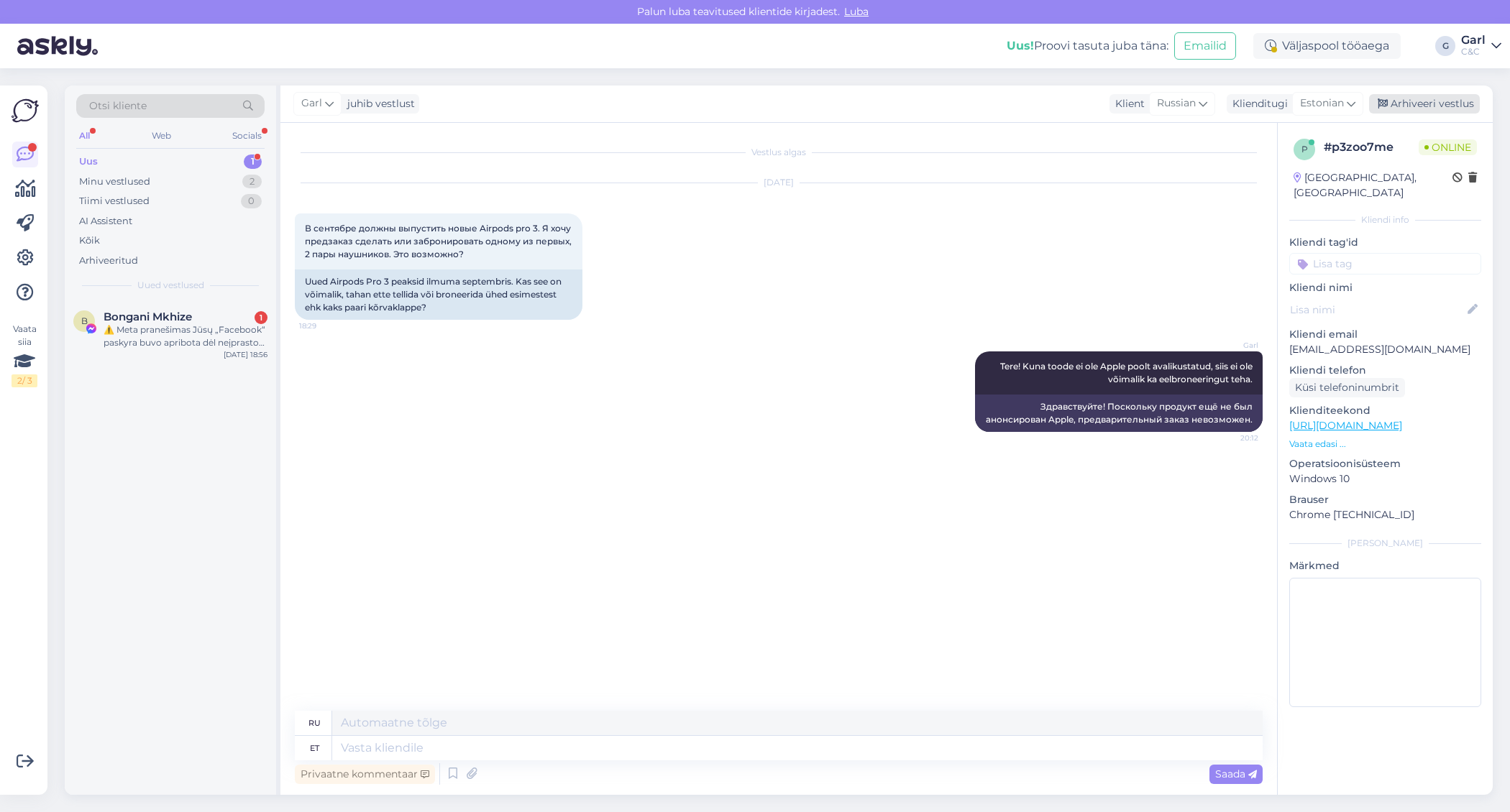
click at [1430, 102] on div "Arhiveeri vestlus" at bounding box center [1424, 103] width 111 height 19
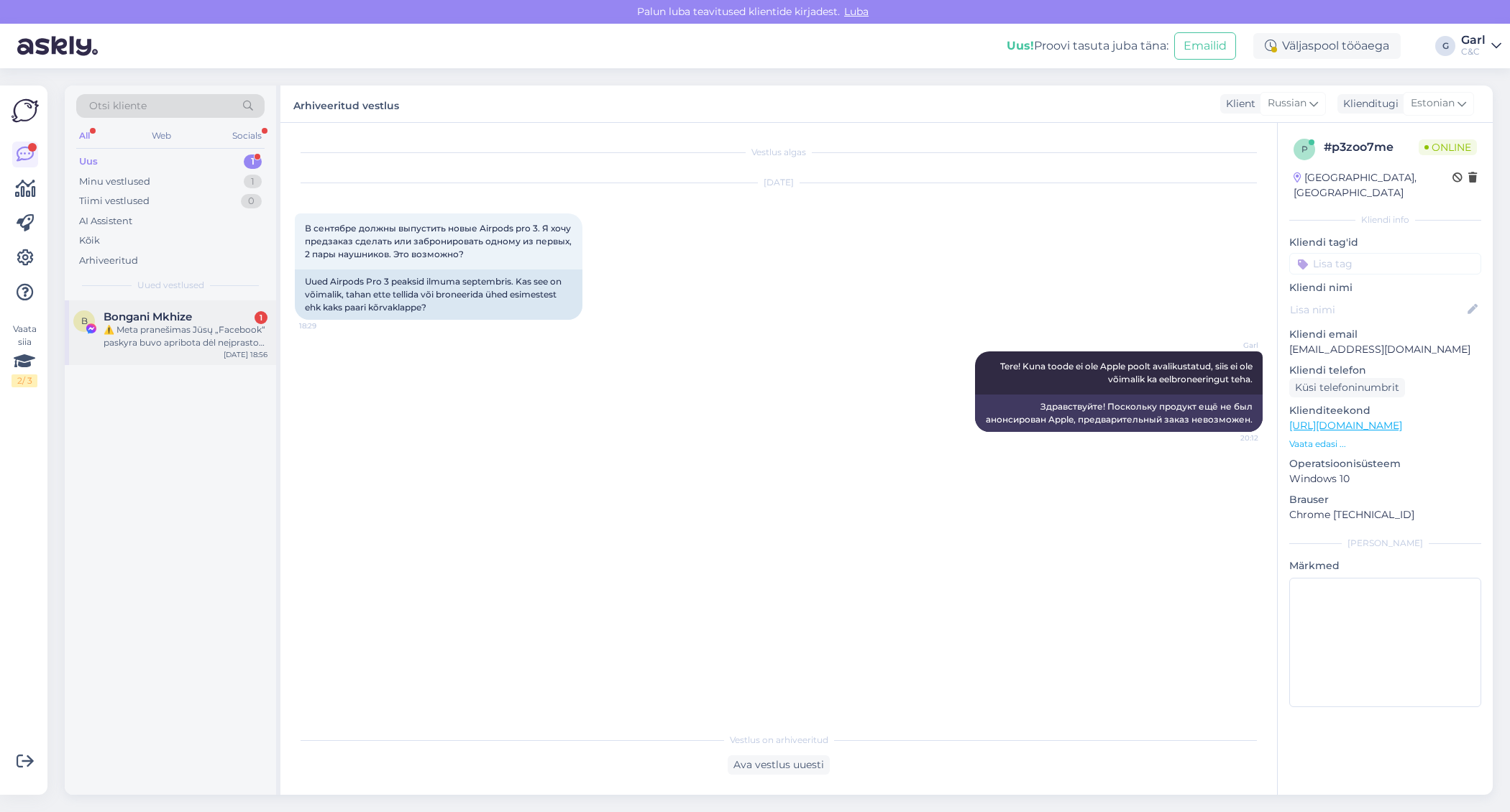
click at [216, 337] on div "⚠️ Meta pranešimas Jūsų „Facebook“ paskyra buvo apribota dėl neįprastos veiklos…" at bounding box center [186, 336] width 164 height 26
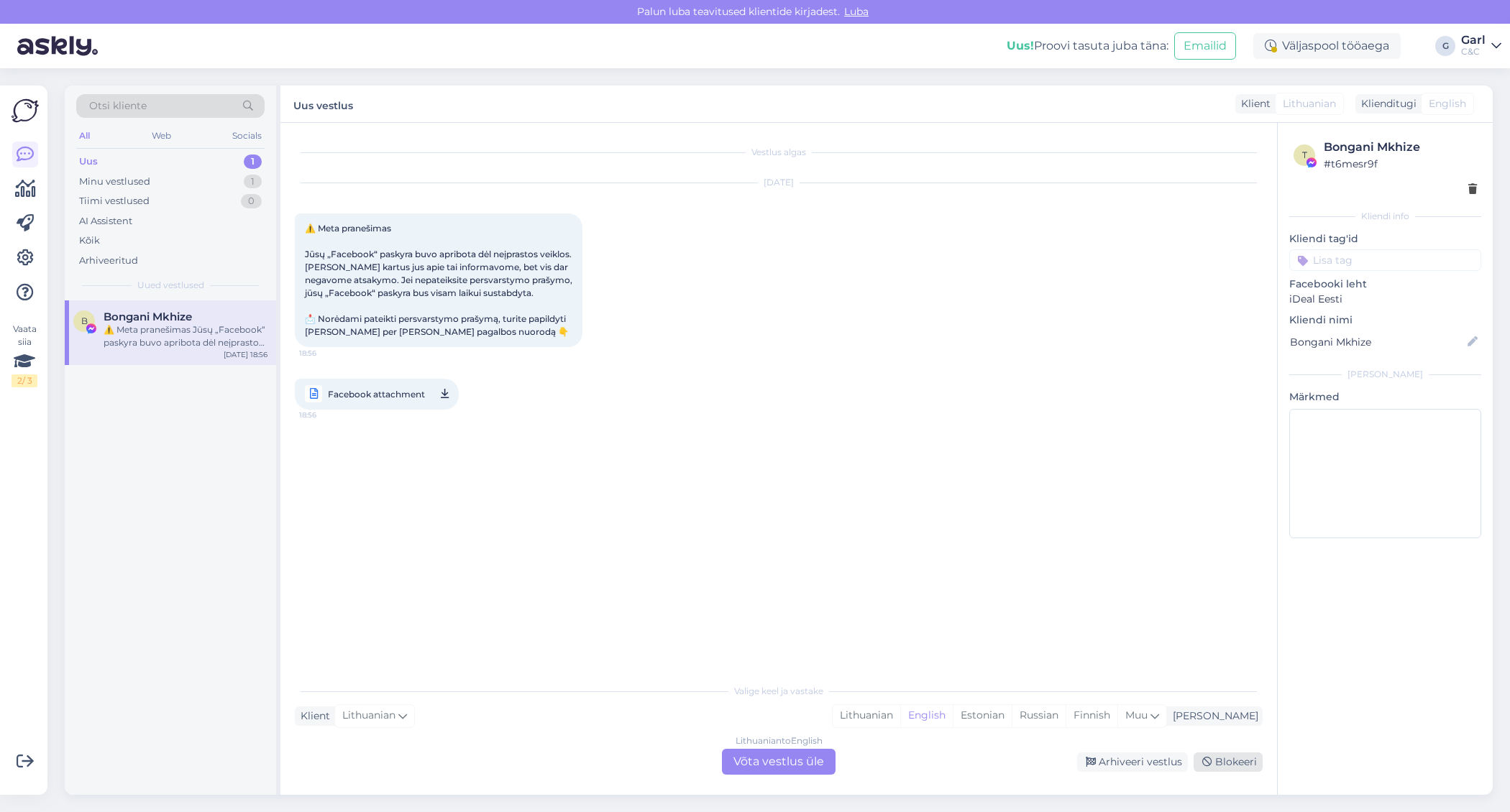
click at [1219, 758] on div "Blokeeri" at bounding box center [1228, 762] width 69 height 19
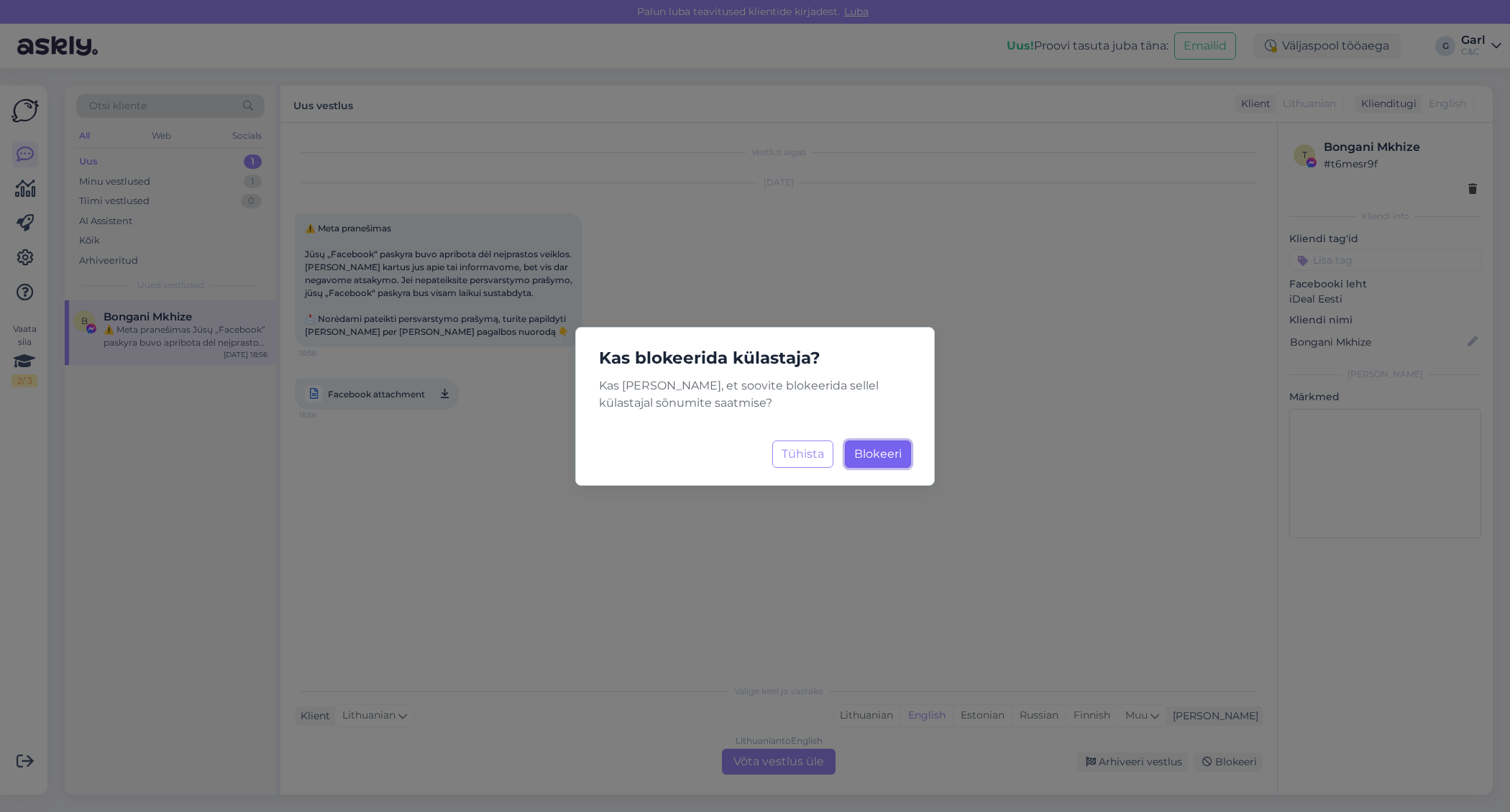
click at [860, 455] on span "Blokeeri" at bounding box center [878, 454] width 48 height 13
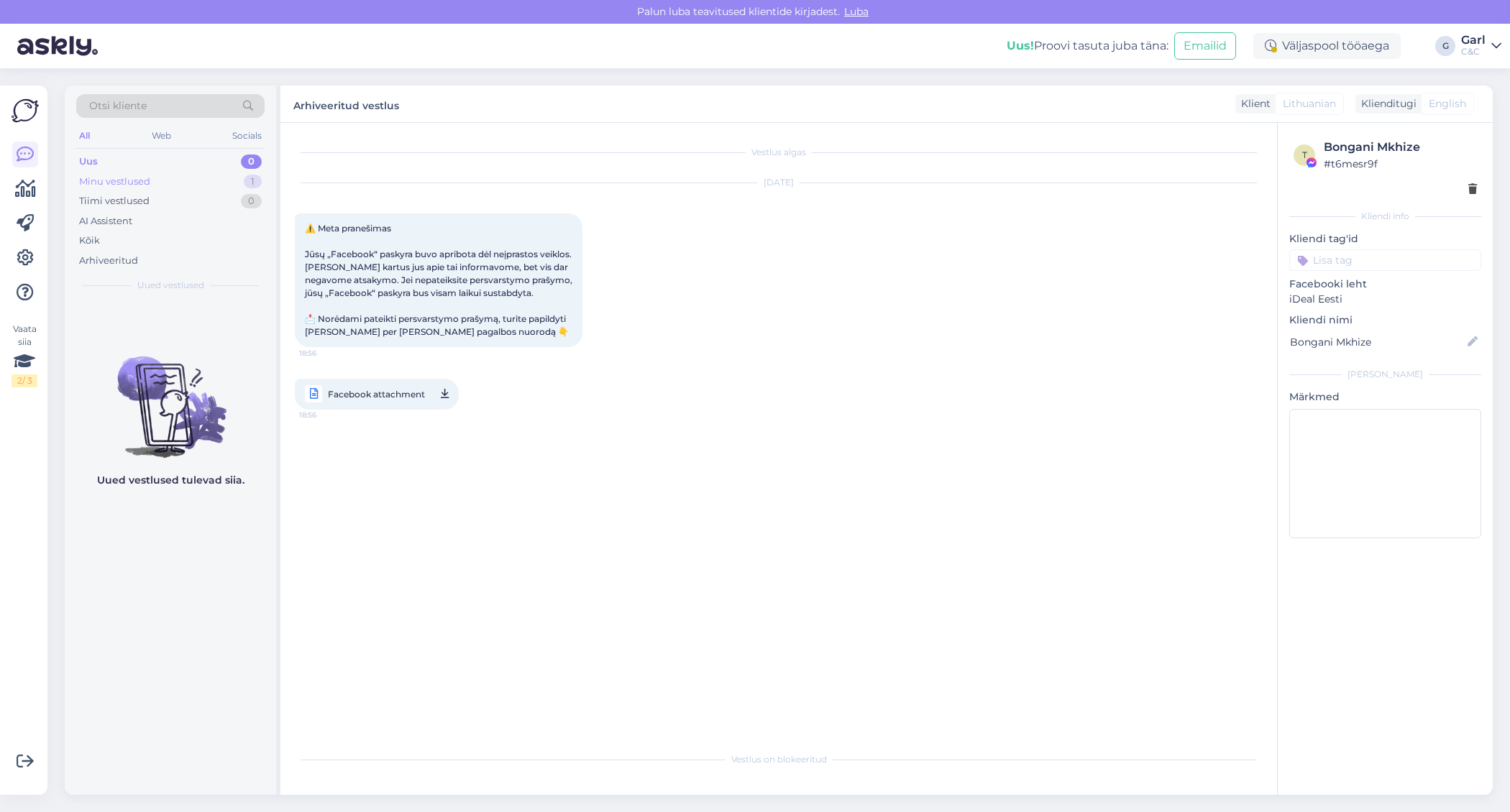
click at [211, 185] on div "Minu vestlused 1" at bounding box center [170, 182] width 188 height 20
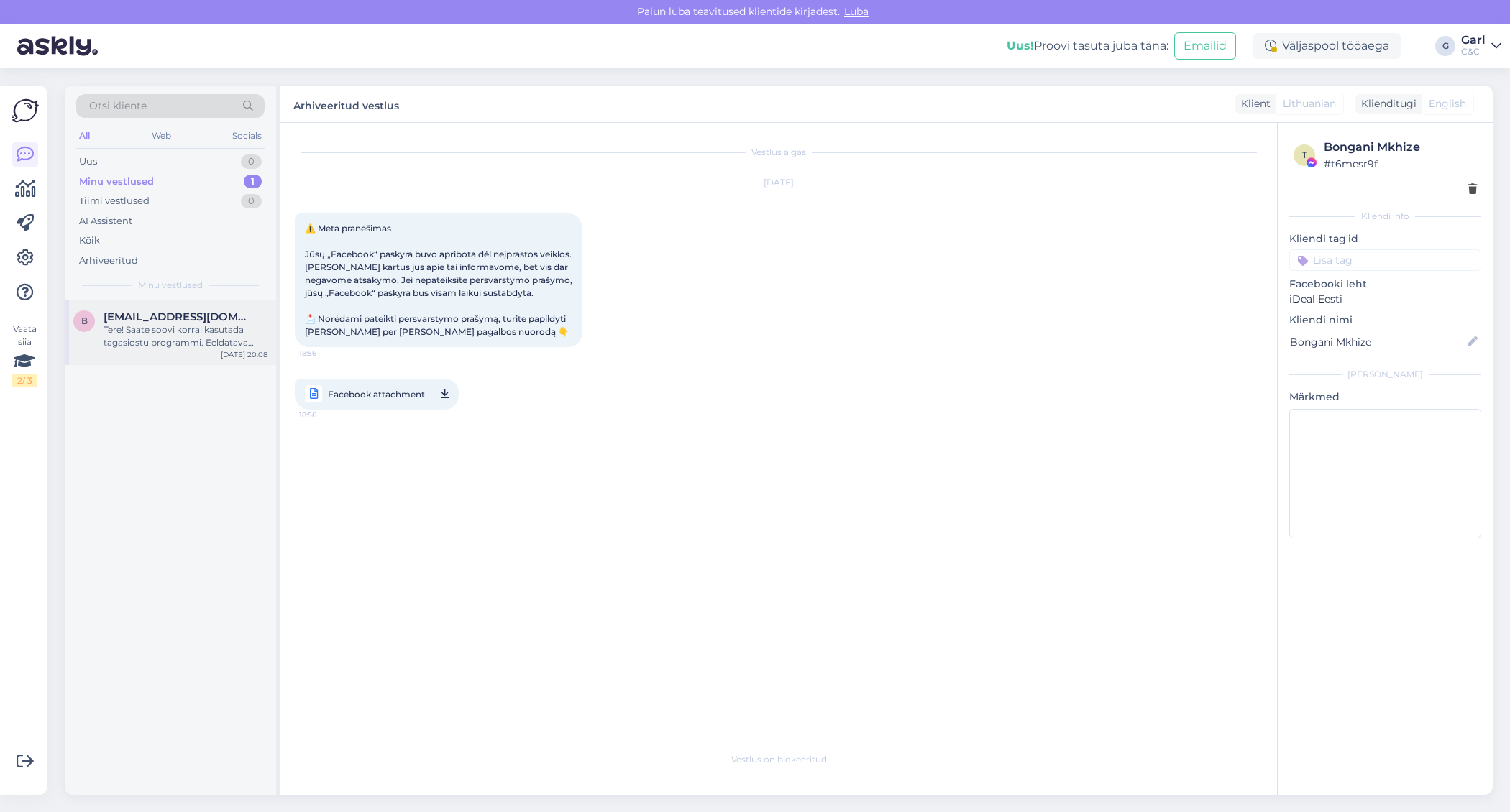
click at [178, 332] on div "Tere! Saate soovi korral kasutada tagasiostu programmi. Eeldatava tagasiostu vä…" at bounding box center [186, 336] width 164 height 26
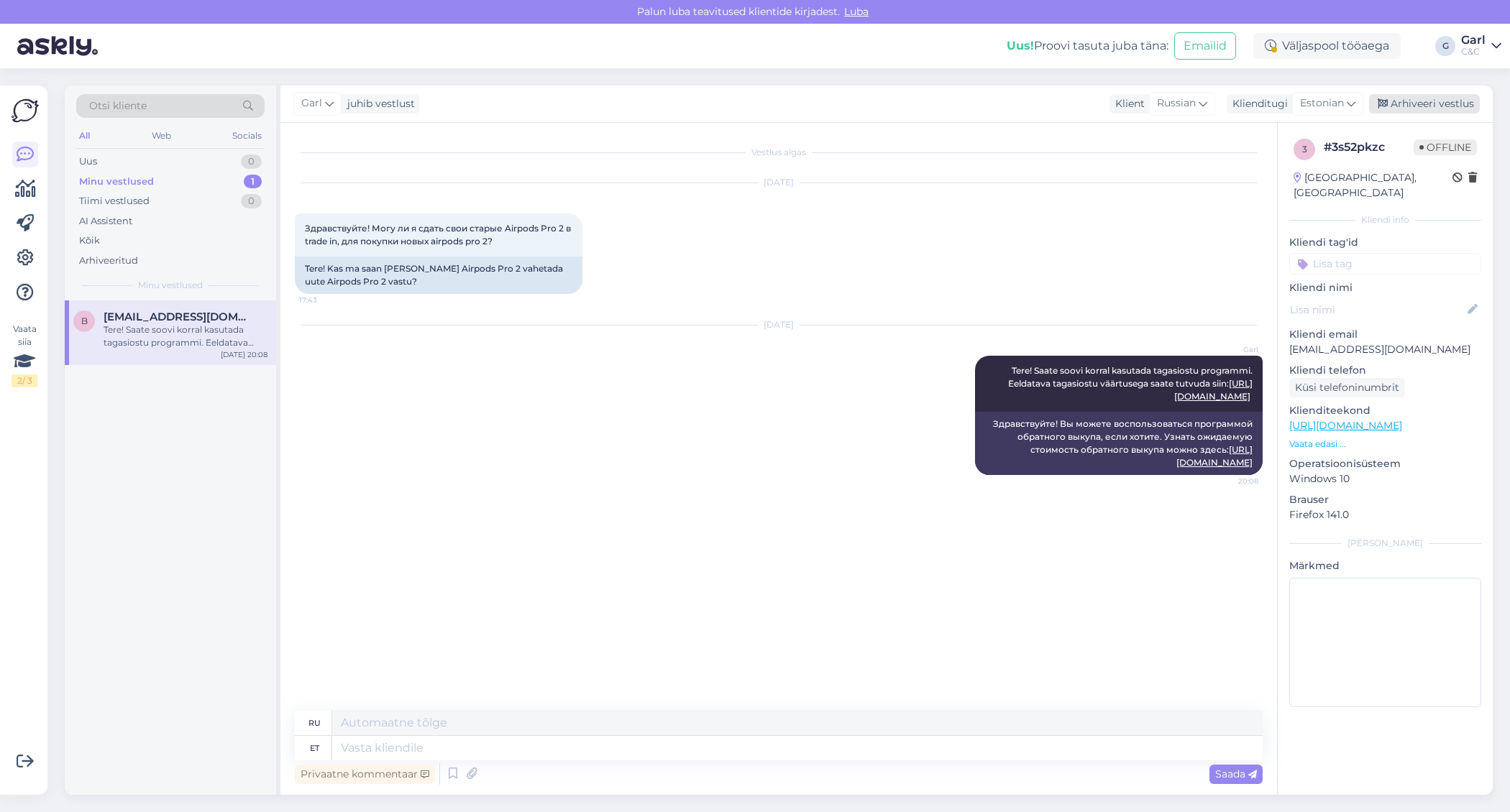
click at [1424, 104] on div "Arhiveeri vestlus" at bounding box center [1424, 103] width 111 height 19
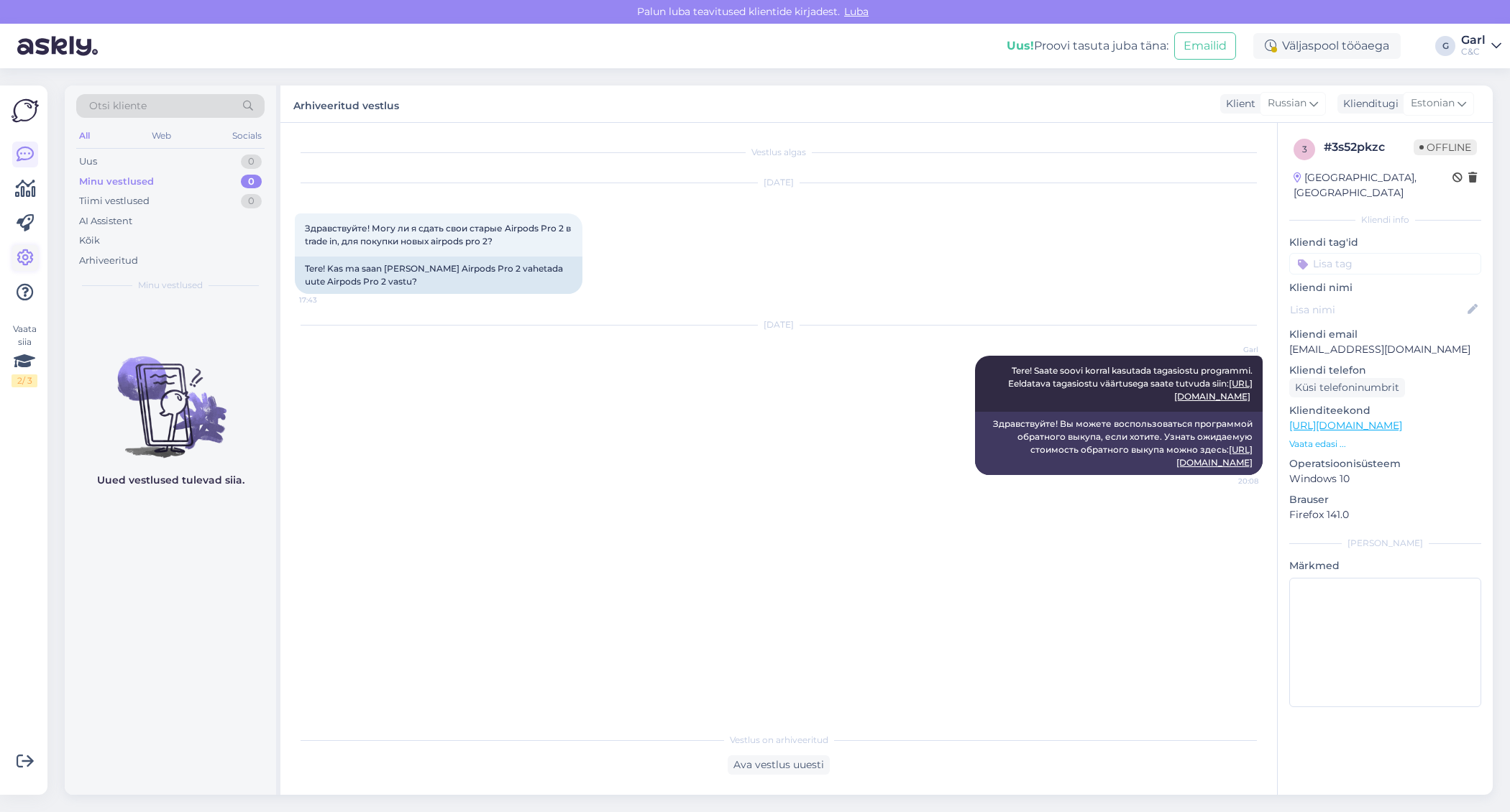
click at [26, 254] on icon at bounding box center [25, 258] width 18 height 18
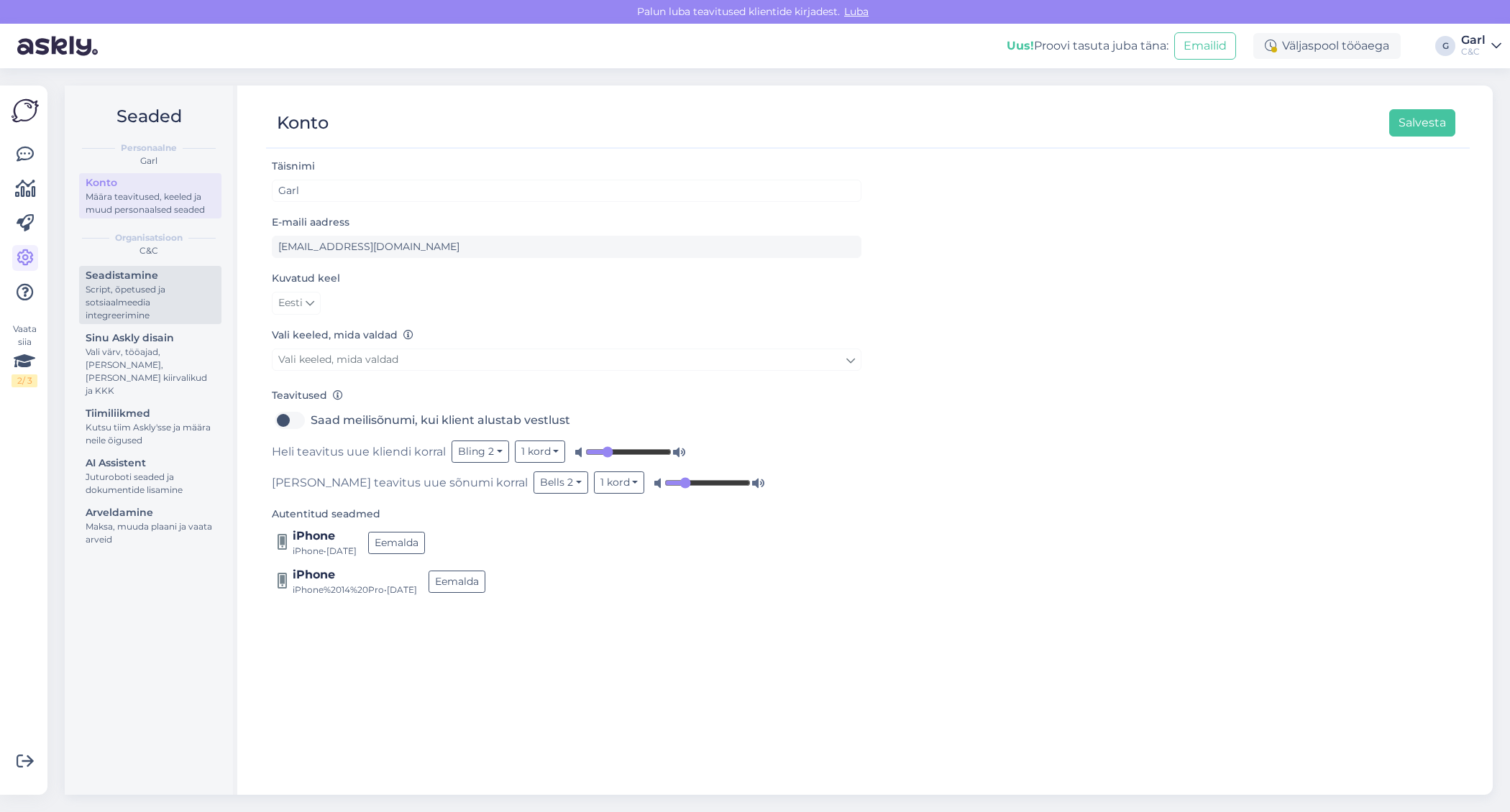
click at [145, 299] on div "Script, õpetused ja sotsiaalmeedia integreerimine" at bounding box center [150, 302] width 130 height 39
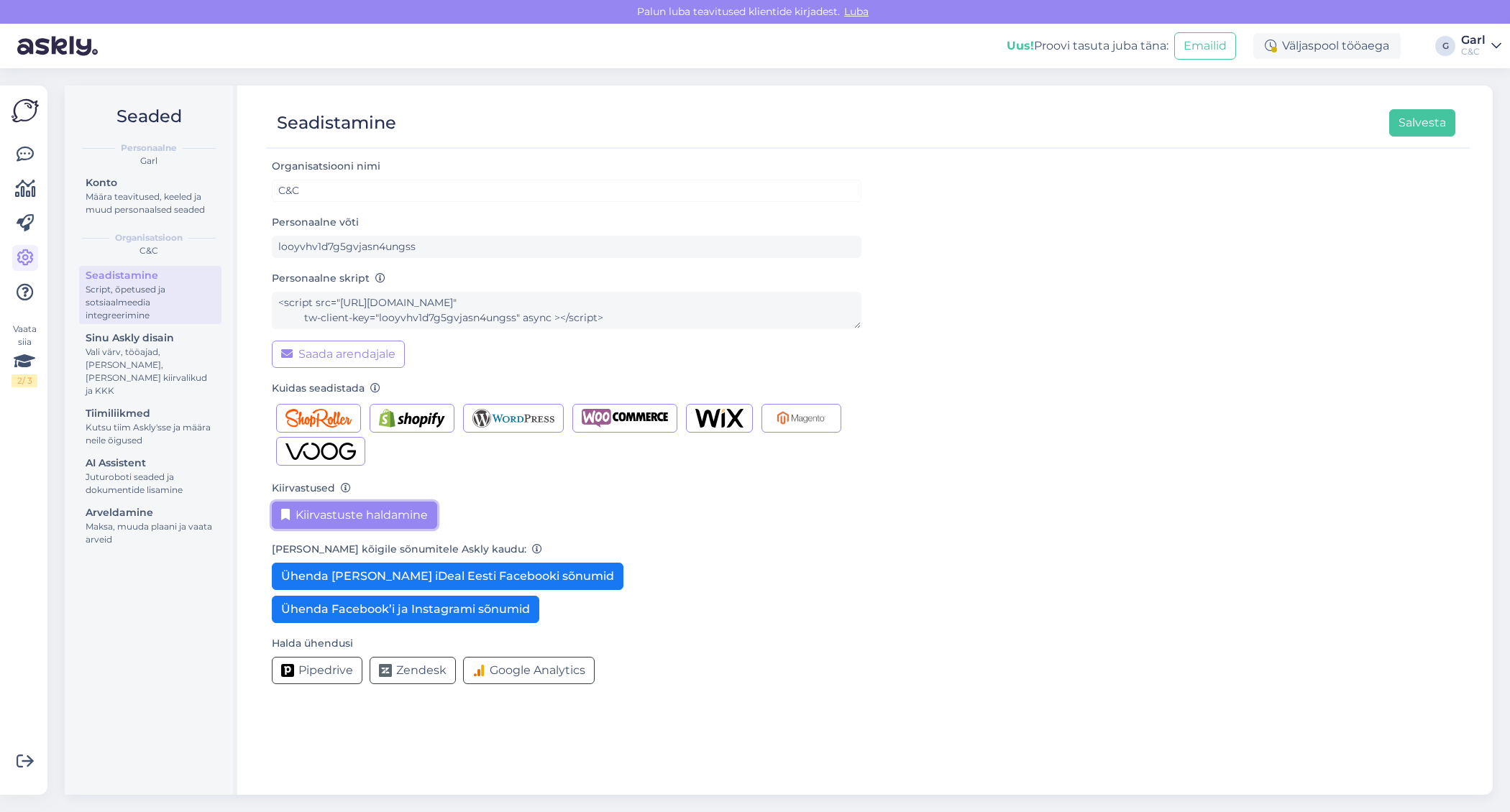
click at [297, 505] on button "Kiirvastuste haldamine" at bounding box center [353, 515] width 165 height 28
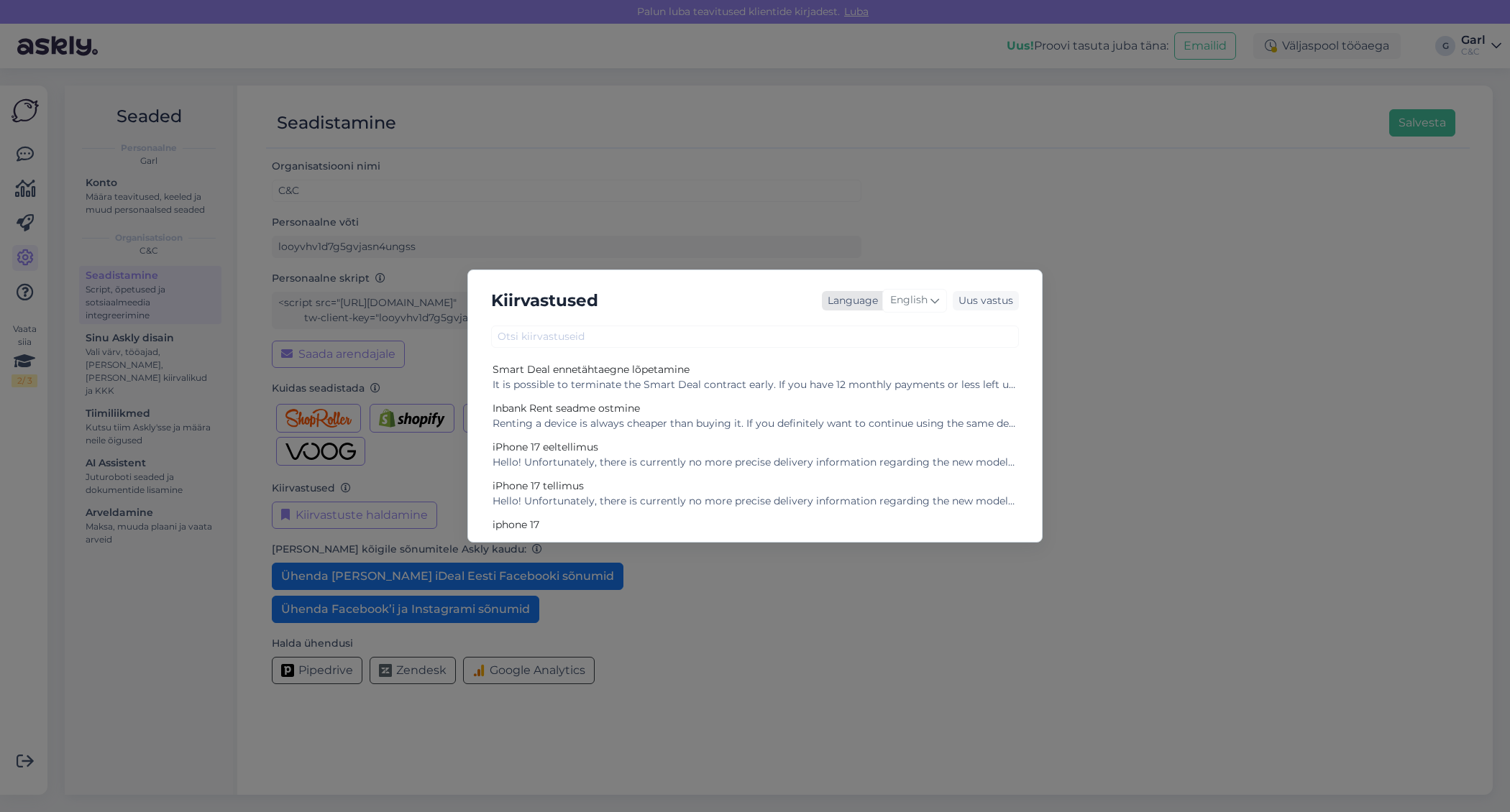
click at [922, 305] on span "English" at bounding box center [909, 300] width 38 height 16
click at [872, 388] on link "Estonian" at bounding box center [884, 383] width 158 height 23
click at [677, 414] on div "Inbank Rent seadme ostmine" at bounding box center [755, 409] width 525 height 15
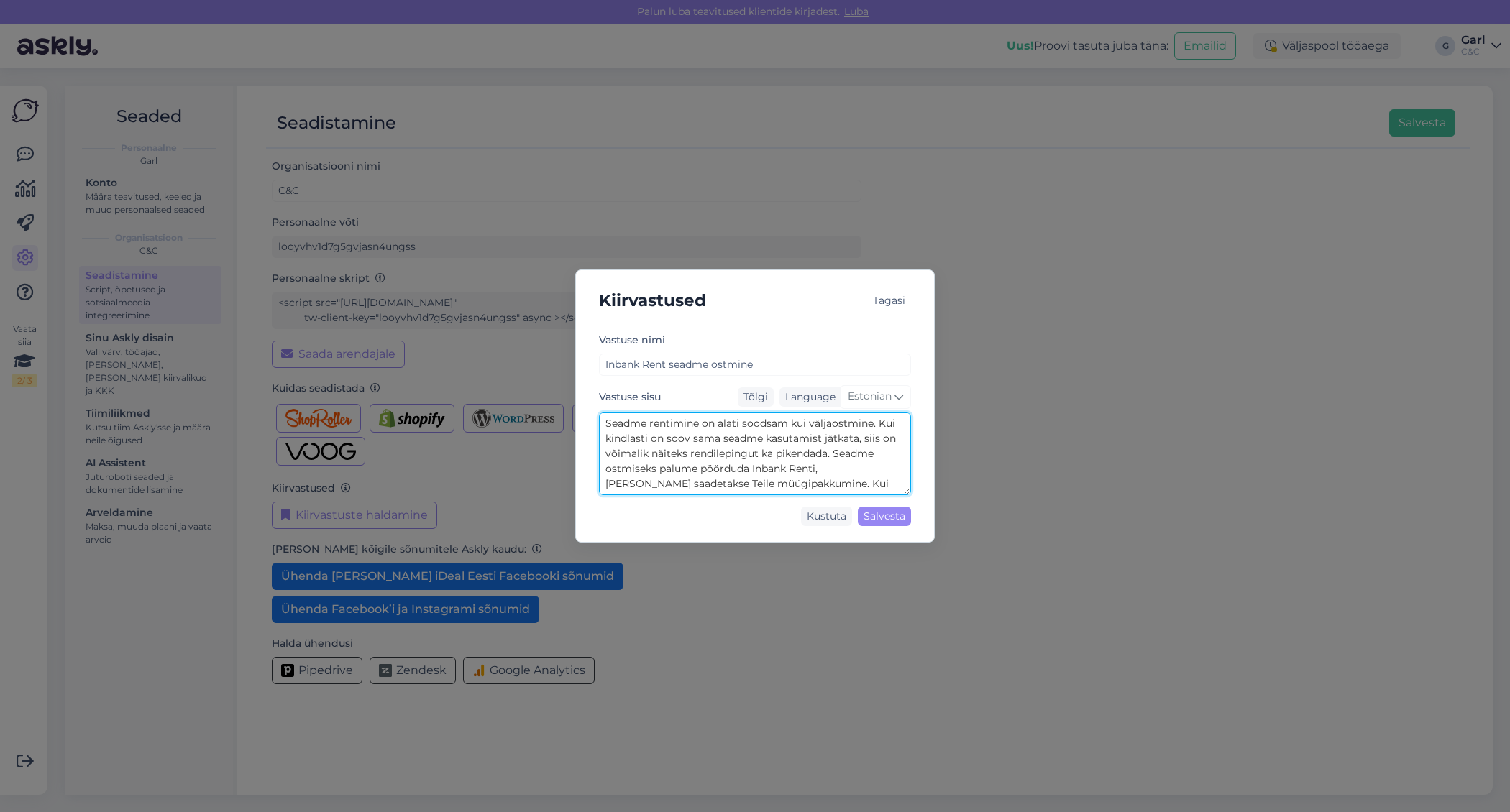
click at [677, 428] on textarea "Seadme rentimine on alati soodsam kui väljaostmine. Kui kindlasti on soov sama …" at bounding box center [755, 454] width 312 height 83
